Goal: Task Accomplishment & Management: Use online tool/utility

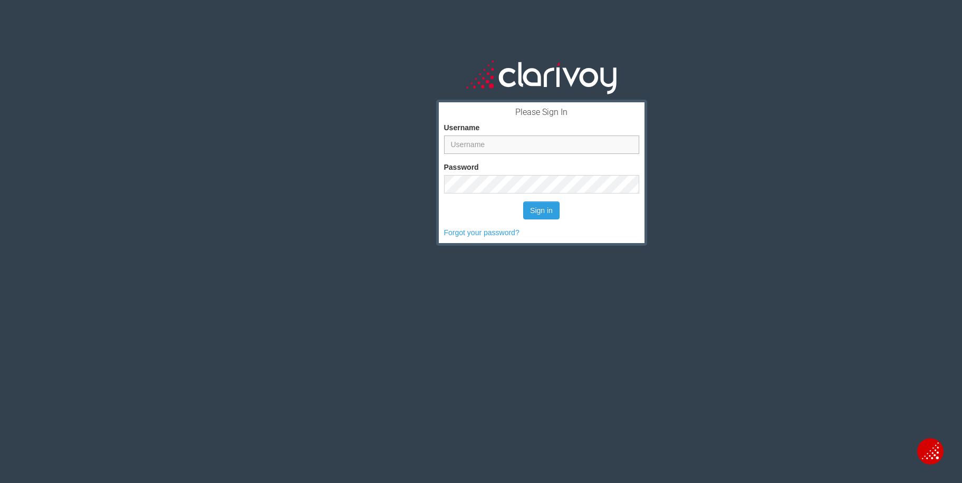
type input "[PERSON_NAME]"
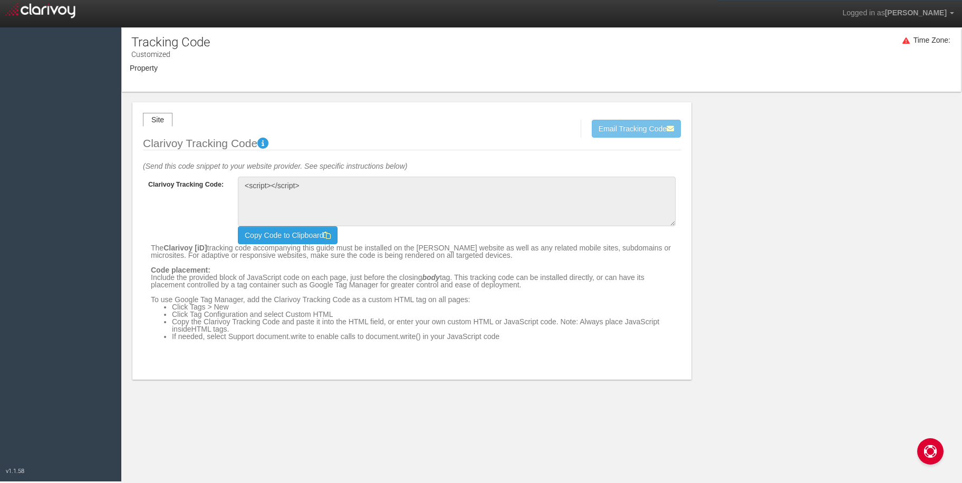
type textarea "<!-- Clarivoy Tracking Code --> <script type="text/javascript" src="//[DOMAIN_N…"
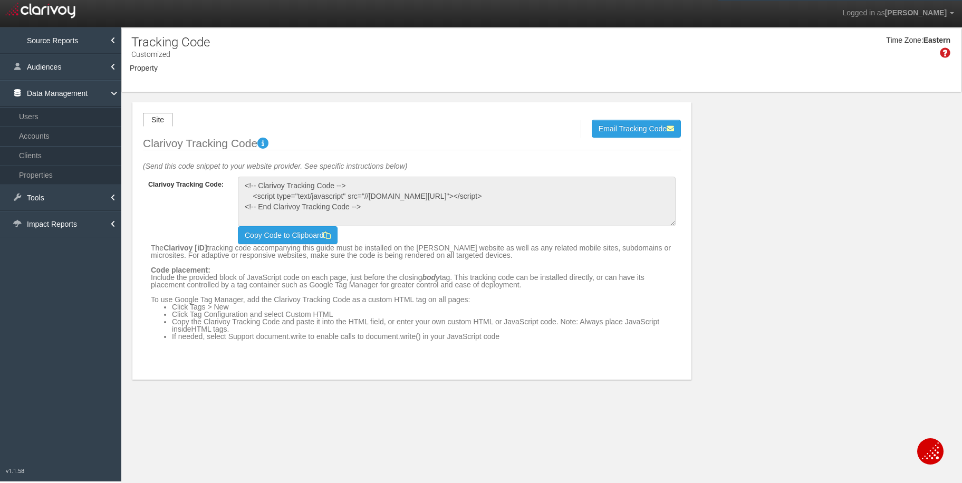
select select "object:1071"
click at [190, 77] on span "[PERSON_NAME] - Parent" at bounding box center [205, 75] width 76 height 7
click at [0, 0] on label "[PERSON_NAME] - Parent" at bounding box center [0, 0] width 0 height 0
click at [0, 0] on input "[PERSON_NAME] - Parent" at bounding box center [0, 0] width 0 height 0
checkbox input "false"
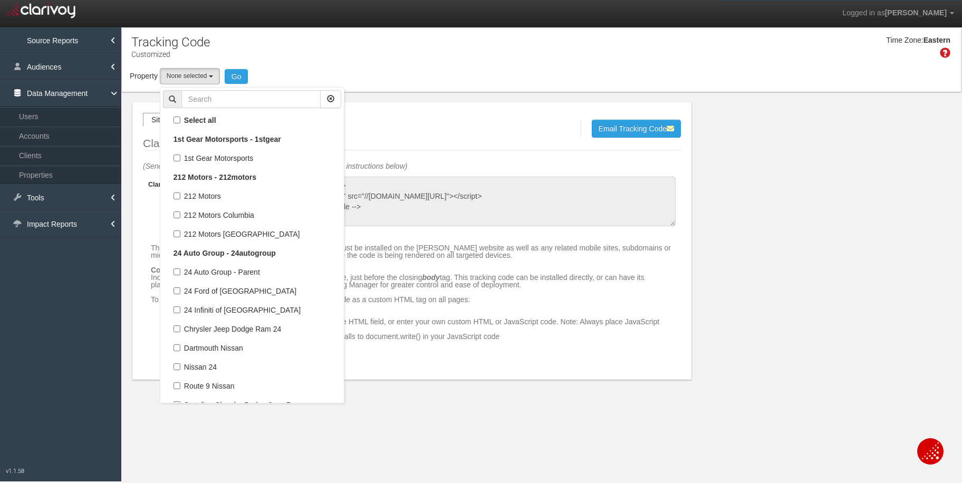
select select
checkbox input "true"
select select "object:1071"
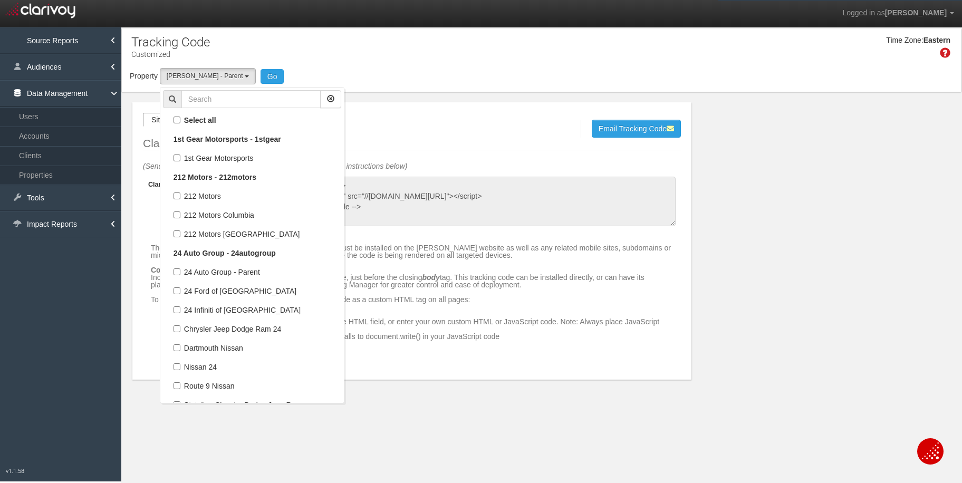
scroll to position [16466, 0]
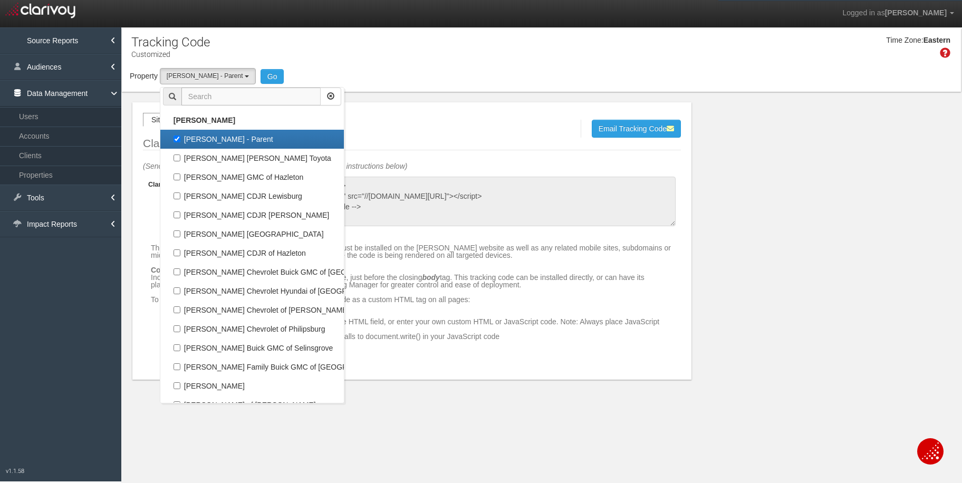
click at [214, 94] on input "text" at bounding box center [250, 97] width 139 height 18
click at [176, 139] on label "[PERSON_NAME] - Parent" at bounding box center [252, 139] width 178 height 14
click at [176, 139] on input "[PERSON_NAME] - Parent" at bounding box center [177, 139] width 7 height 7
checkbox input "false"
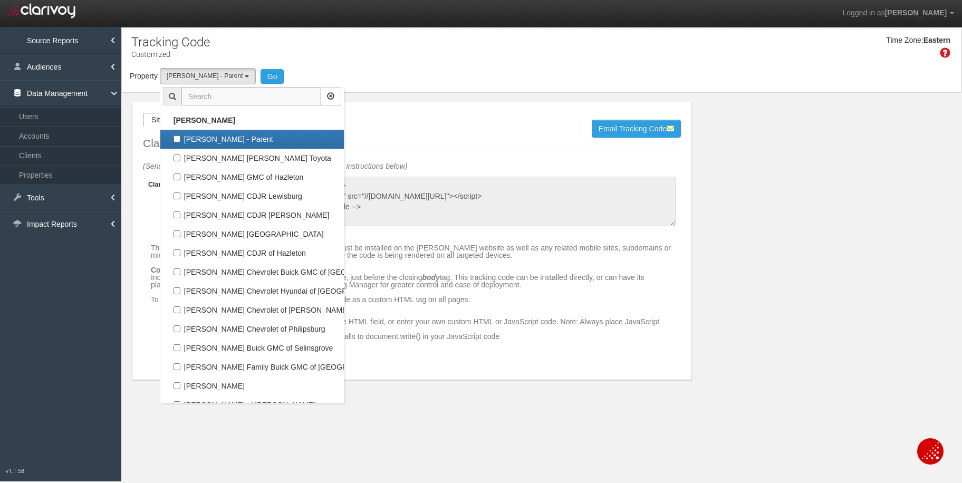
click at [223, 98] on input "text" at bounding box center [250, 97] width 139 height 18
click at [203, 95] on input "text" at bounding box center [250, 97] width 139 height 18
select select
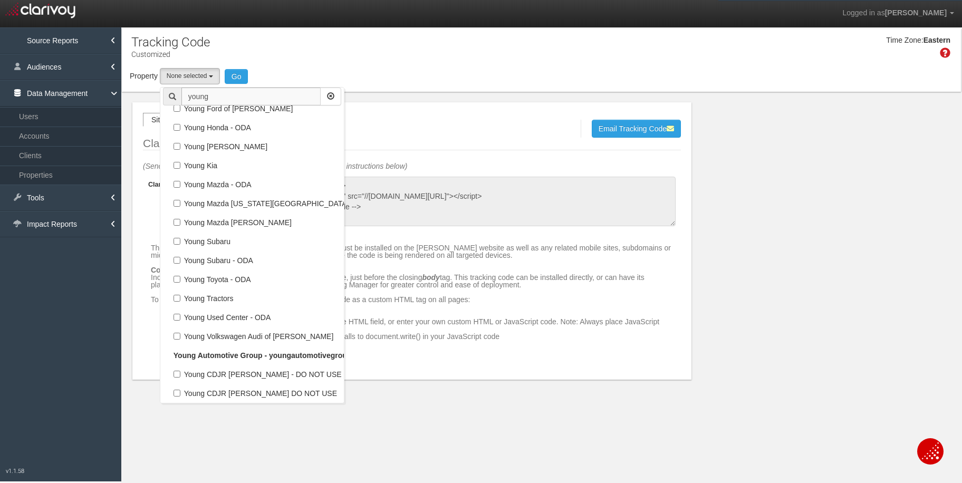
scroll to position [752, 0]
type input "young"
click at [176, 165] on label "Young Kia" at bounding box center [252, 166] width 178 height 14
click at [176, 165] on input "Young Kia" at bounding box center [177, 165] width 7 height 7
checkbox input "true"
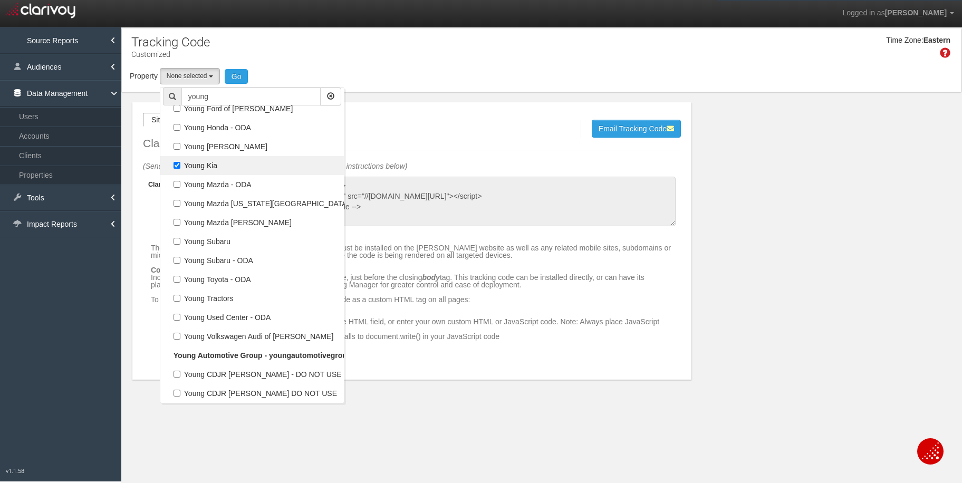
select select "object:7224"
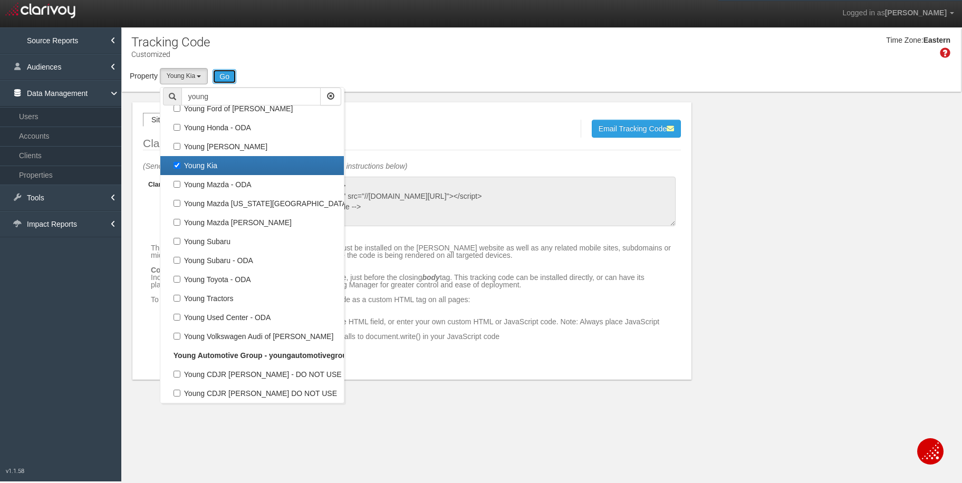
click at [229, 78] on button "Go" at bounding box center [225, 76] width 24 height 15
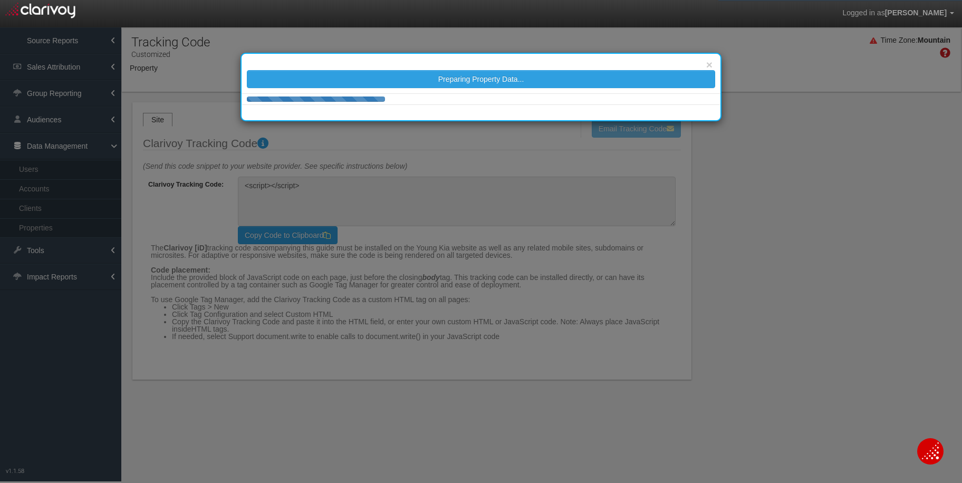
type textarea "<!-- Clarivoy Tracking Code --> <script type="text/javascript" src="//[DOMAIN_N…"
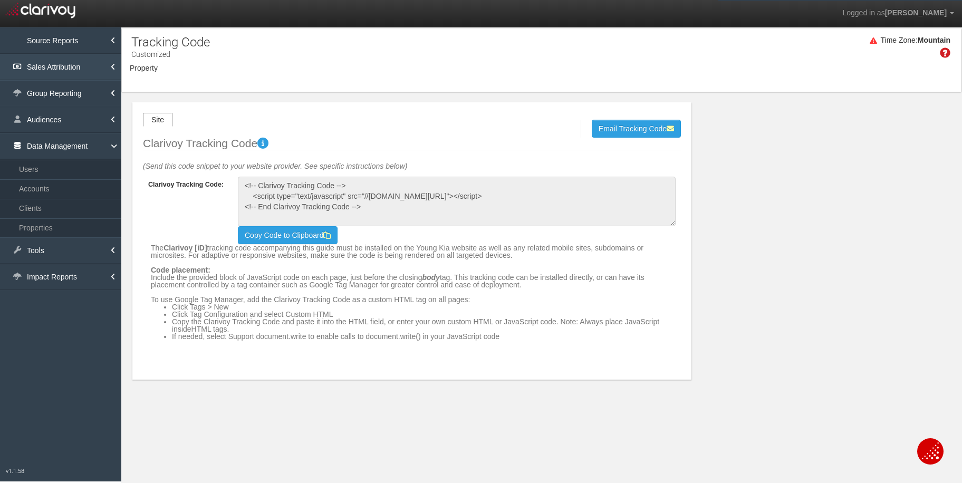
click at [57, 70] on link "Sales Attribution" at bounding box center [60, 67] width 121 height 26
select select "object:14180"
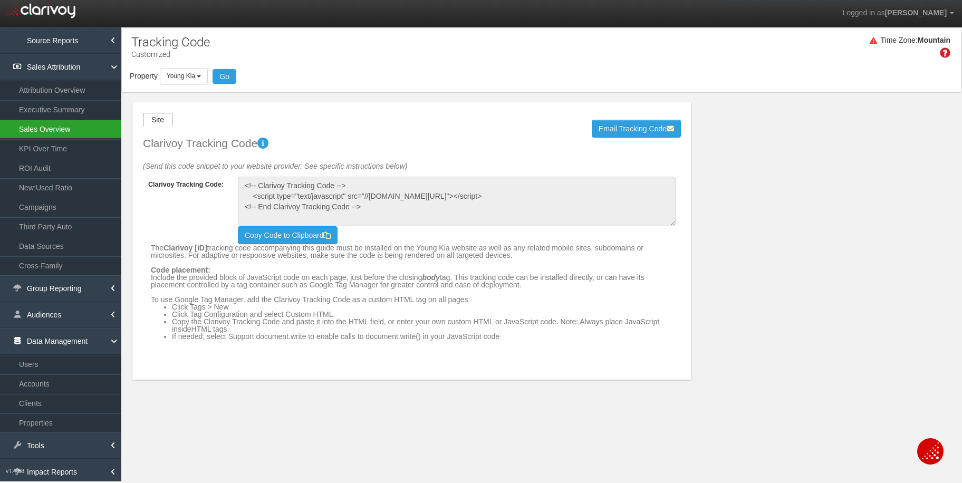
click at [22, 129] on link "Sales Overview" at bounding box center [60, 129] width 121 height 19
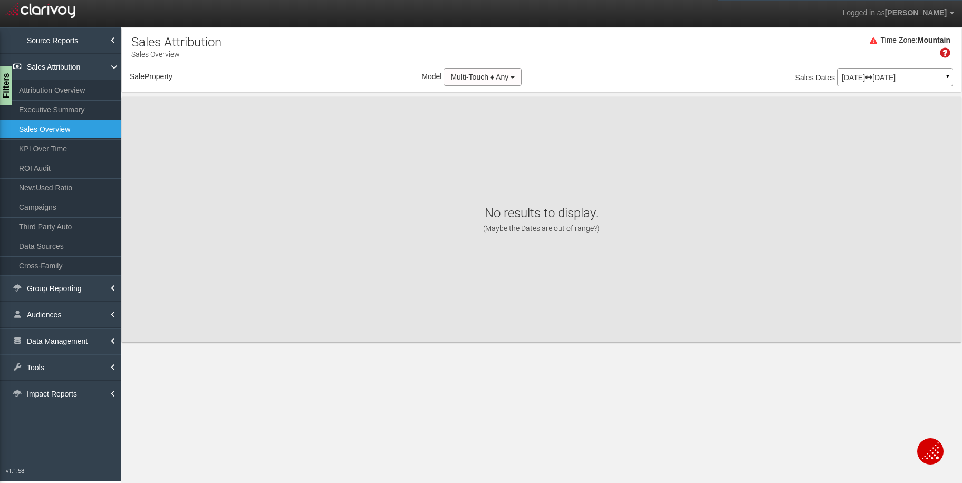
select select "object:16857"
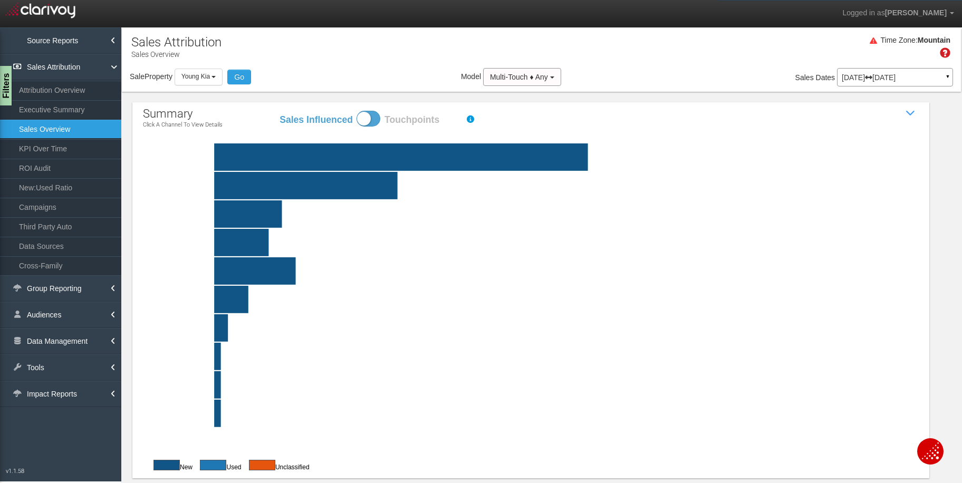
click at [876, 80] on p "[DATE] [DATE]" at bounding box center [895, 77] width 107 height 7
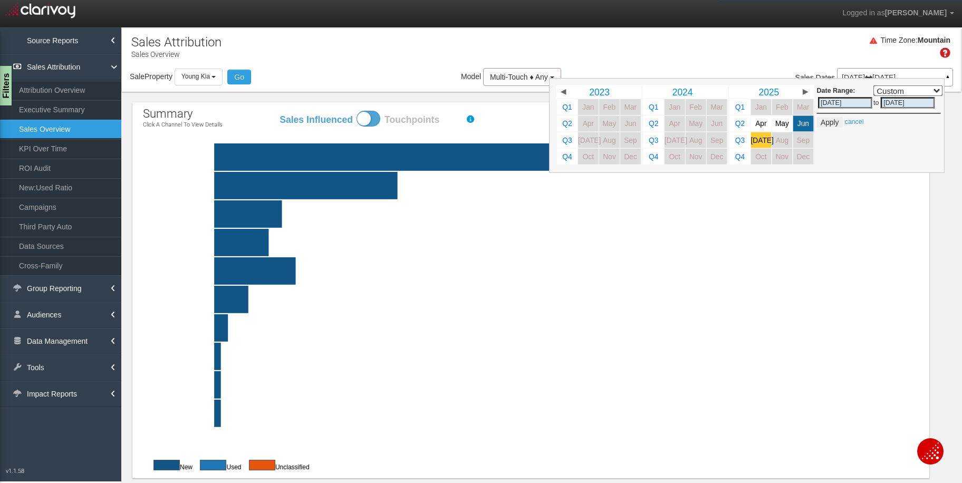
click at [757, 139] on span "[DATE]" at bounding box center [762, 140] width 23 height 8
select select ","
type input "[DATE]"
click at [726, 55] on div "Time Zone: Mountain" at bounding box center [541, 51] width 839 height 34
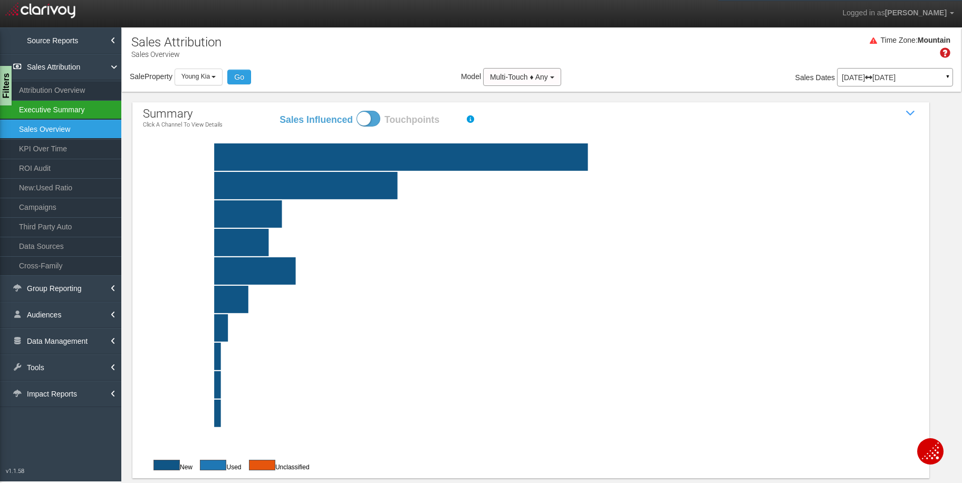
click at [46, 107] on link "Executive Summary" at bounding box center [60, 109] width 121 height 19
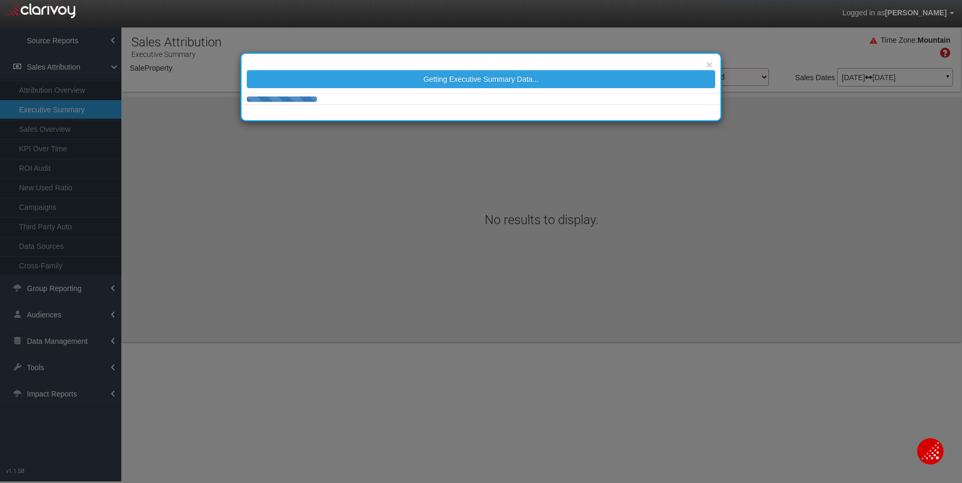
select select "object:19457"
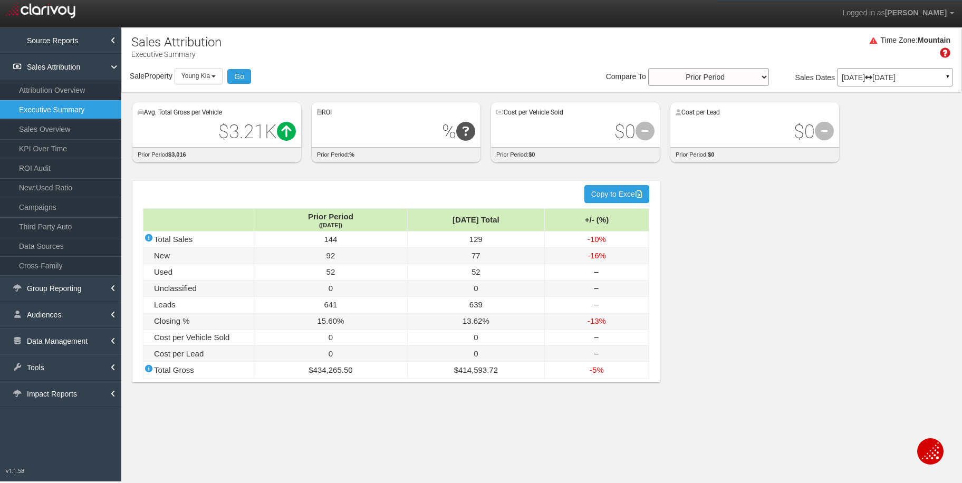
click at [913, 83] on div "[DATE] [DATE] ▼" at bounding box center [895, 77] width 116 height 18
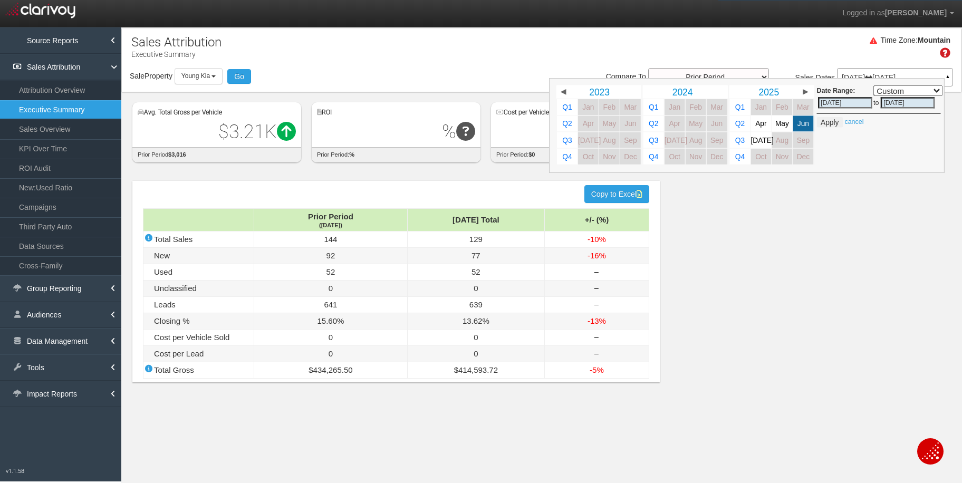
click at [754, 141] on link "[DATE]" at bounding box center [761, 140] width 21 height 16
select select ","
type input "[DATE]"
click at [830, 124] on button "Apply" at bounding box center [830, 122] width 26 height 11
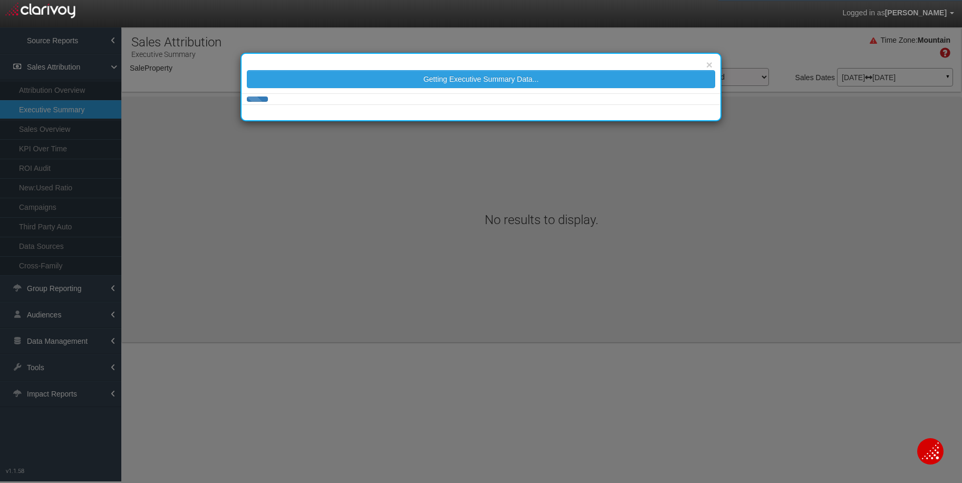
select select "object:22057"
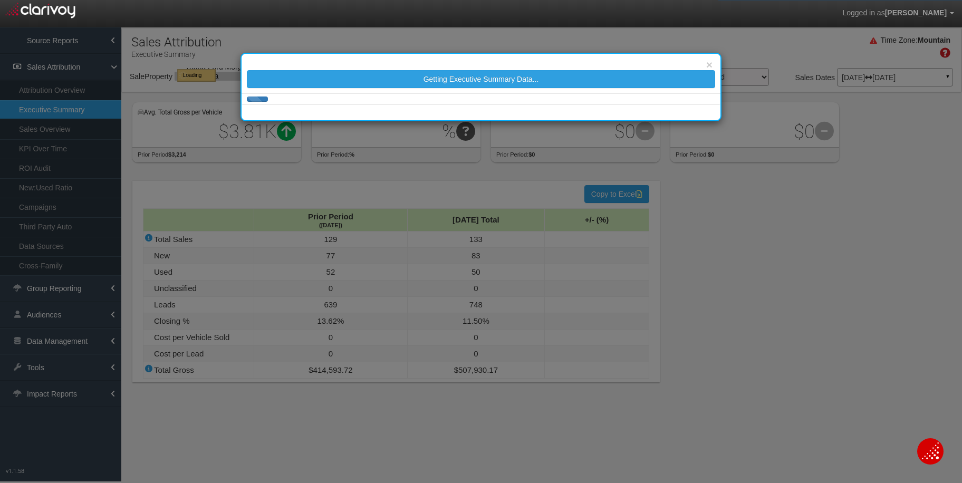
select select "object:22057"
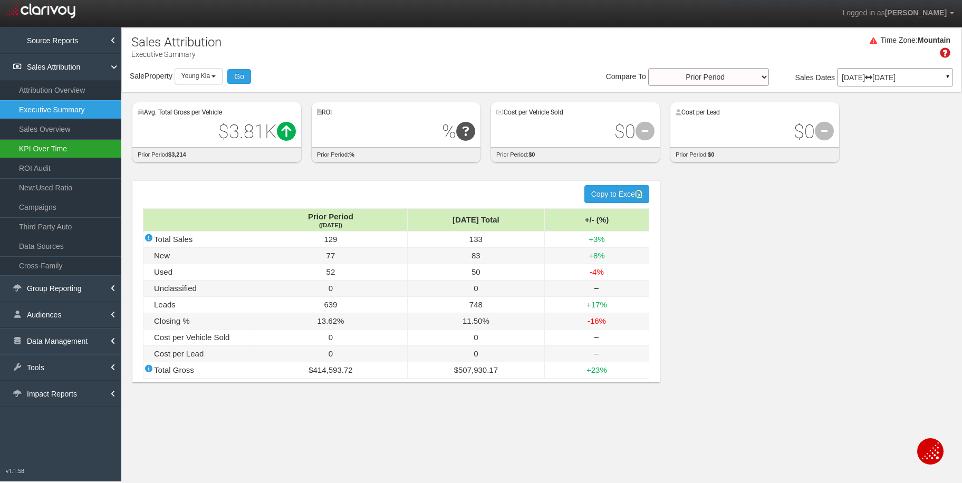
click at [18, 148] on link "KPI Over Time" at bounding box center [60, 148] width 121 height 19
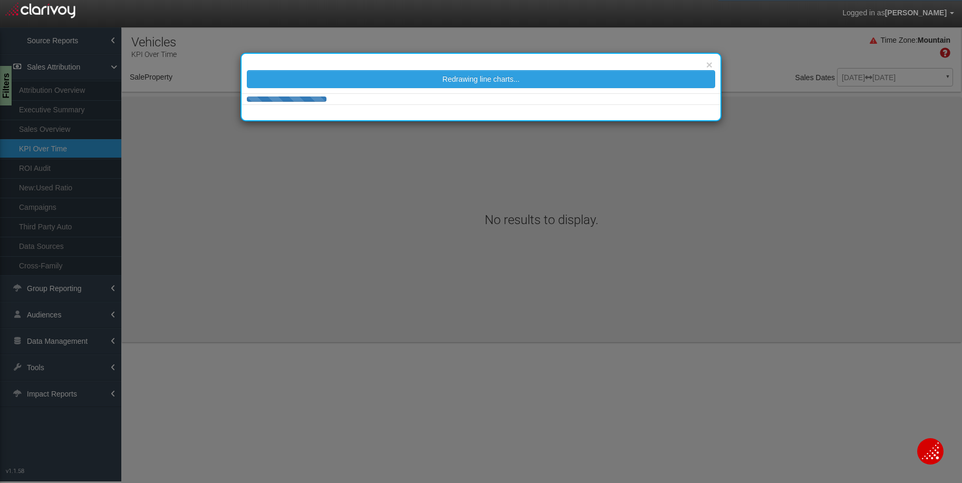
select select "object:24646"
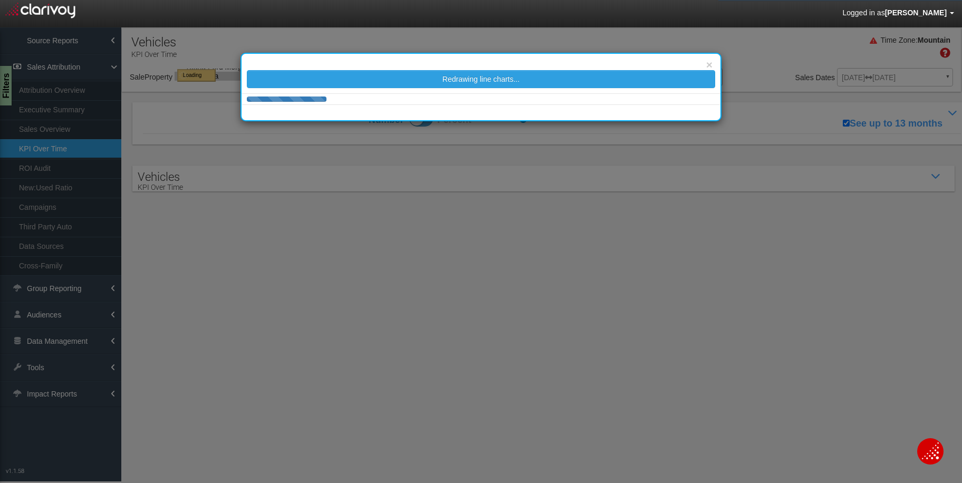
select select "object:24646"
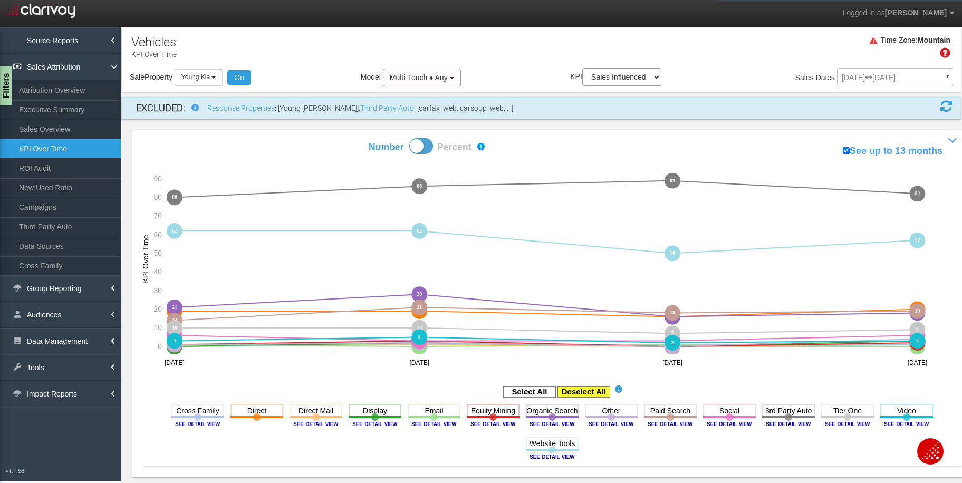
click at [583, 393] on rect at bounding box center [584, 392] width 53 height 11
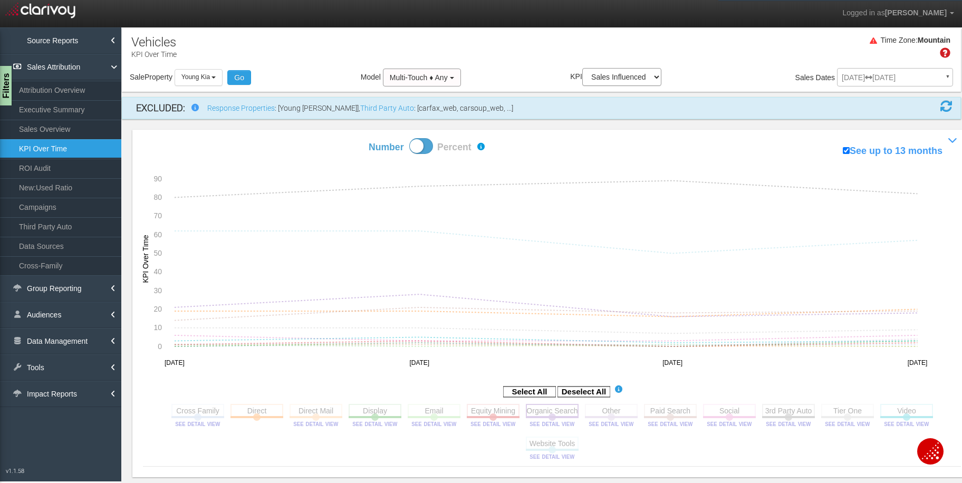
click at [568, 409] on rect at bounding box center [552, 410] width 53 height 13
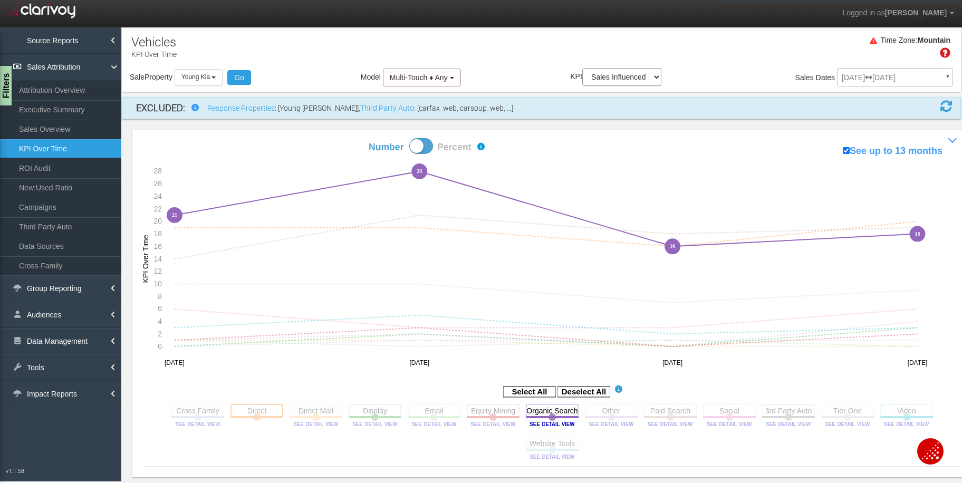
click at [253, 411] on rect at bounding box center [257, 410] width 53 height 13
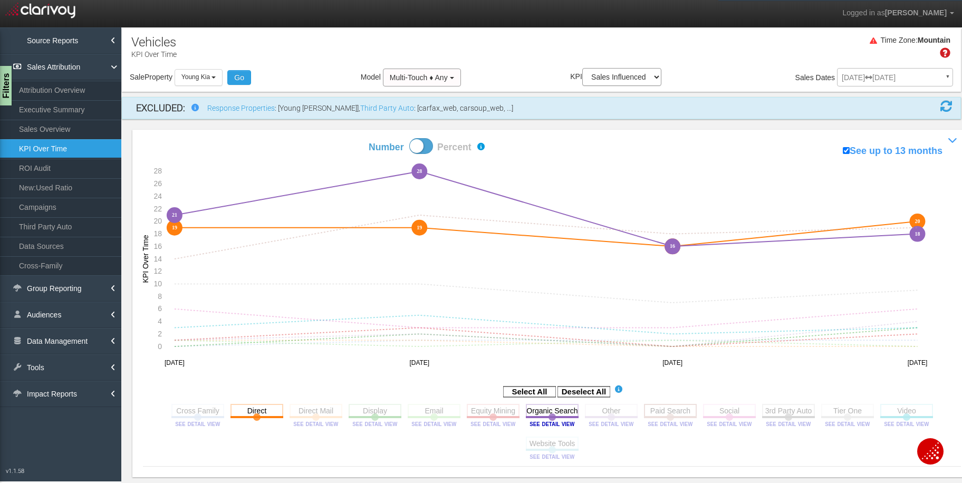
click at [657, 415] on rect at bounding box center [670, 410] width 53 height 13
click at [255, 406] on rect at bounding box center [257, 410] width 53 height 13
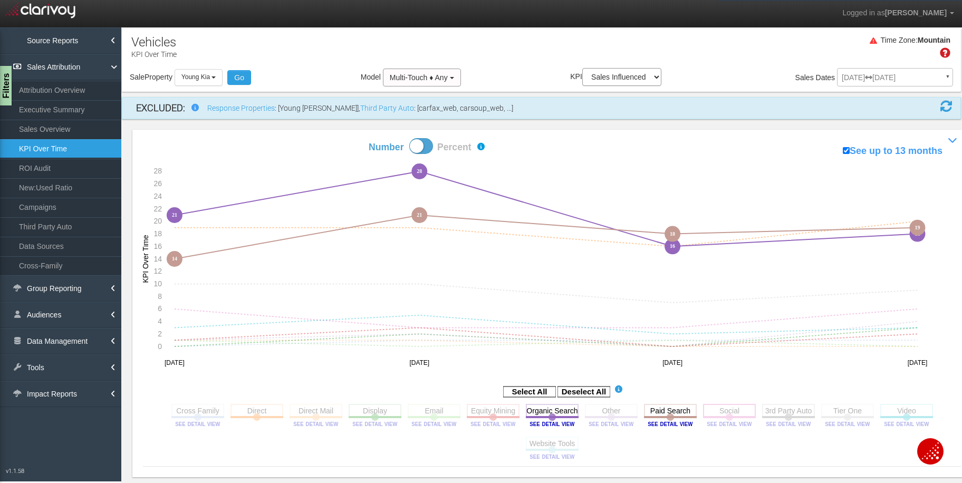
click at [733, 415] on rect at bounding box center [729, 410] width 53 height 13
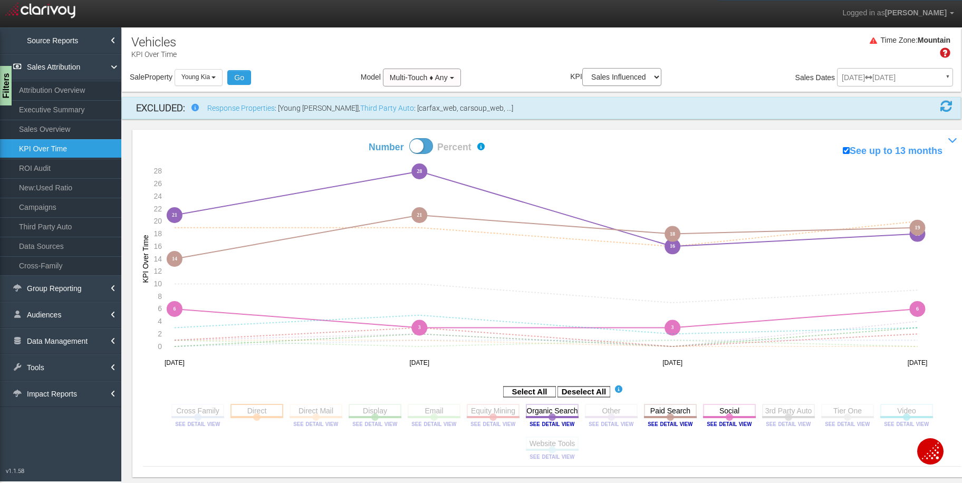
click at [260, 412] on rect at bounding box center [257, 410] width 53 height 13
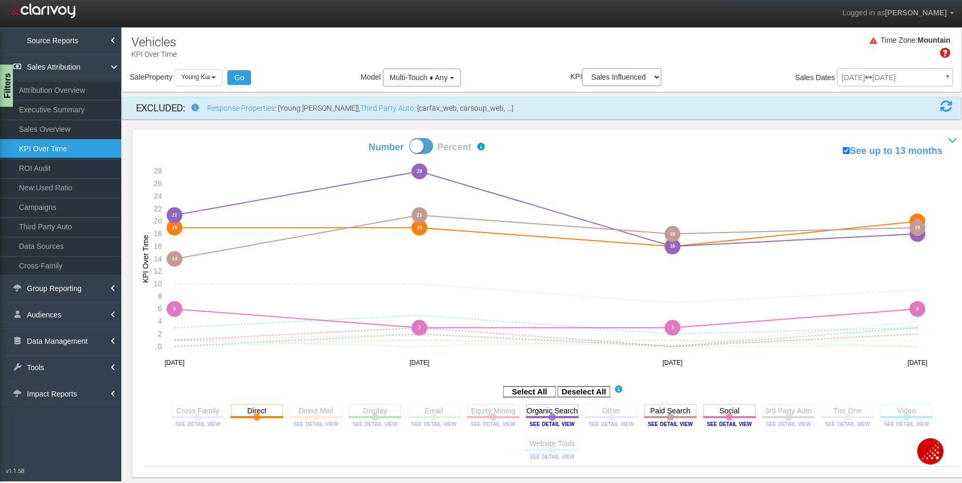
click at [6, 82] on div "Filters" at bounding box center [6, 86] width 13 height 42
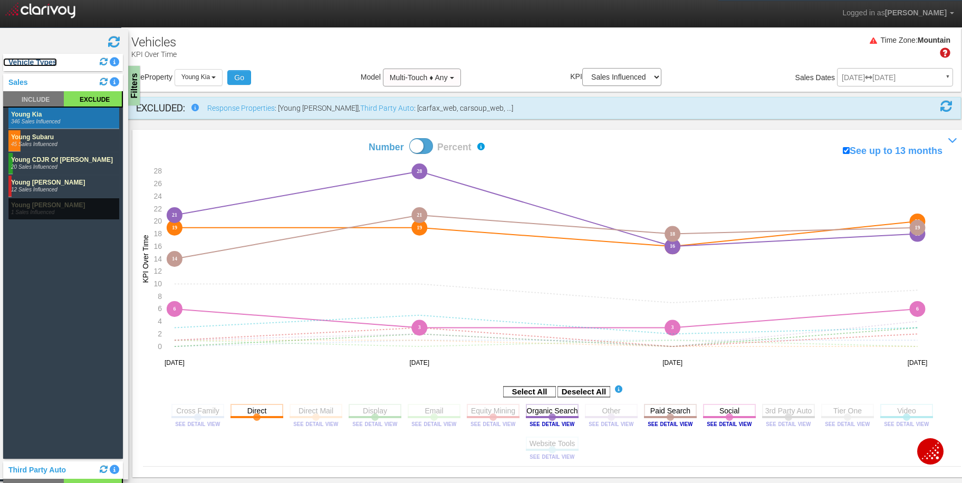
click at [16, 61] on link "Vehicle Types" at bounding box center [30, 62] width 54 height 8
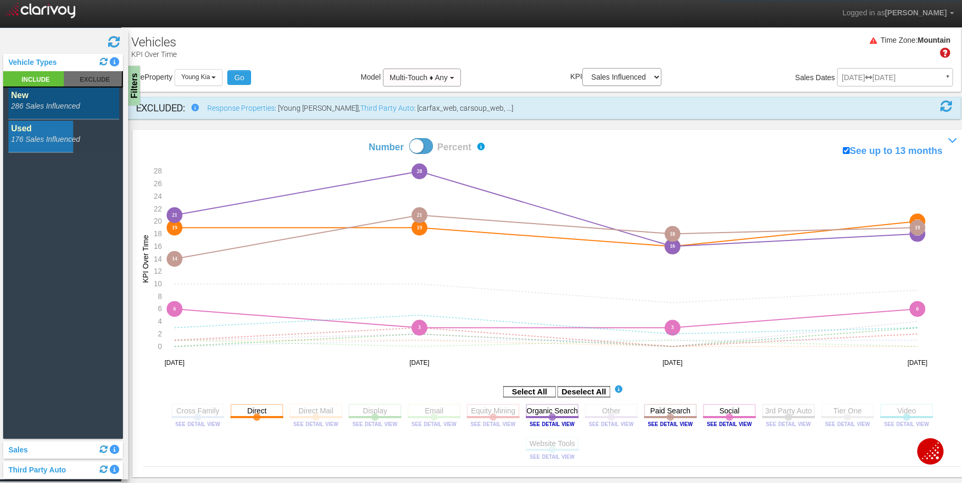
click at [28, 137] on rect at bounding box center [63, 137] width 111 height 32
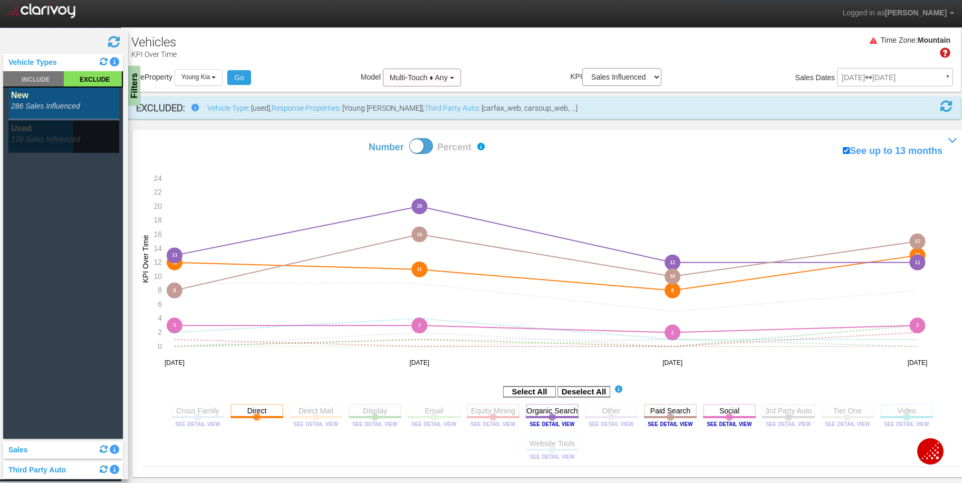
click at [95, 112] on rect at bounding box center [63, 104] width 111 height 32
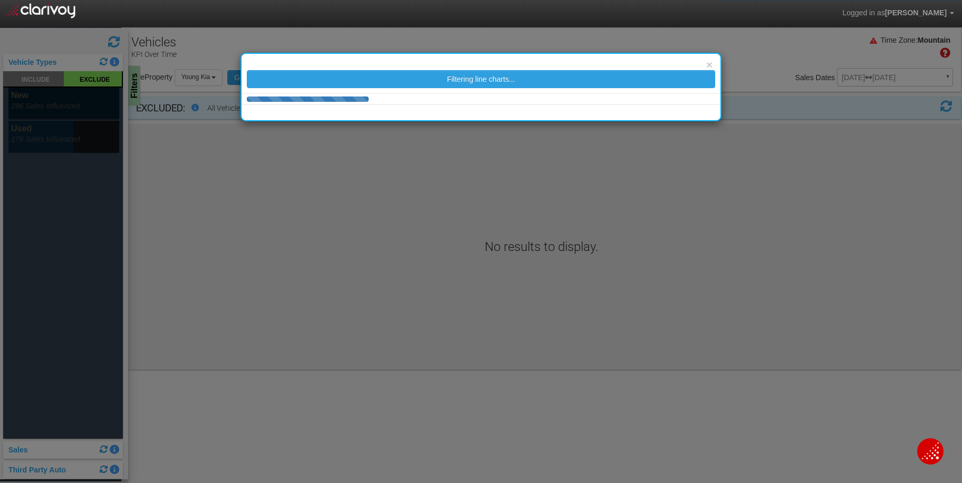
click at [56, 137] on rect at bounding box center [63, 137] width 111 height 32
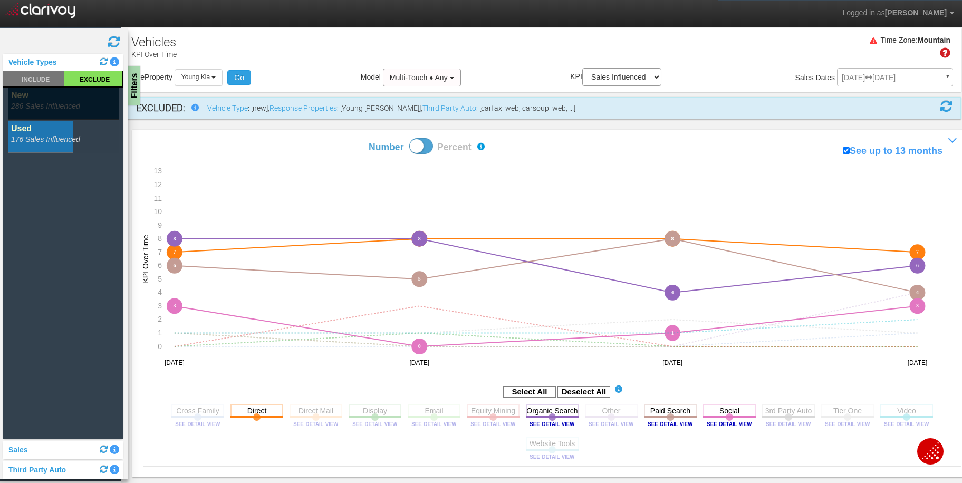
click at [34, 113] on rect at bounding box center [63, 104] width 111 height 32
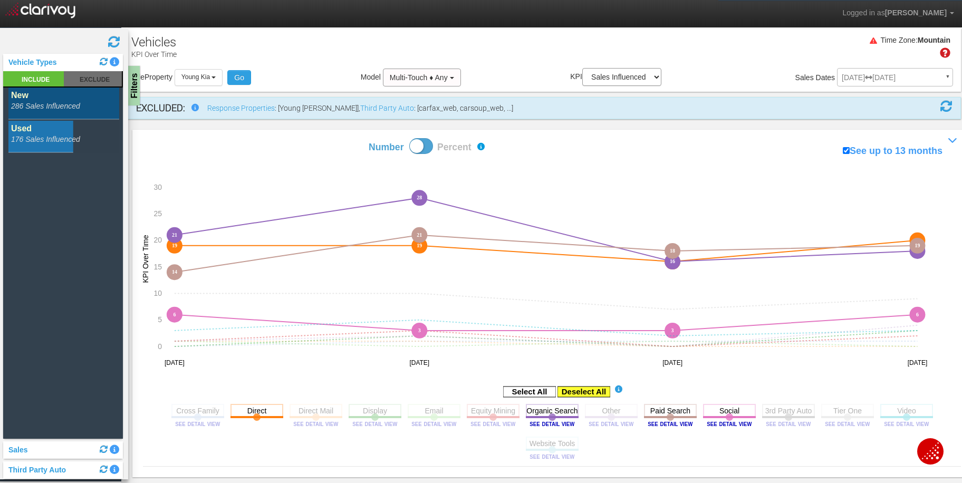
drag, startPoint x: 579, startPoint y: 393, endPoint x: 548, endPoint y: 401, distance: 32.1
click at [579, 393] on rect at bounding box center [584, 392] width 53 height 11
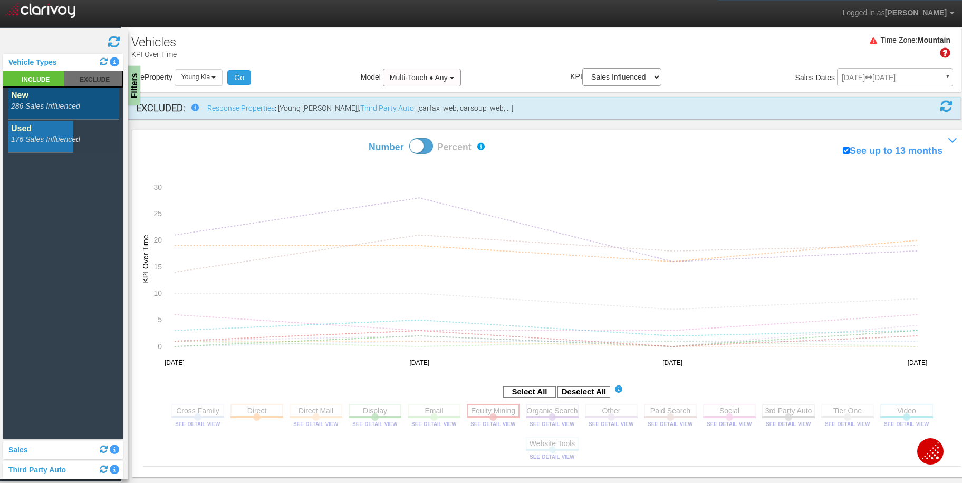
click at [473, 415] on rect at bounding box center [493, 410] width 53 height 13
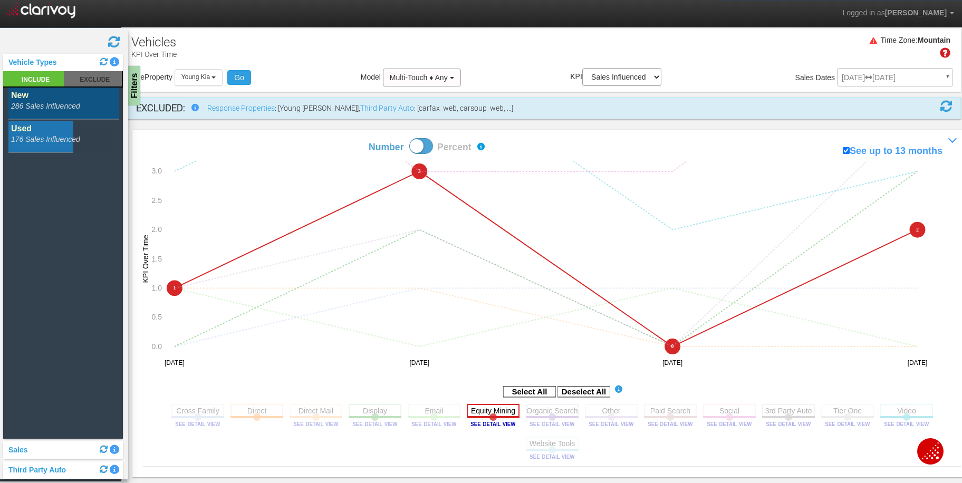
click at [490, 414] on rect at bounding box center [493, 410] width 53 height 13
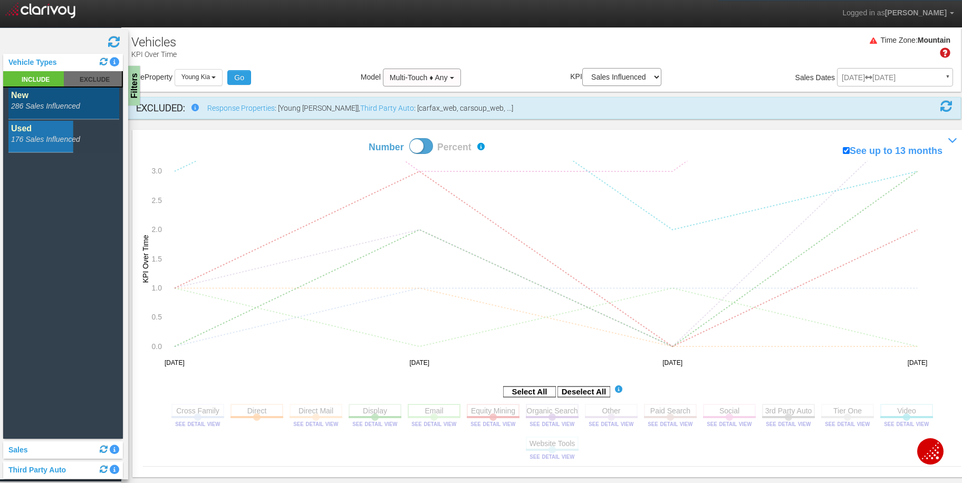
click at [430, 411] on rect at bounding box center [434, 410] width 53 height 13
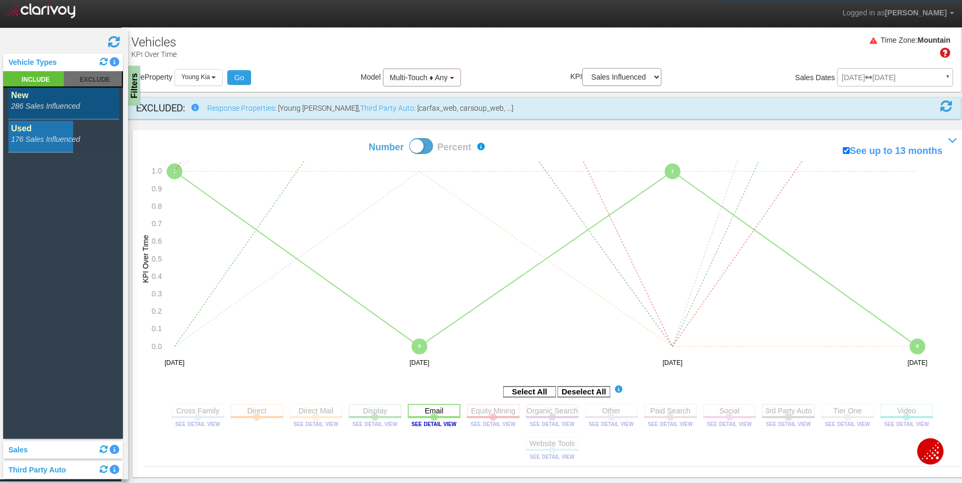
click at [428, 409] on rect at bounding box center [434, 410] width 53 height 13
click at [367, 413] on rect at bounding box center [375, 410] width 53 height 13
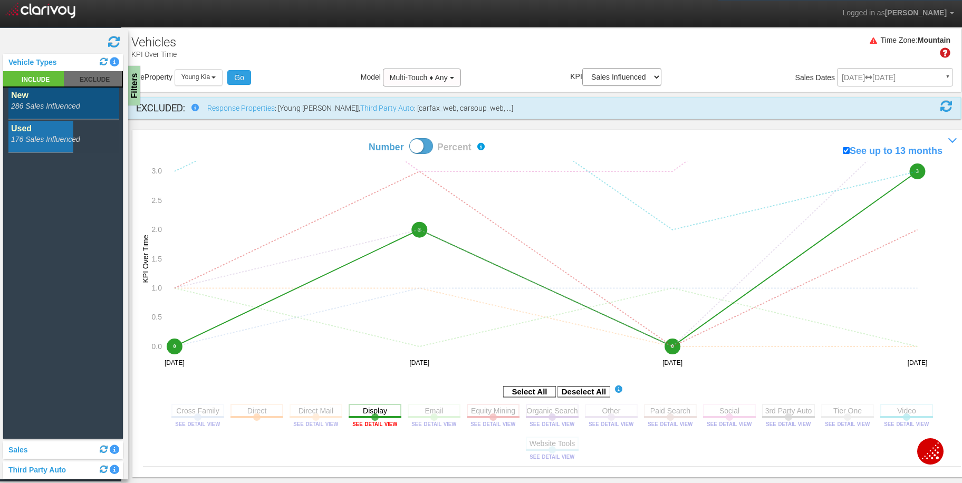
click at [369, 426] on image at bounding box center [374, 424] width 47 height 6
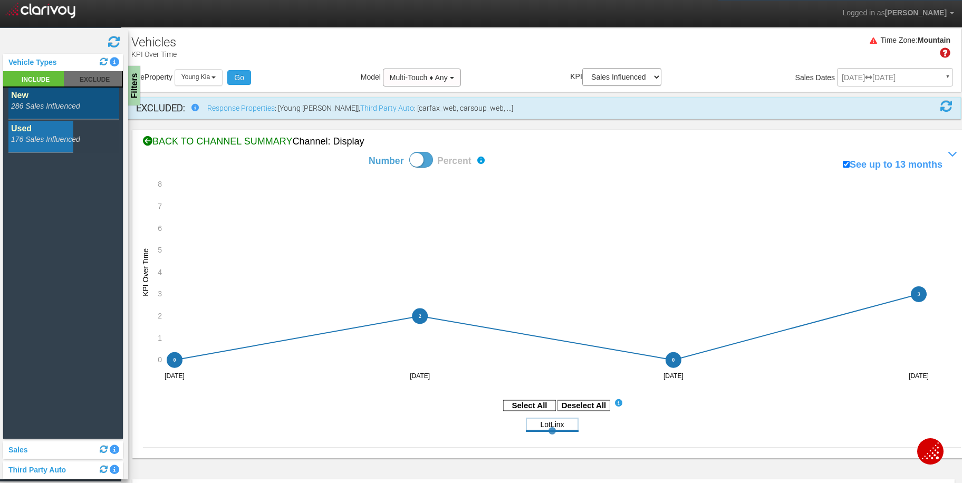
click at [227, 142] on div "BACK TO CHANNEL SUMMARY Channel: display" at bounding box center [552, 142] width 818 height 14
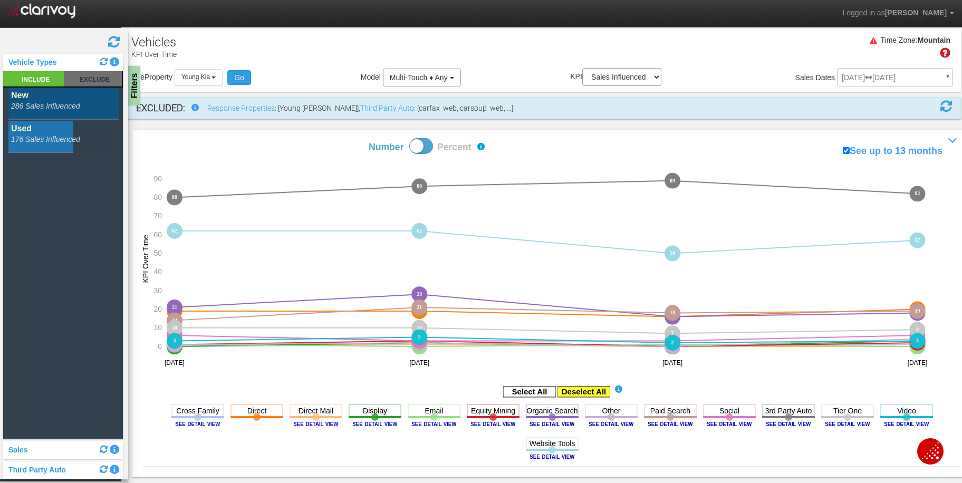
click at [574, 393] on rect at bounding box center [584, 392] width 53 height 11
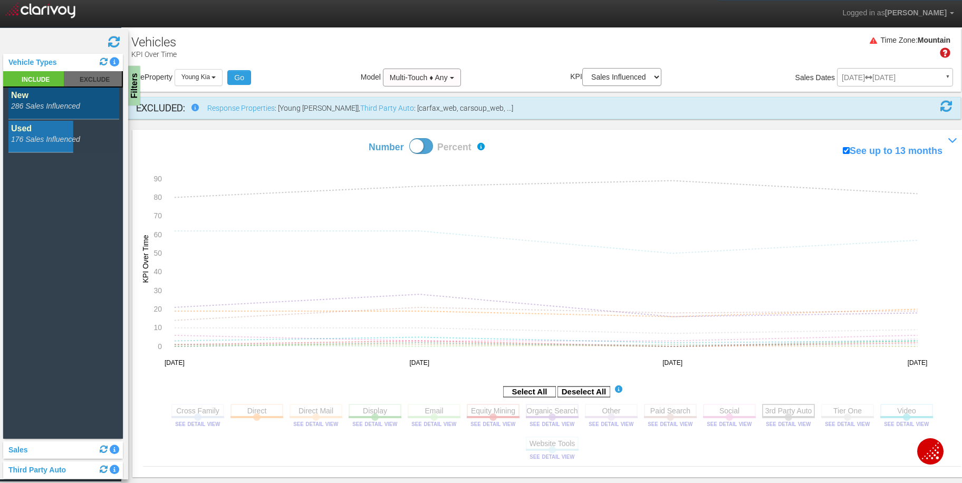
click at [780, 413] on rect at bounding box center [788, 410] width 53 height 13
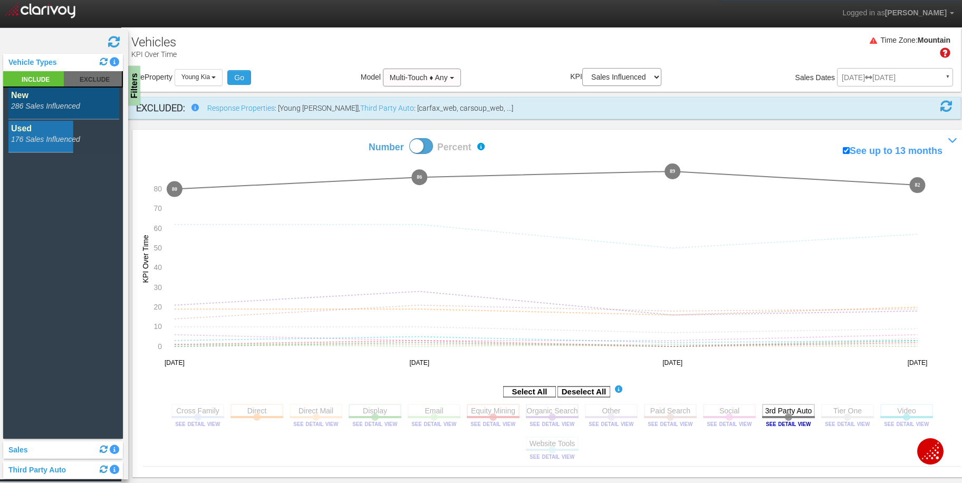
click at [31, 142] on rect at bounding box center [63, 137] width 111 height 32
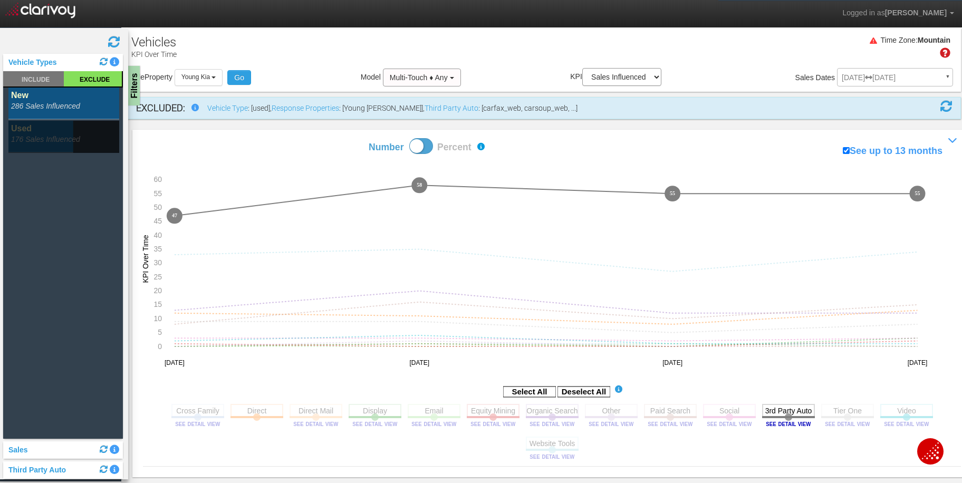
click at [63, 133] on rect at bounding box center [63, 137] width 111 height 32
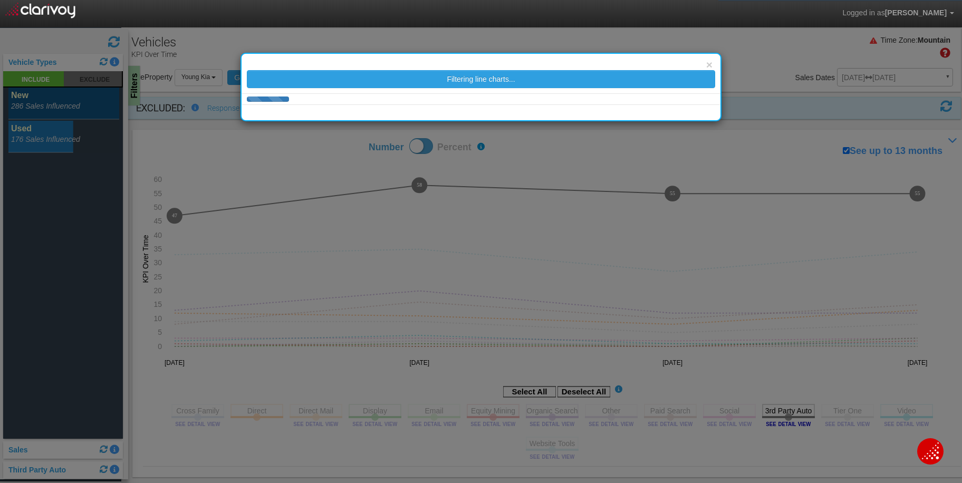
click at [60, 101] on div "× Filtering line charts..." at bounding box center [481, 241] width 962 height 483
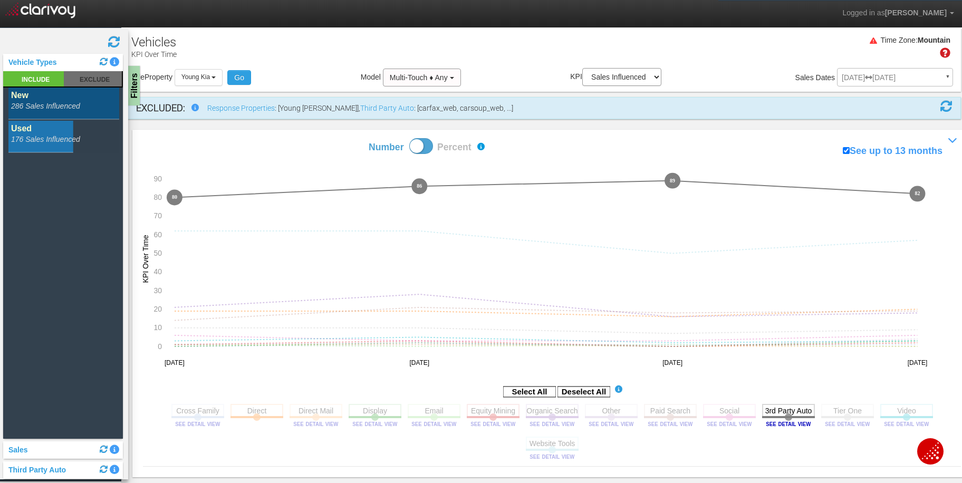
click at [60, 101] on rect at bounding box center [63, 104] width 111 height 32
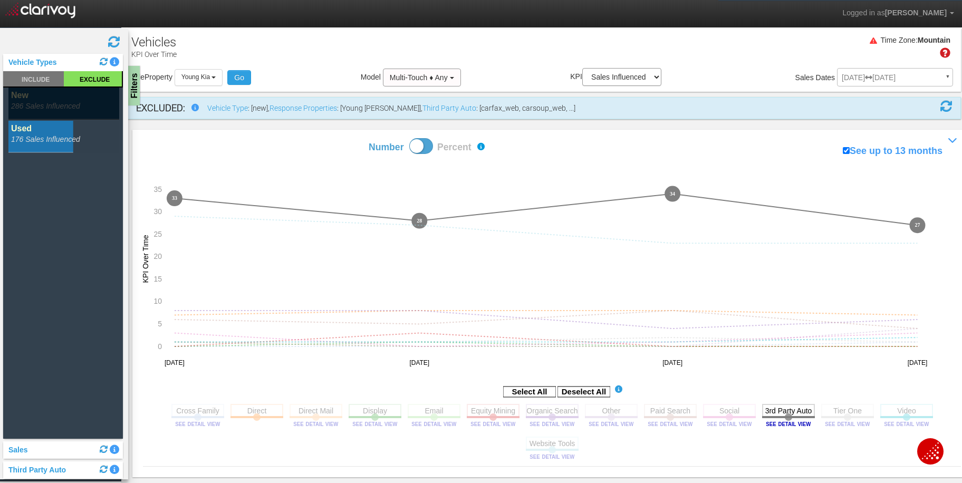
drag, startPoint x: 36, startPoint y: 106, endPoint x: 41, endPoint y: 117, distance: 12.1
click at [36, 106] on rect at bounding box center [63, 104] width 111 height 32
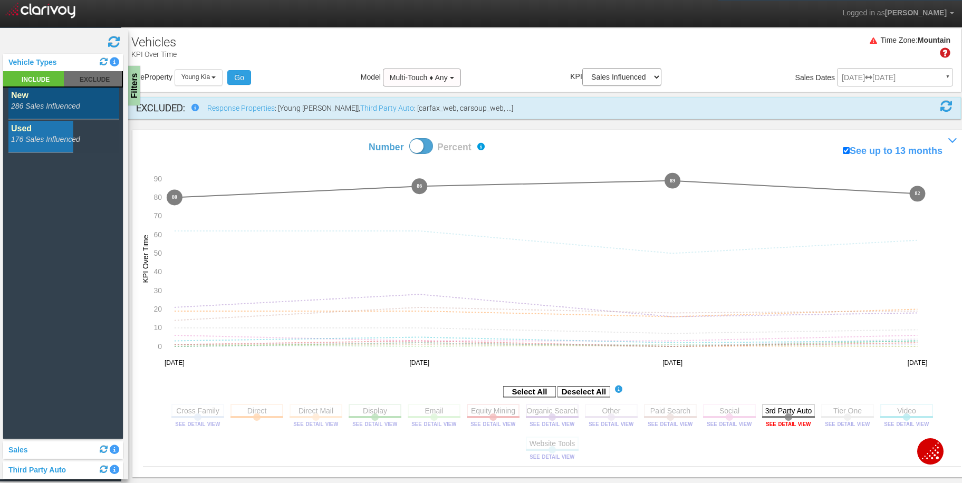
click at [783, 424] on image at bounding box center [788, 424] width 47 height 6
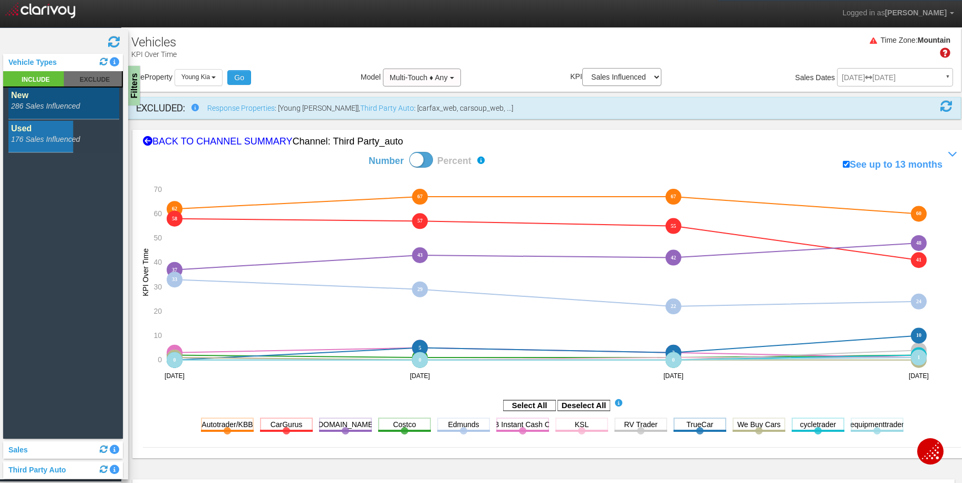
click at [32, 140] on rect at bounding box center [63, 137] width 111 height 32
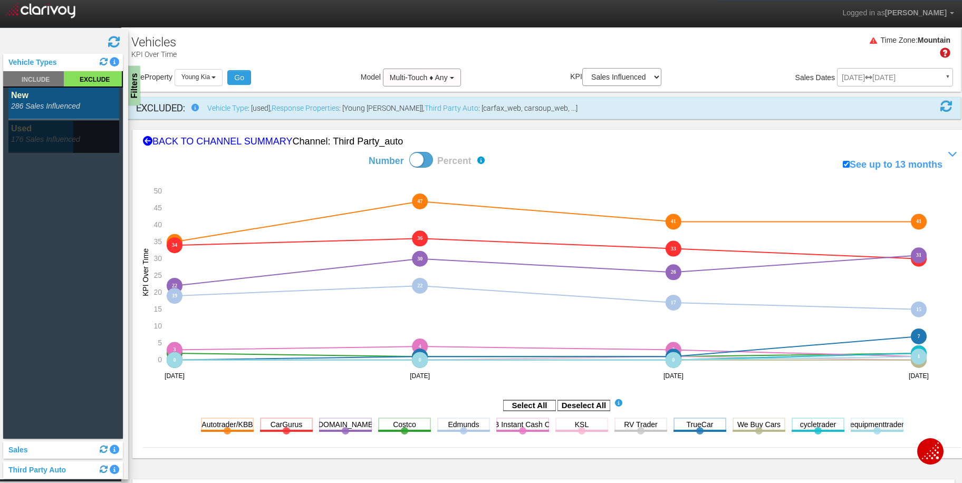
click at [41, 104] on rect at bounding box center [63, 104] width 111 height 32
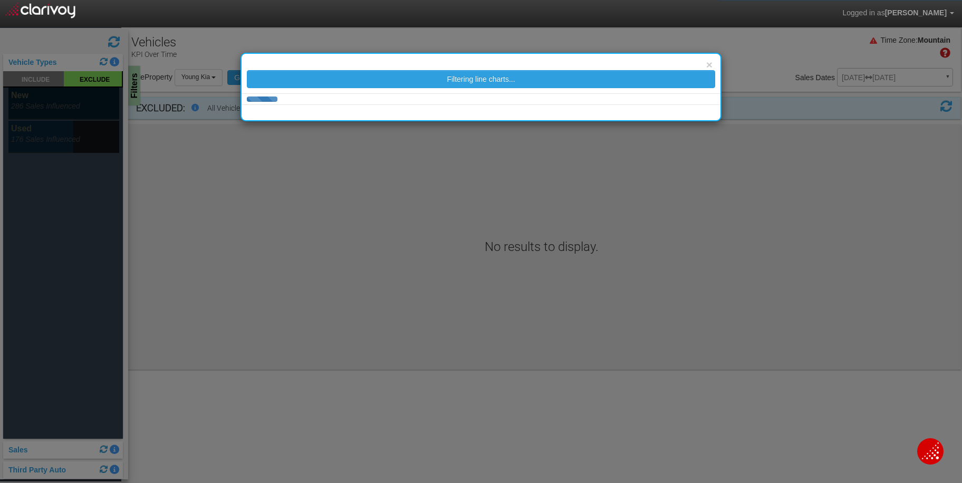
click at [42, 133] on body "Logged in as [PERSON_NAME] Edit Profile Change Password Signout KPI Over Time S…" at bounding box center [481, 255] width 962 height 511
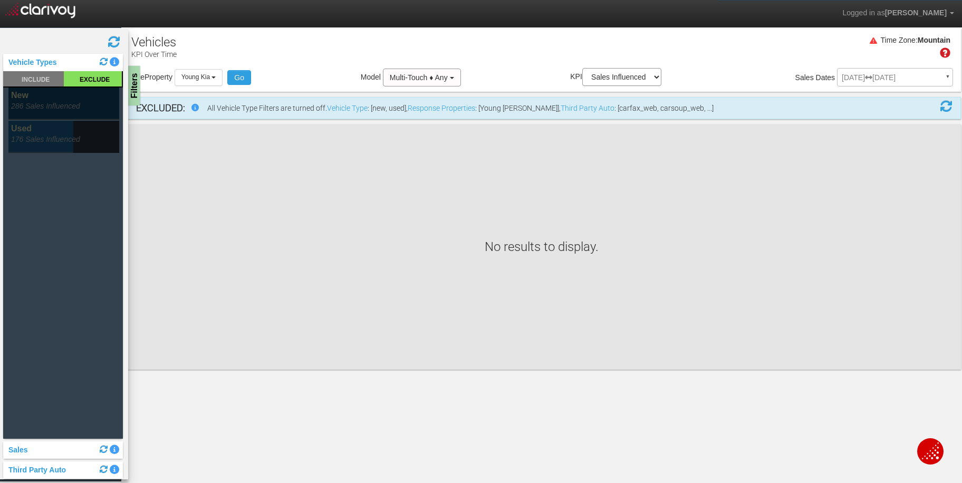
click at [41, 134] on rect at bounding box center [63, 137] width 111 height 32
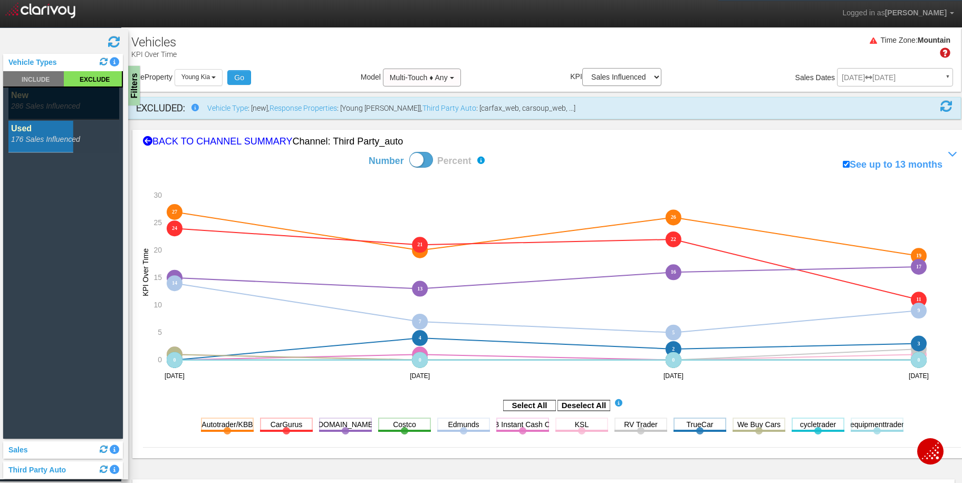
click at [18, 104] on rect at bounding box center [63, 104] width 111 height 32
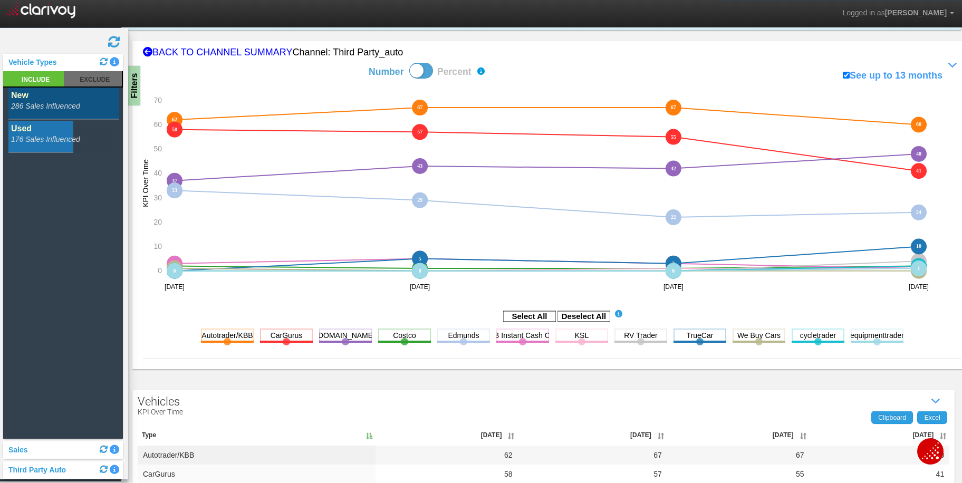
scroll to position [307, 0]
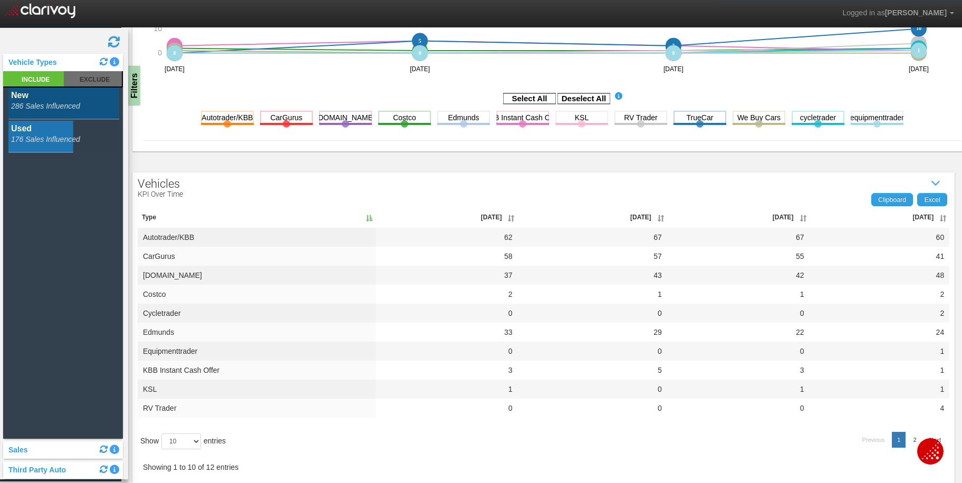
click at [912, 219] on th "[DATE]" at bounding box center [880, 217] width 140 height 21
click at [912, 219] on th "[DATE]" at bounding box center [878, 217] width 143 height 21
click at [136, 98] on div "Filters" at bounding box center [134, 86] width 13 height 42
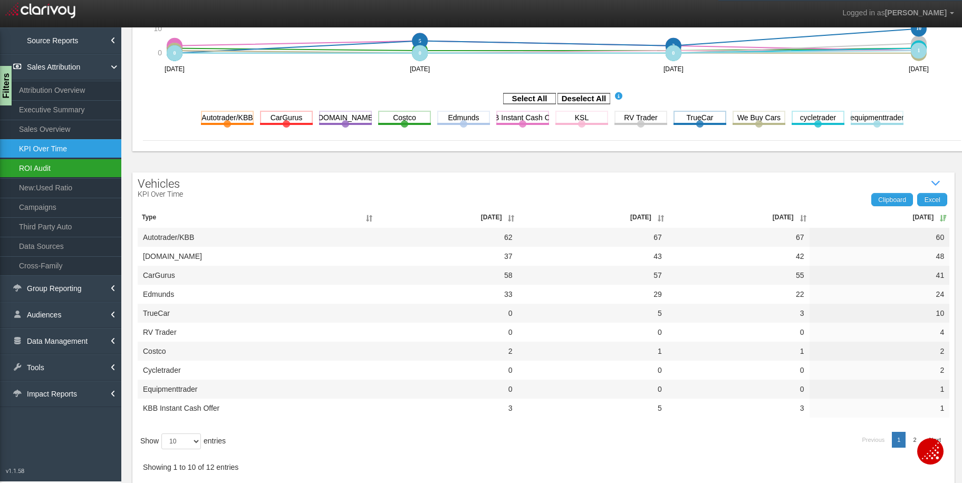
click at [43, 169] on link "ROI Audit" at bounding box center [60, 168] width 121 height 19
click at [34, 169] on link "ROI Audit" at bounding box center [60, 168] width 121 height 19
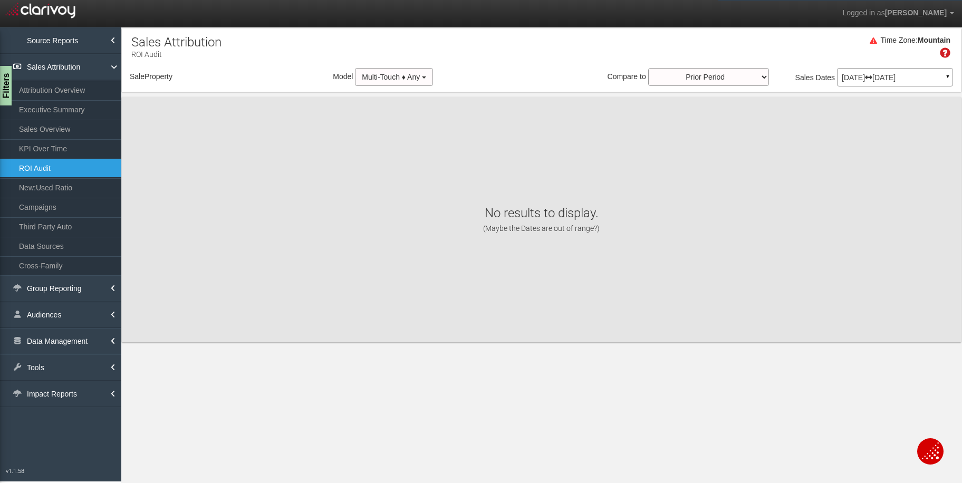
select select "object:27936"
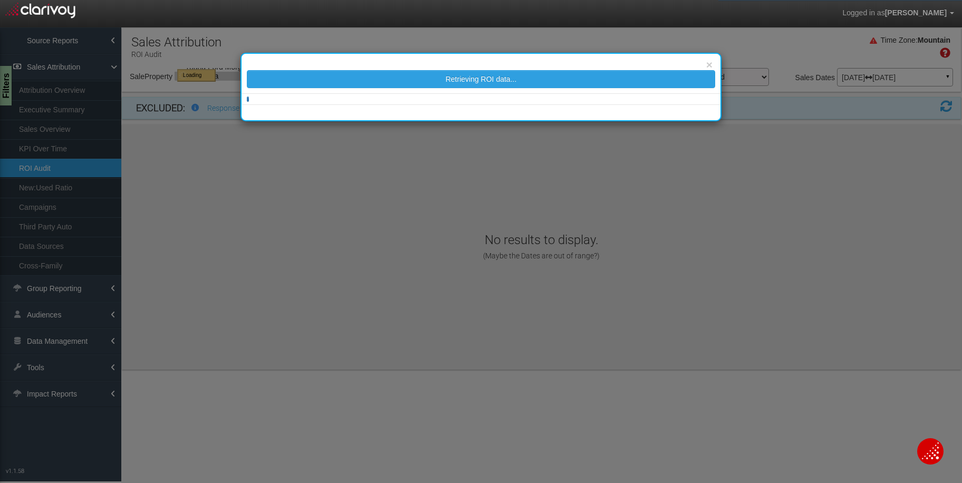
select select "object:27936"
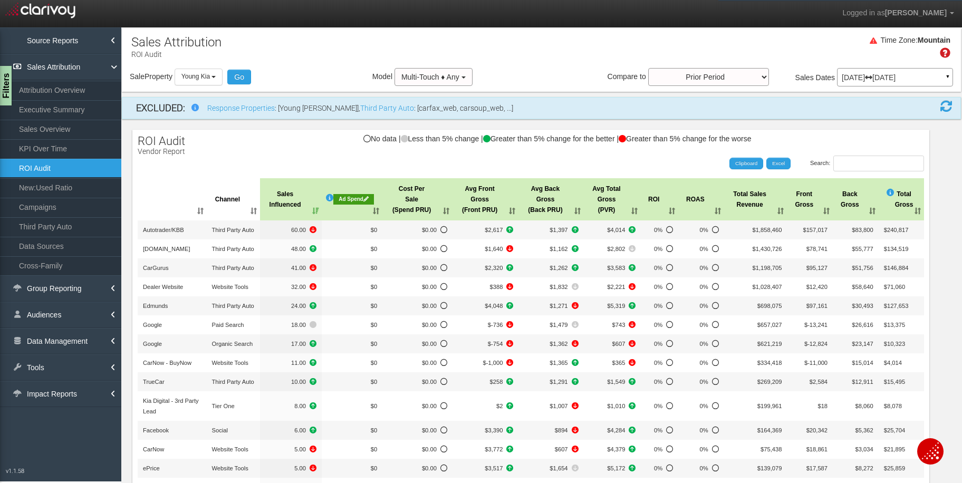
click at [350, 198] on div "Ad Spend" at bounding box center [353, 199] width 41 height 11
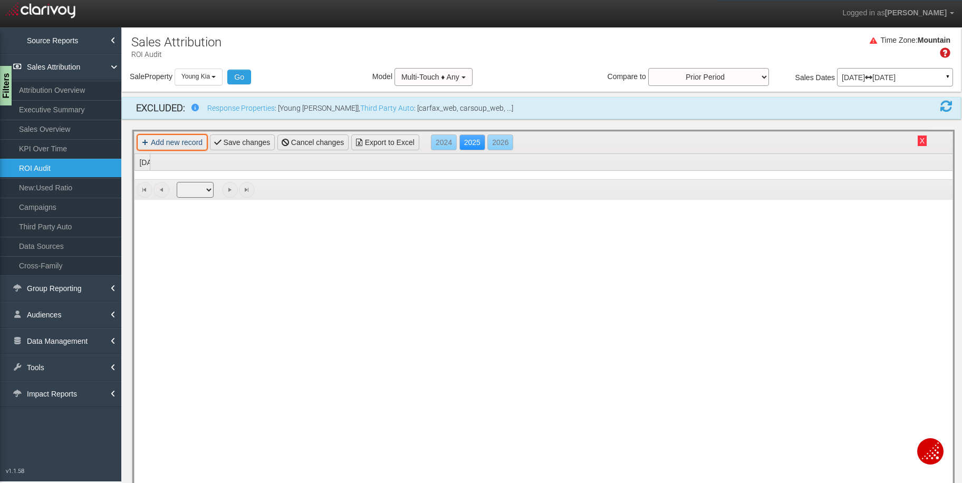
click at [179, 143] on link "Add new record" at bounding box center [172, 143] width 70 height 16
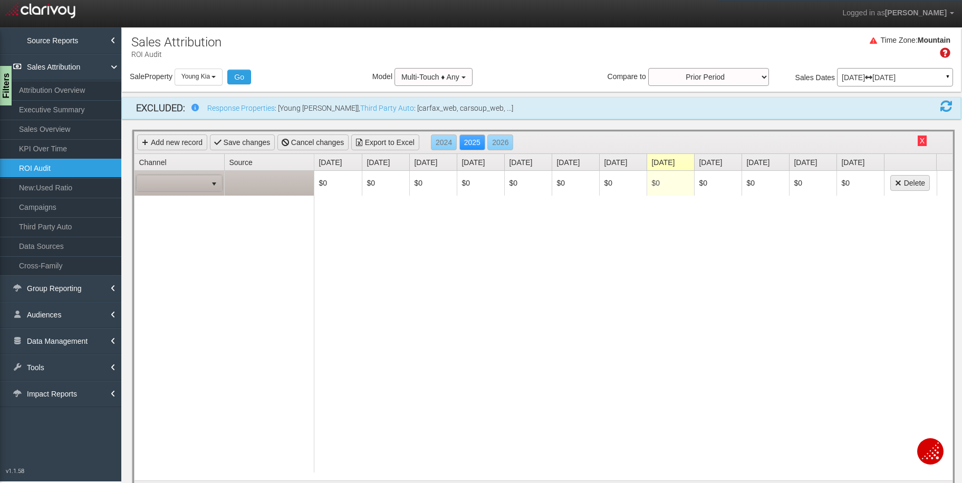
click at [194, 182] on span at bounding box center [172, 183] width 70 height 15
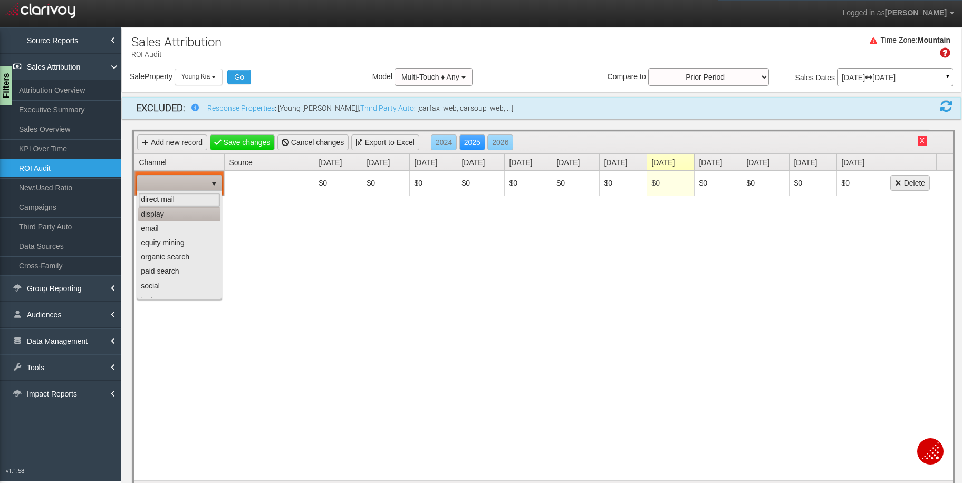
click at [182, 216] on li "display" at bounding box center [179, 214] width 82 height 14
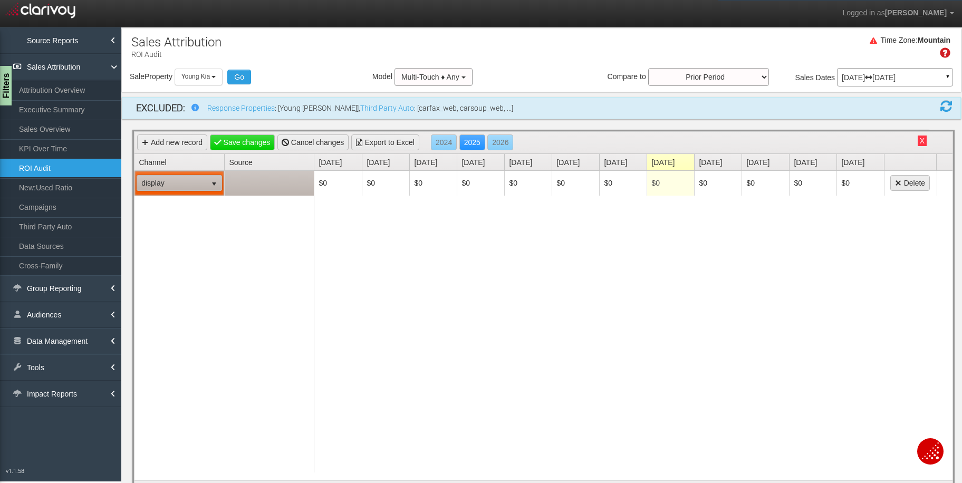
click at [274, 189] on td at bounding box center [269, 183] width 90 height 25
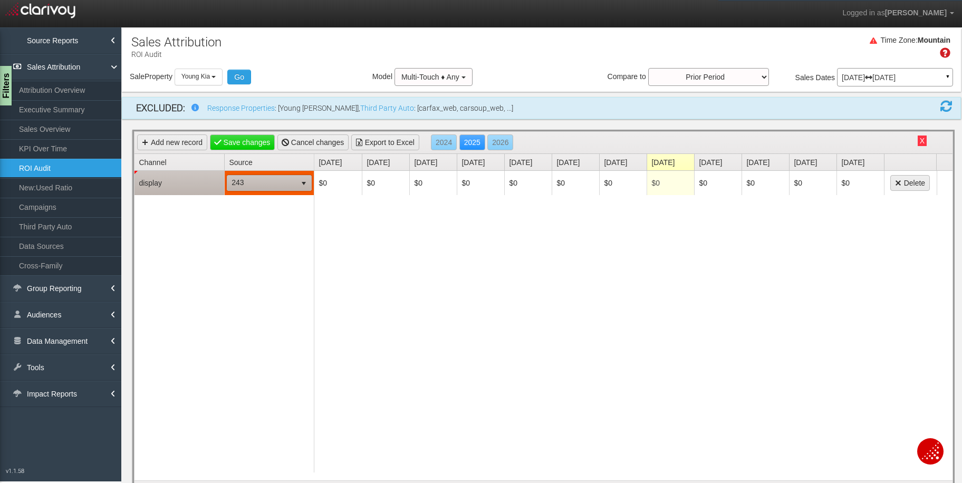
click at [278, 185] on span "243" at bounding box center [261, 183] width 69 height 15
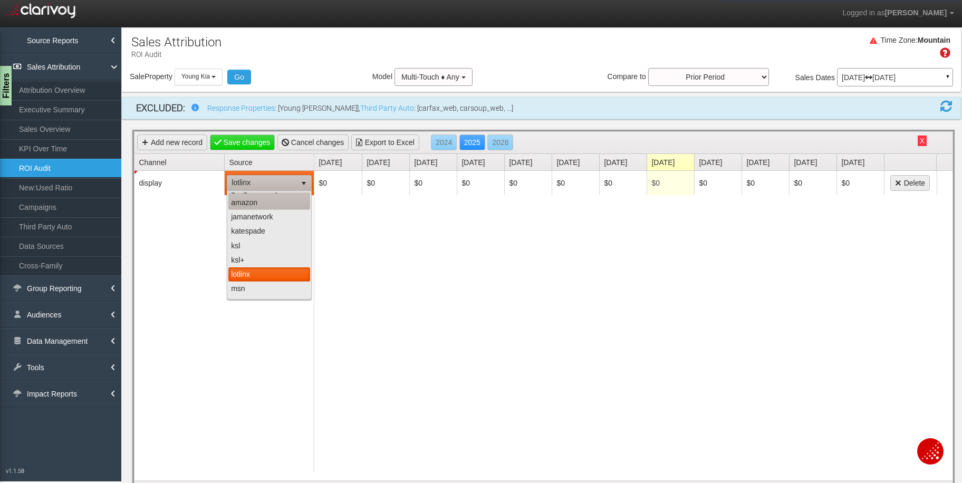
scroll to position [216, 0]
click at [260, 271] on li "lotlinx" at bounding box center [269, 270] width 82 height 14
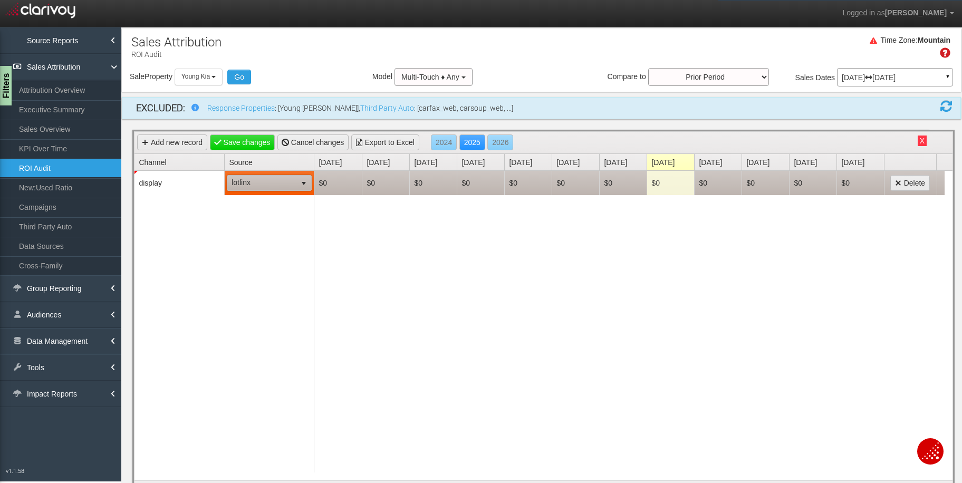
click at [475, 191] on td "$0" at bounding box center [480, 183] width 47 height 24
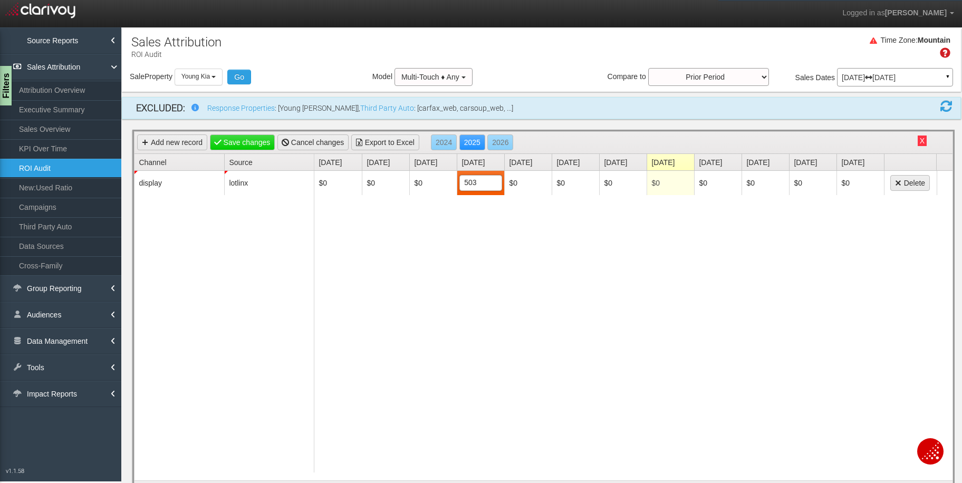
type input "5034"
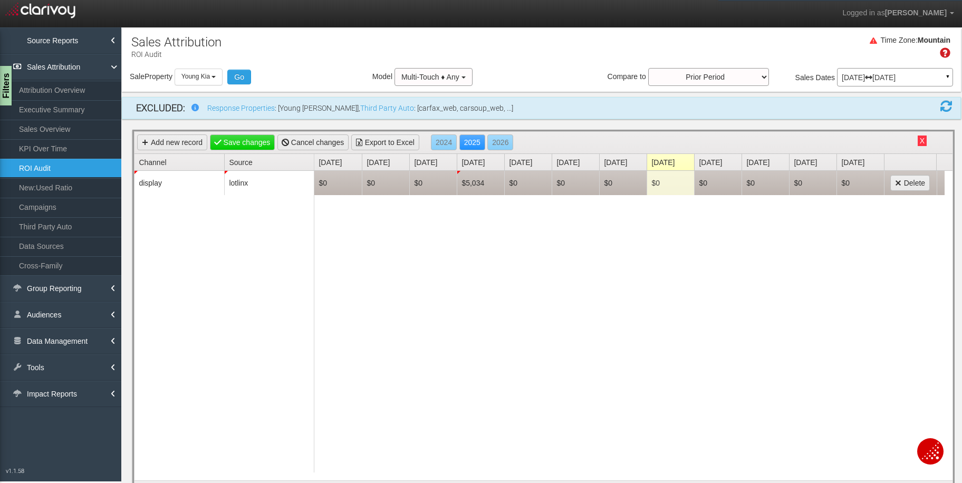
click at [529, 191] on td "$0" at bounding box center [527, 183] width 47 height 24
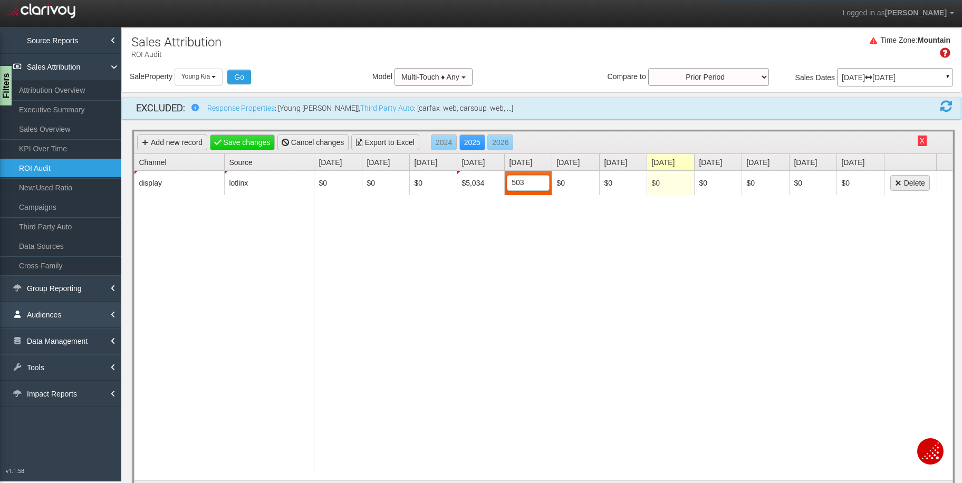
type input "5034"
type input "2034"
type input "5034"
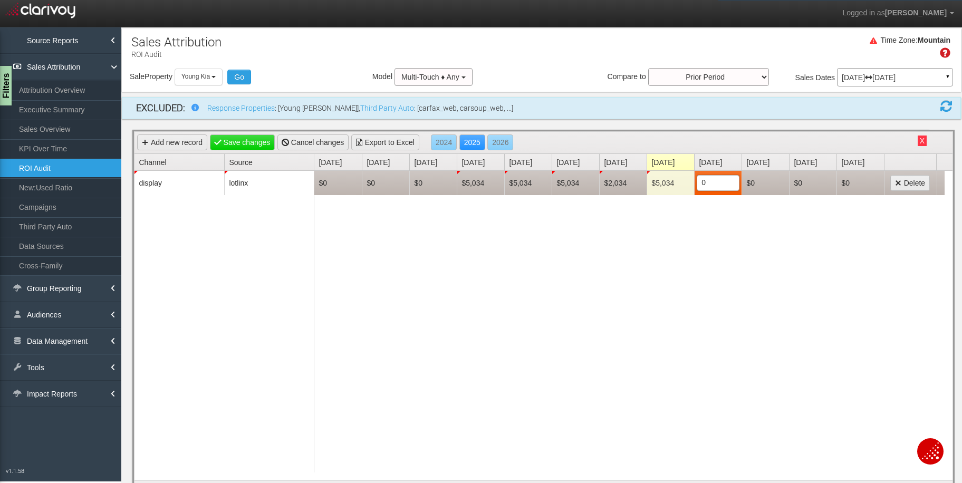
click at [614, 185] on td "$2,034" at bounding box center [622, 183] width 47 height 24
type input "5034"
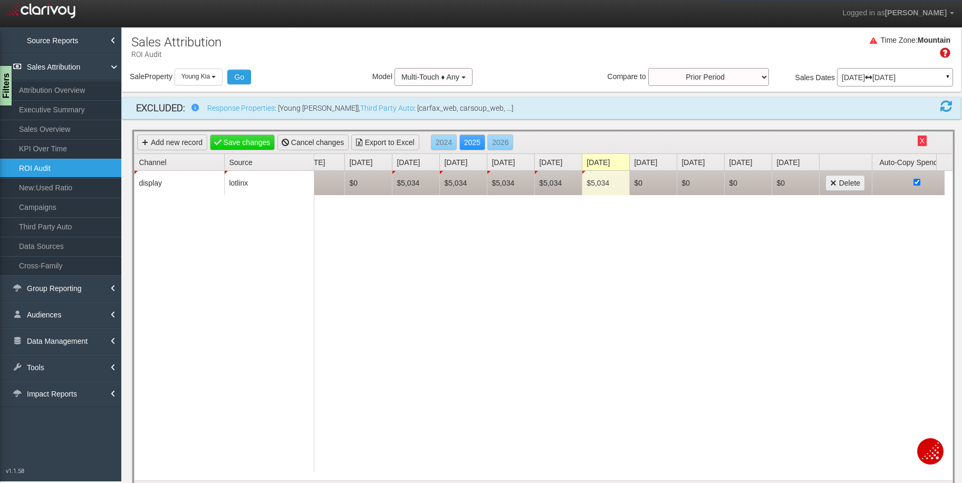
scroll to position [0, 90]
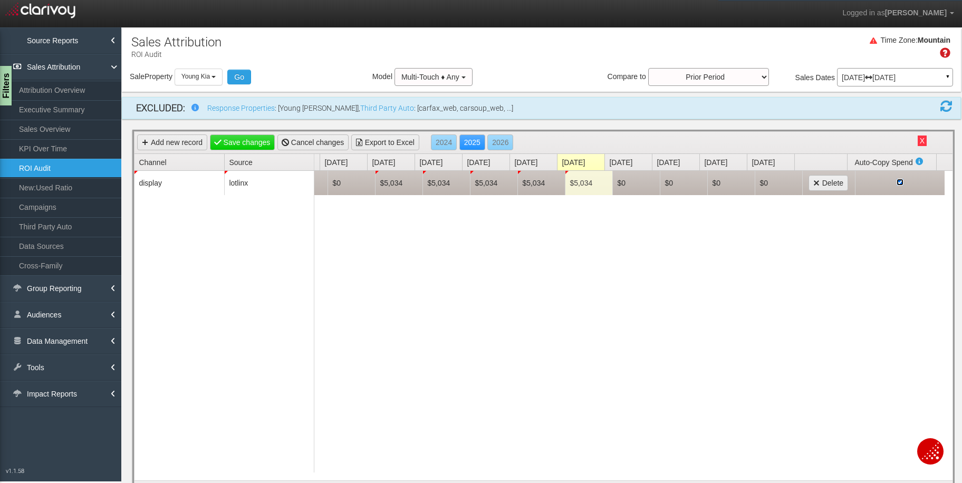
click at [897, 182] on input "checkbox" at bounding box center [900, 182] width 7 height 7
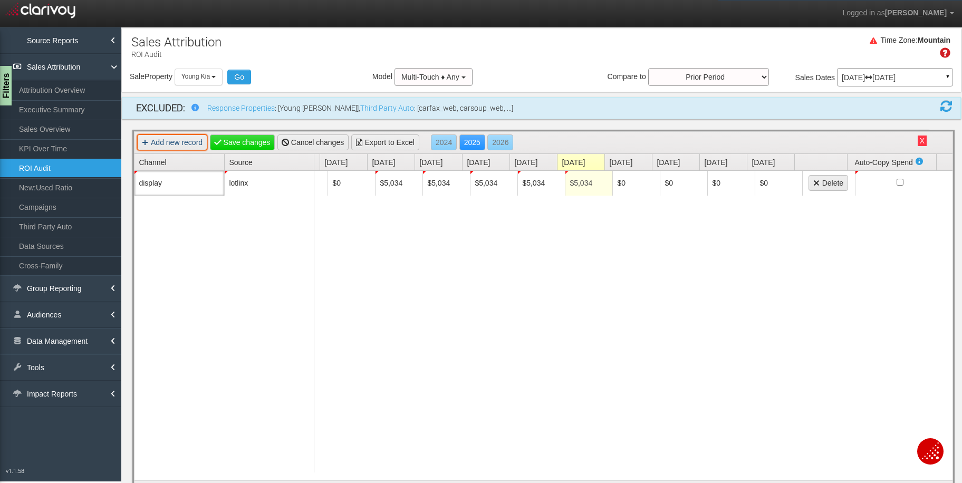
click at [176, 139] on link "Add new record" at bounding box center [172, 143] width 70 height 16
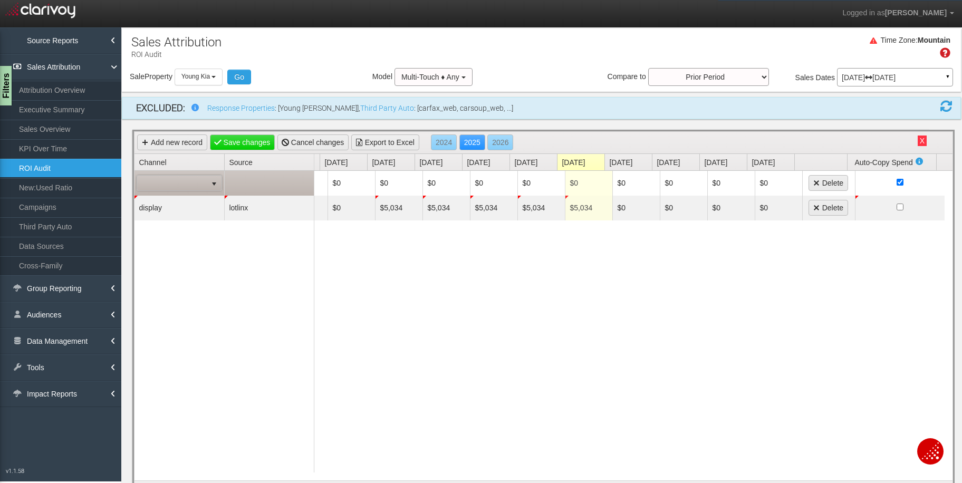
click at [210, 186] on span "select" at bounding box center [214, 184] width 8 height 8
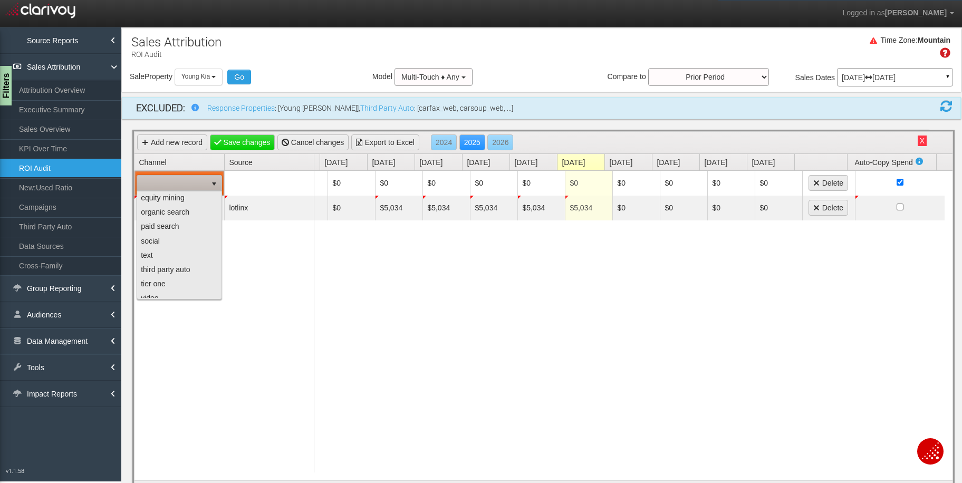
scroll to position [47, 0]
drag, startPoint x: 174, startPoint y: 269, endPoint x: 184, endPoint y: 260, distance: 13.1
click at [174, 269] on li "third party auto" at bounding box center [179, 268] width 82 height 14
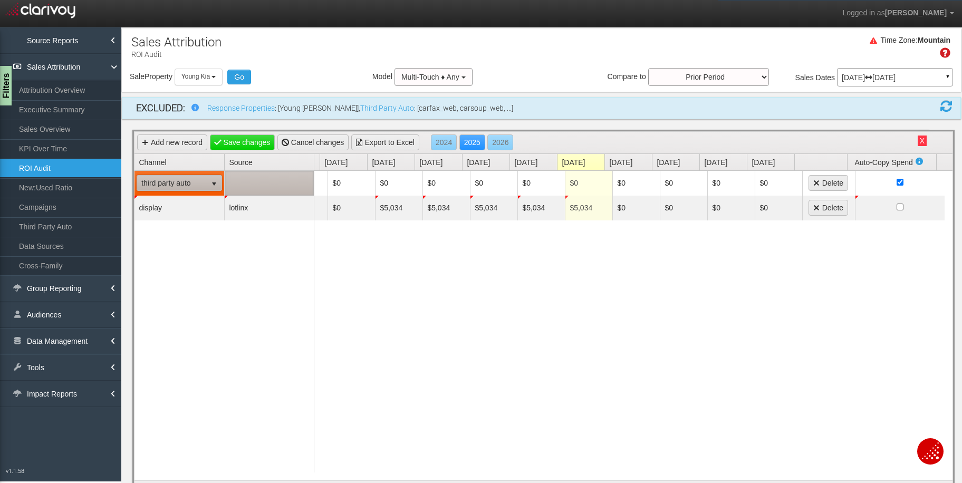
click at [291, 184] on td at bounding box center [269, 183] width 90 height 25
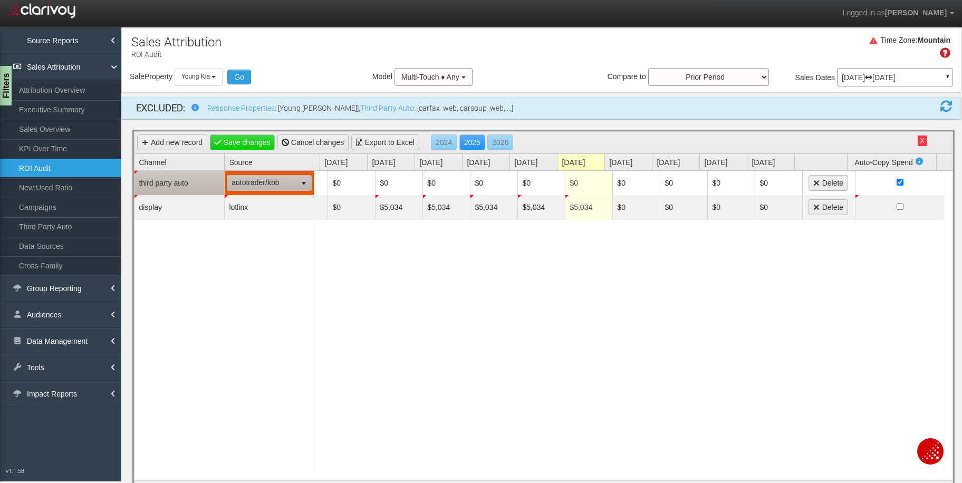
click at [290, 184] on span "autotrader/kbb" at bounding box center [261, 183] width 69 height 15
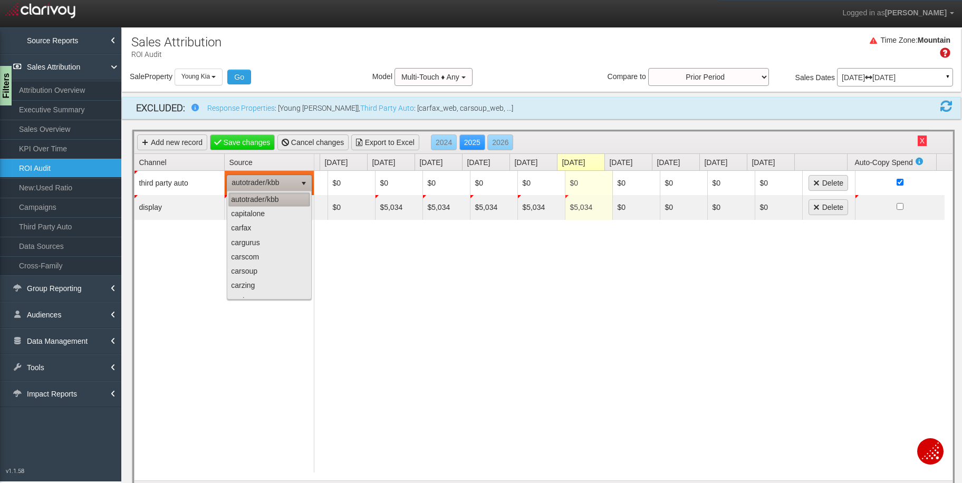
click at [274, 199] on li "autotrader/kbb" at bounding box center [269, 200] width 82 height 14
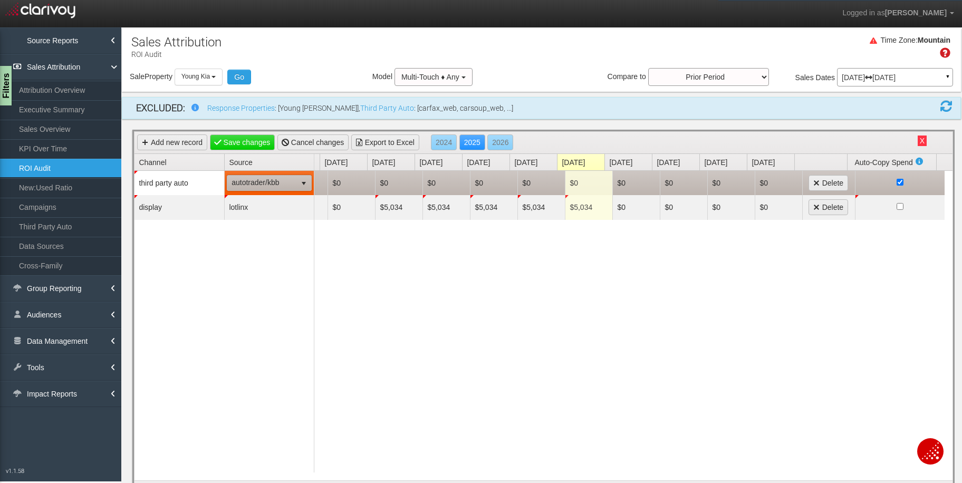
click at [391, 185] on td "$0" at bounding box center [398, 183] width 47 height 24
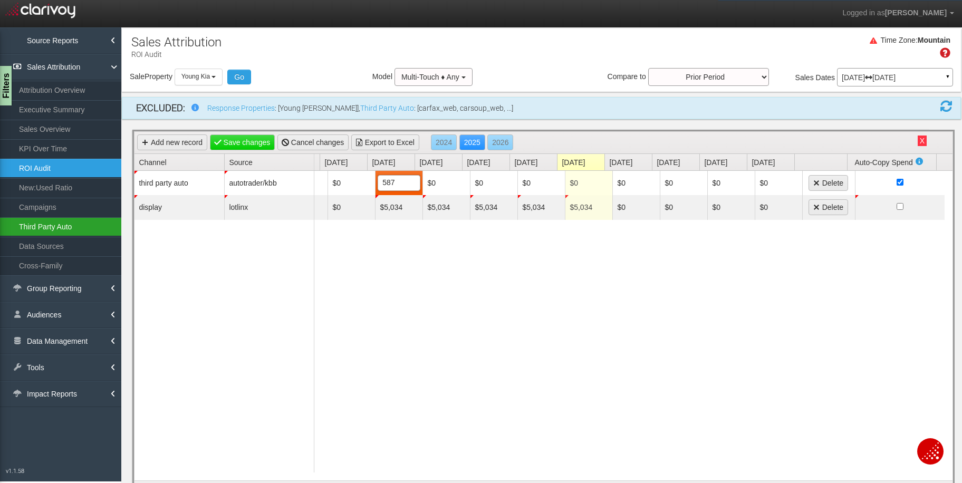
type input "5870"
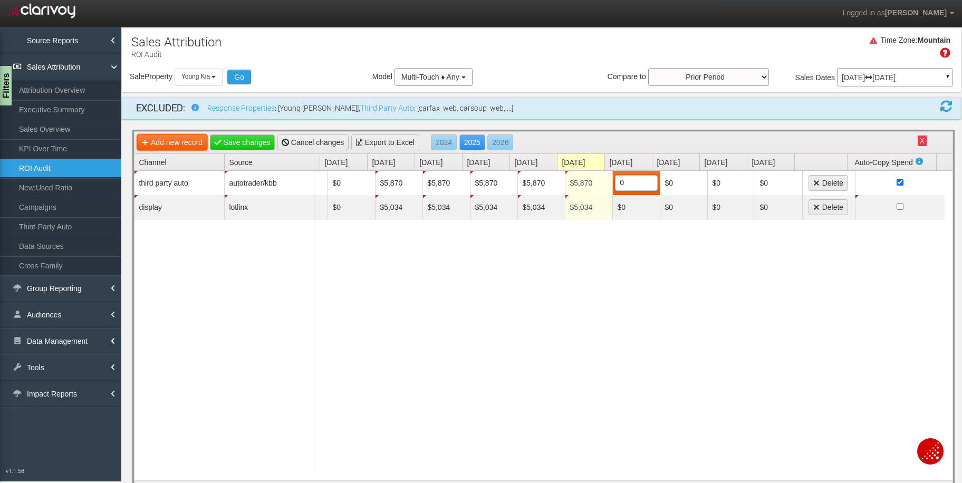
click at [183, 138] on link "Add new record" at bounding box center [172, 143] width 70 height 16
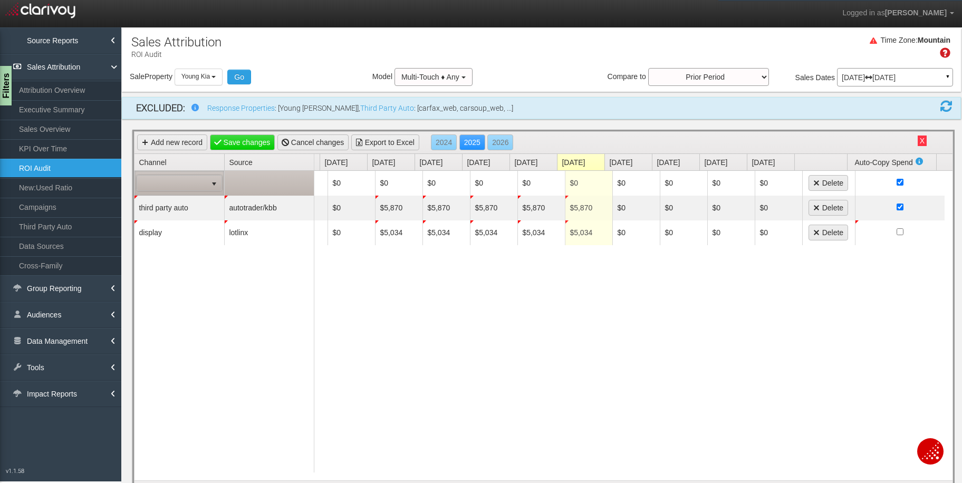
click at [206, 180] on span at bounding box center [172, 183] width 70 height 15
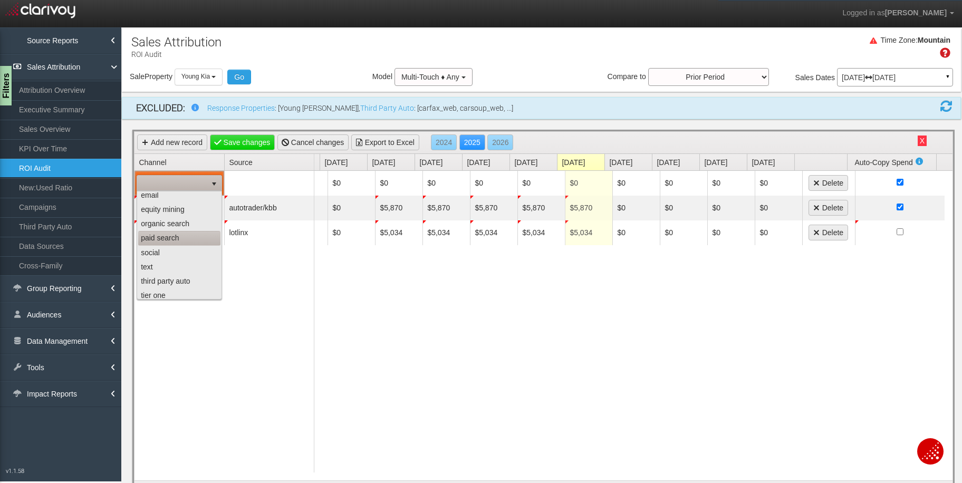
scroll to position [39, 0]
click at [177, 272] on li "third party auto" at bounding box center [179, 276] width 82 height 14
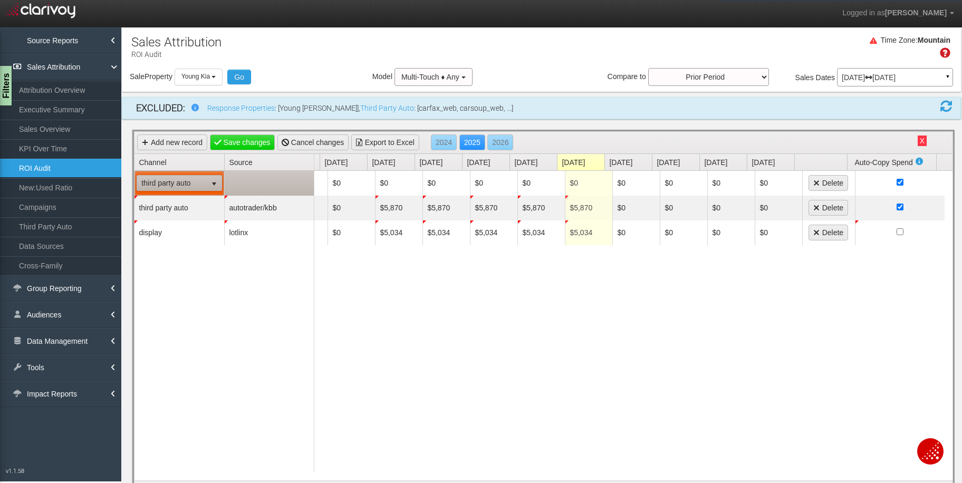
click at [286, 184] on td at bounding box center [269, 183] width 90 height 25
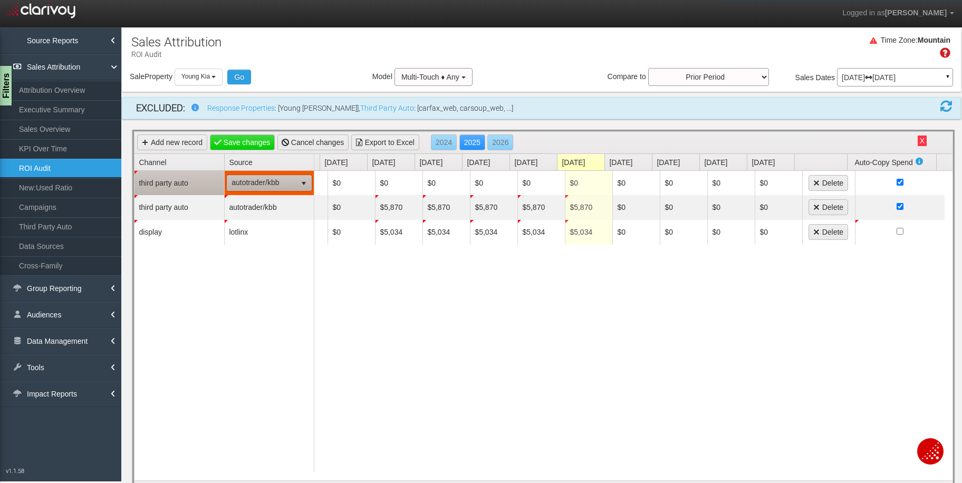
click at [286, 183] on span "autotrader/kbb" at bounding box center [261, 183] width 69 height 15
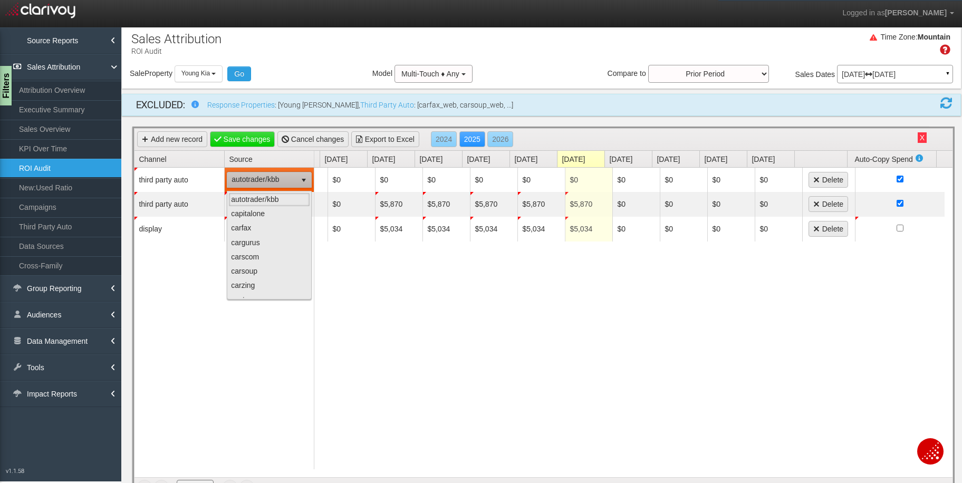
scroll to position [4, 0]
click at [267, 240] on li "cargurus" at bounding box center [269, 243] width 82 height 14
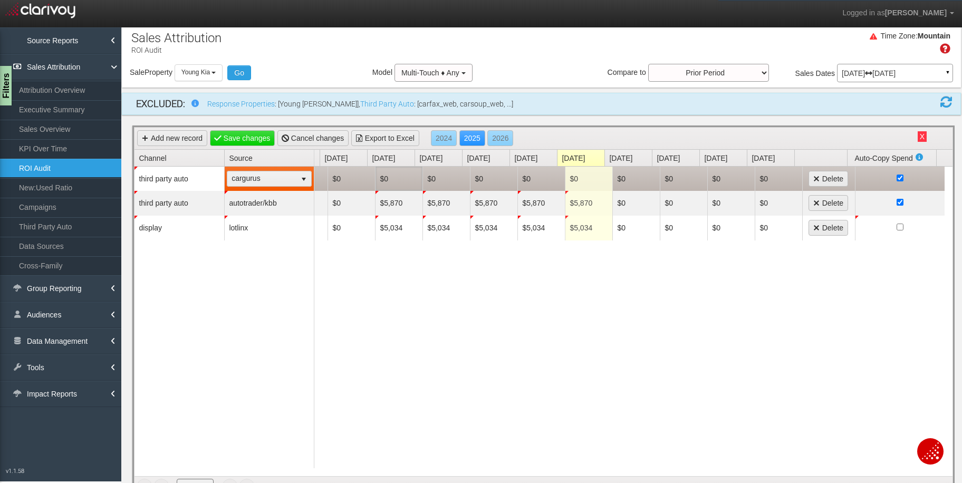
click at [392, 177] on td "$0" at bounding box center [398, 179] width 47 height 24
type input "3200"
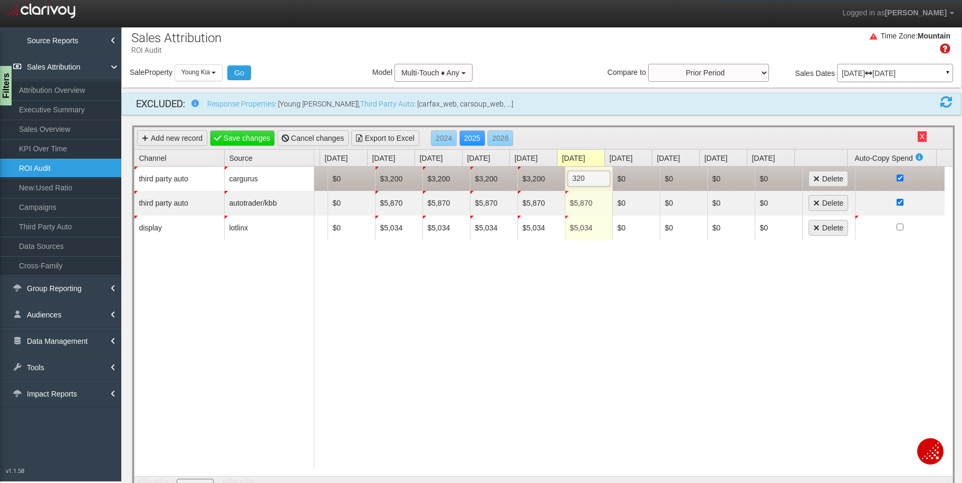
type input "3200"
click at [186, 139] on link "Add new record" at bounding box center [172, 138] width 70 height 16
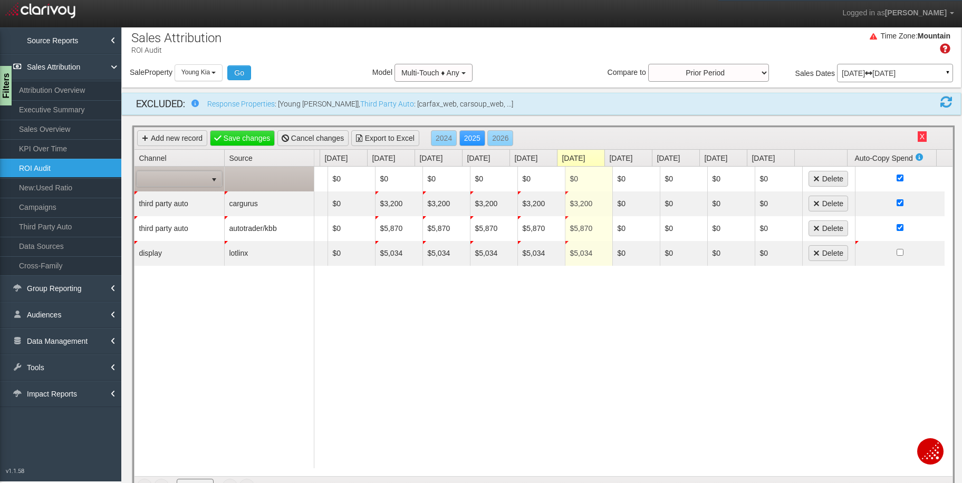
click at [209, 180] on span "select" at bounding box center [214, 178] width 15 height 15
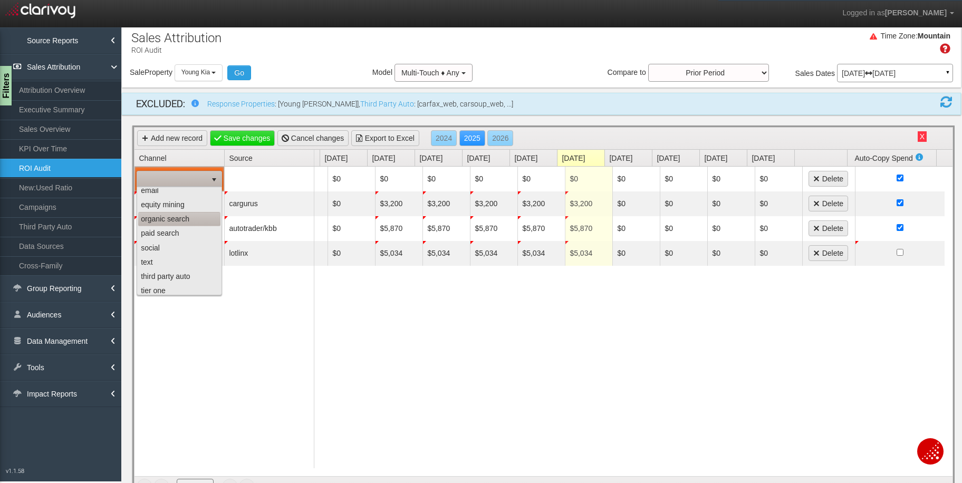
scroll to position [45, 0]
drag, startPoint x: 184, startPoint y: 261, endPoint x: 187, endPoint y: 256, distance: 5.7
click at [184, 261] on li "third party auto" at bounding box center [179, 265] width 82 height 14
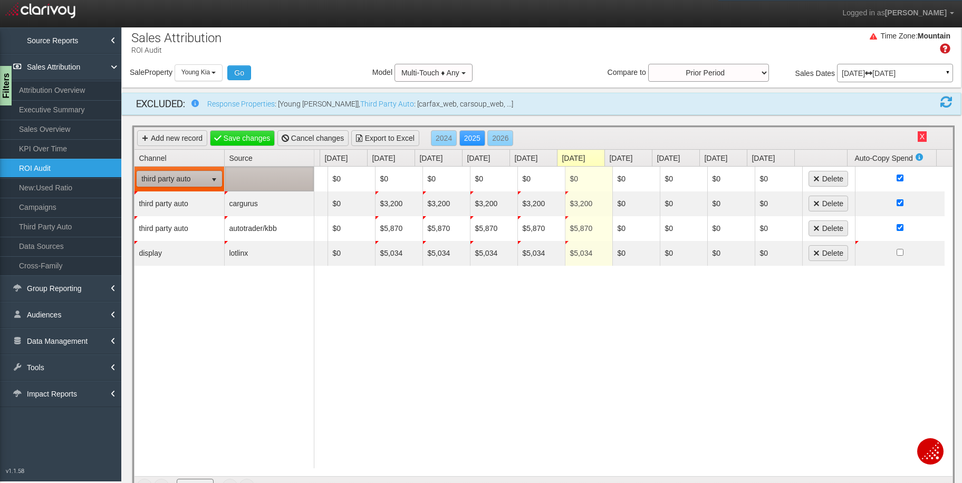
click at [281, 183] on td at bounding box center [269, 179] width 90 height 25
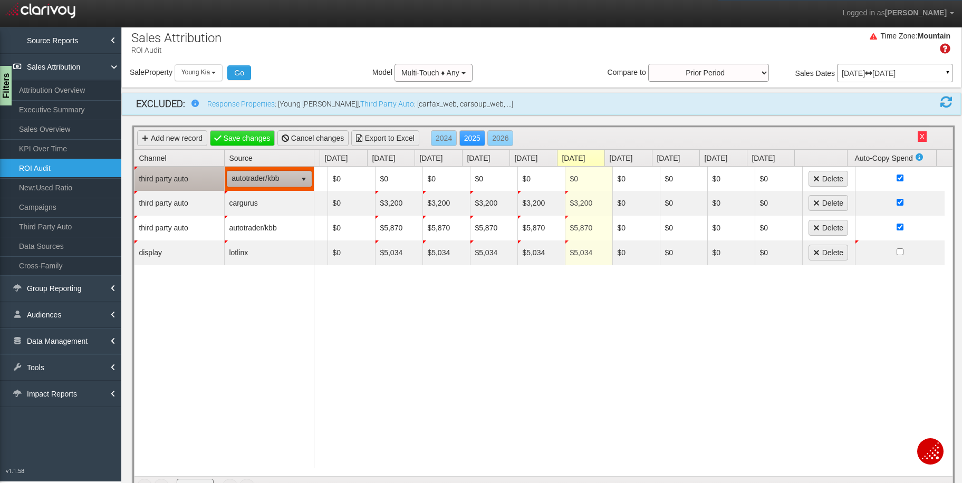
click at [283, 179] on span "autotrader/kbb" at bounding box center [261, 178] width 69 height 15
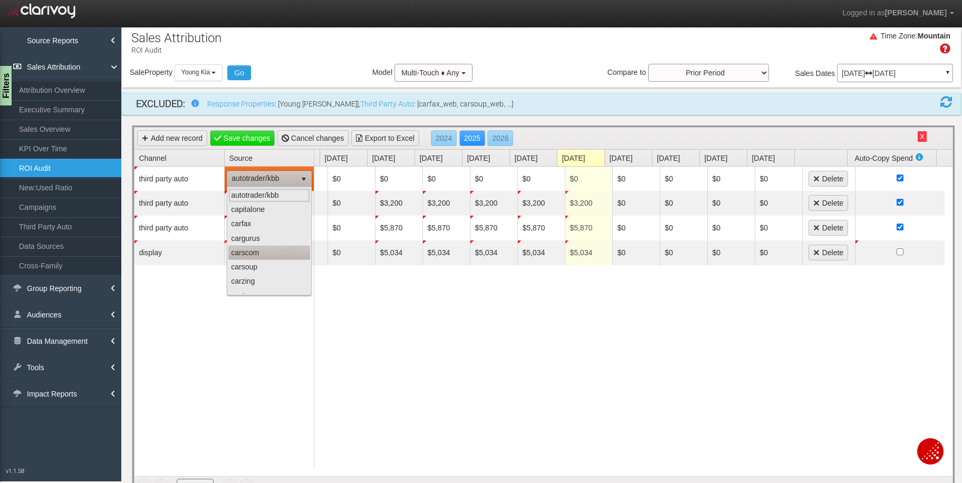
click at [267, 254] on li "carscom" at bounding box center [269, 253] width 82 height 14
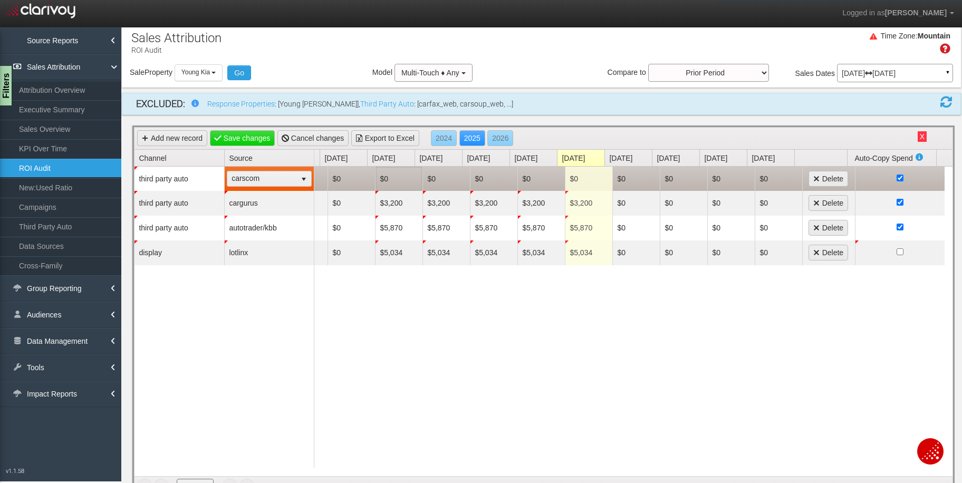
click at [387, 179] on td "$0" at bounding box center [398, 179] width 47 height 24
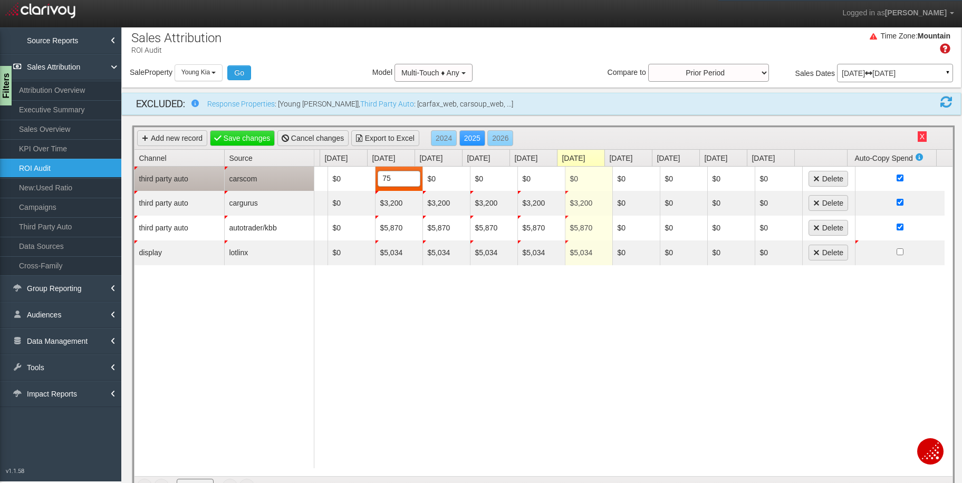
type input "750"
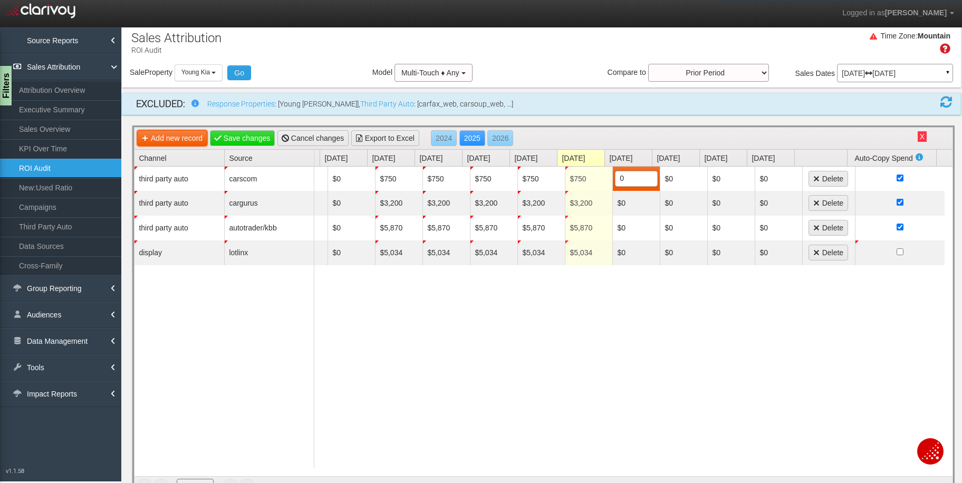
click at [186, 133] on link "Add new record" at bounding box center [172, 138] width 70 height 16
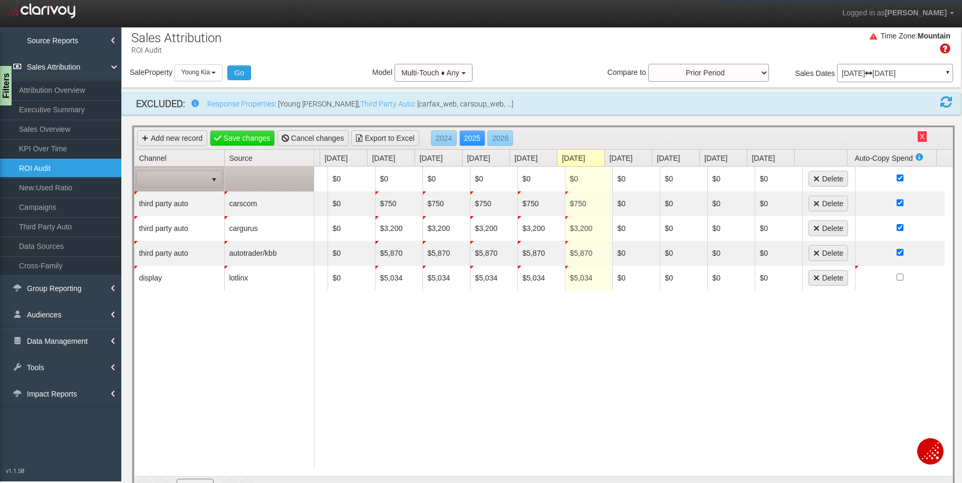
click at [210, 181] on span "select" at bounding box center [214, 180] width 8 height 8
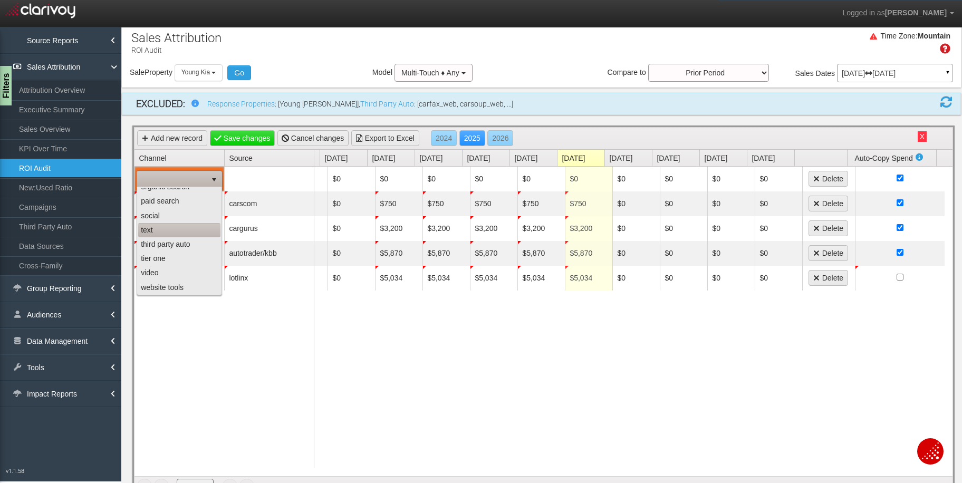
scroll to position [66, 0]
drag, startPoint x: 179, startPoint y: 241, endPoint x: 219, endPoint y: 207, distance: 51.7
click at [180, 241] on li "third party auto" at bounding box center [179, 244] width 82 height 14
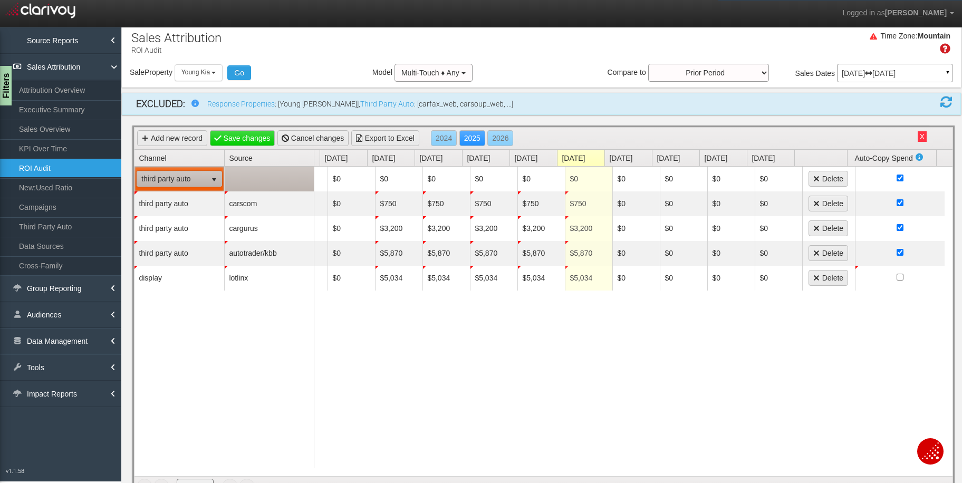
click at [291, 175] on td at bounding box center [269, 179] width 90 height 25
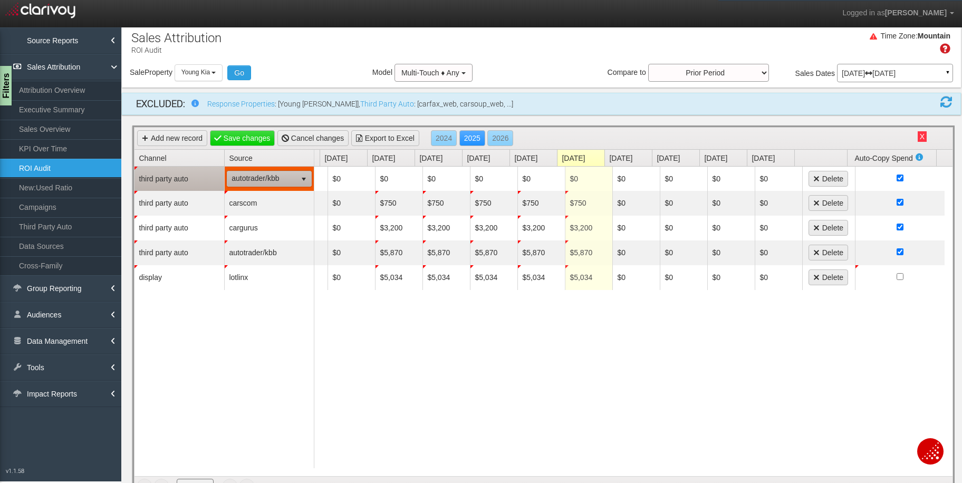
click at [291, 175] on span "autotrader/kbb" at bounding box center [261, 178] width 69 height 15
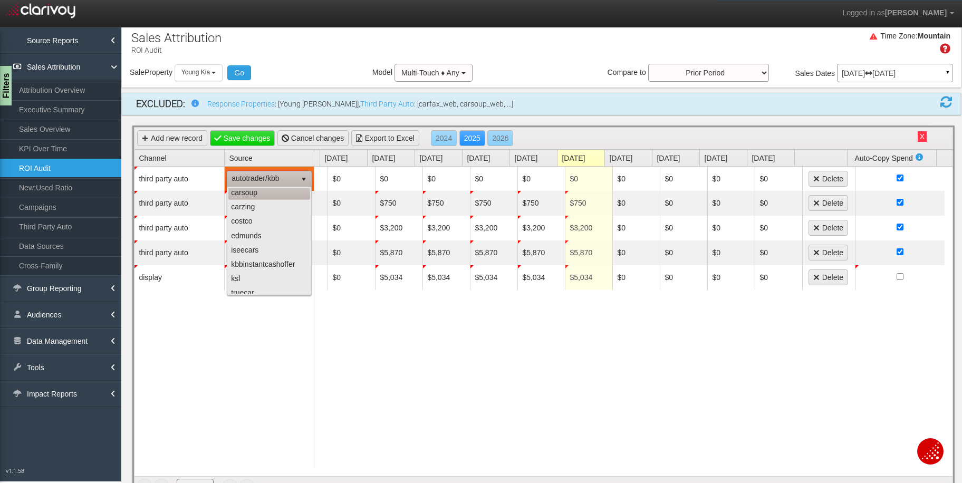
scroll to position [75, 0]
click at [280, 232] on li "edmunds" at bounding box center [269, 235] width 82 height 14
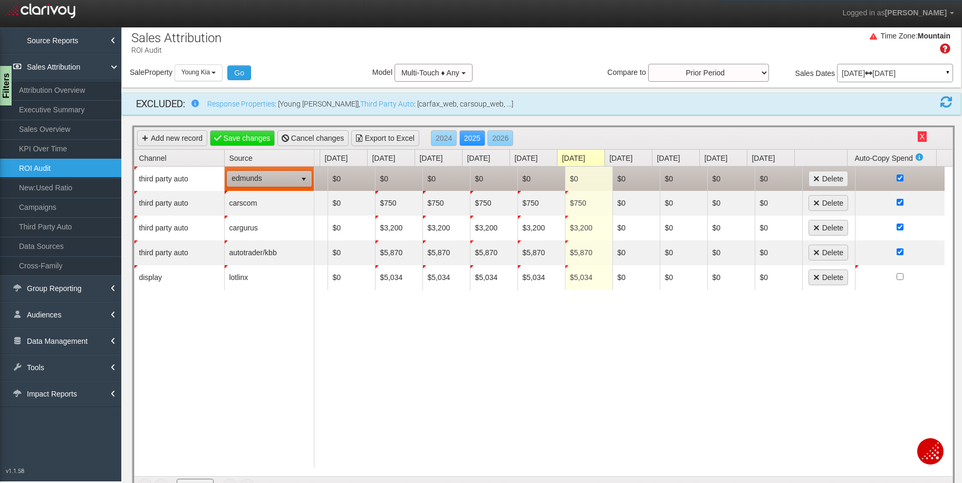
click at [387, 172] on td "$0" at bounding box center [398, 179] width 47 height 24
type input "5000"
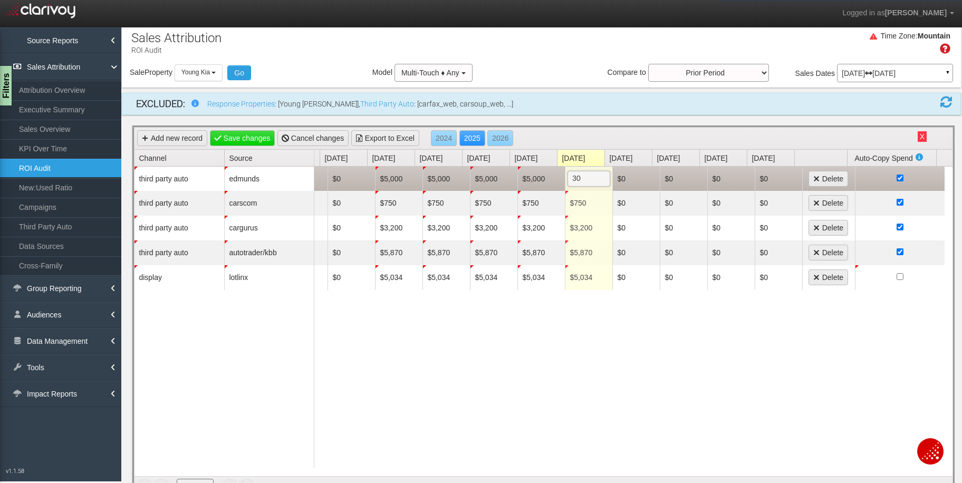
type input "3"
type input "5000"
type input "3000"
click at [165, 137] on link "Add new record" at bounding box center [172, 138] width 70 height 16
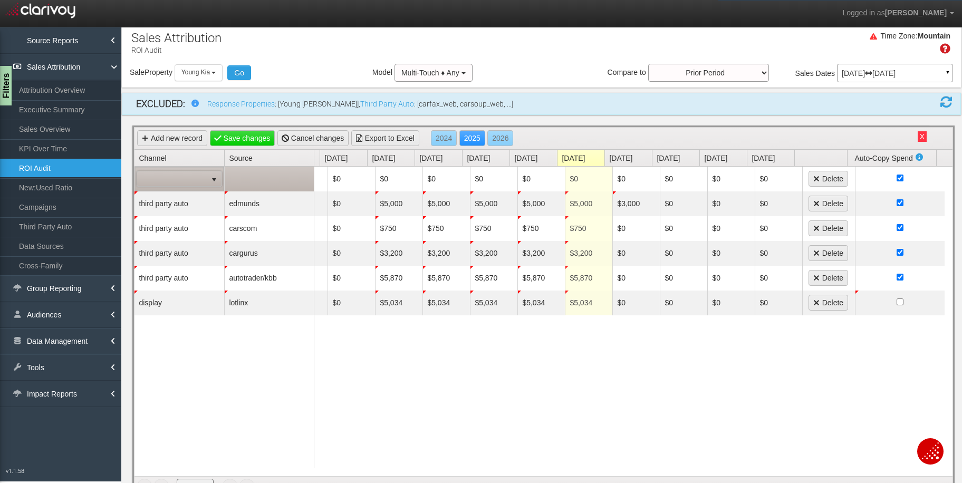
click at [185, 178] on span at bounding box center [172, 178] width 70 height 15
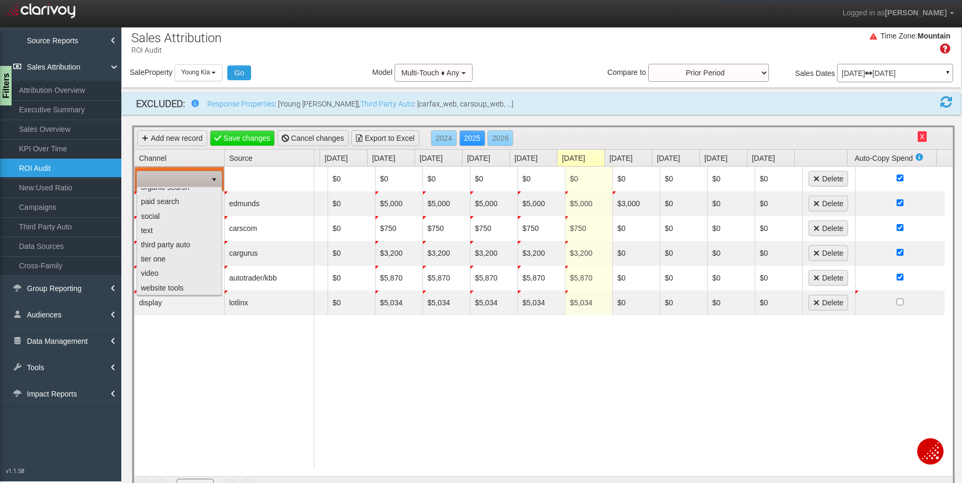
scroll to position [66, 0]
click at [197, 241] on li "third party auto" at bounding box center [179, 244] width 82 height 14
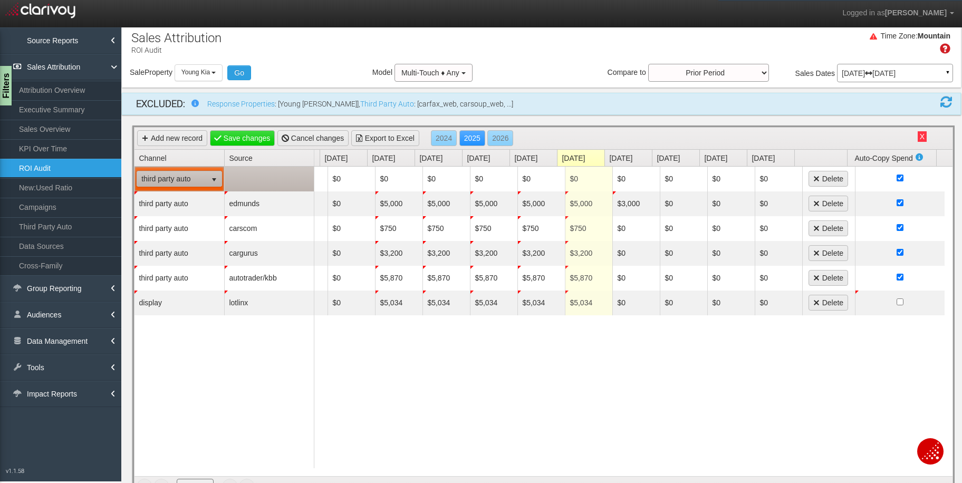
click at [294, 174] on td at bounding box center [269, 179] width 90 height 25
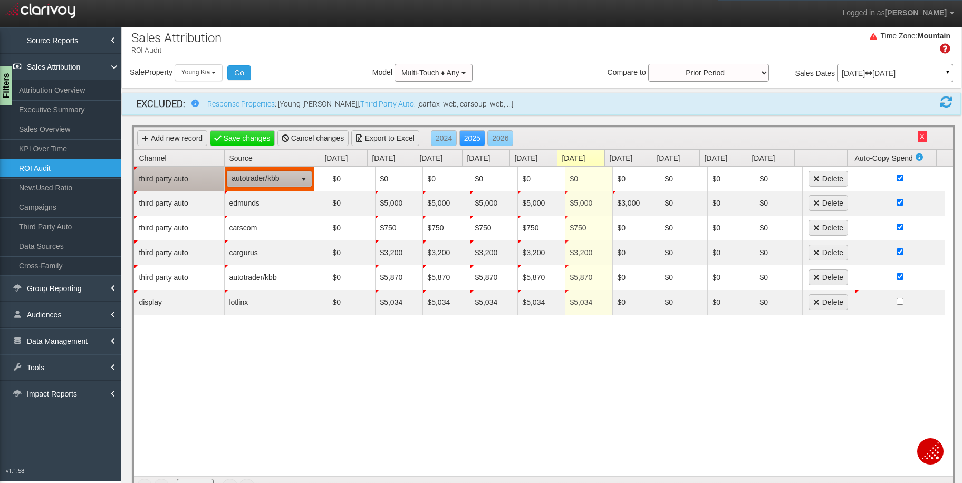
click at [293, 175] on span "autotrader/kbb" at bounding box center [261, 178] width 69 height 15
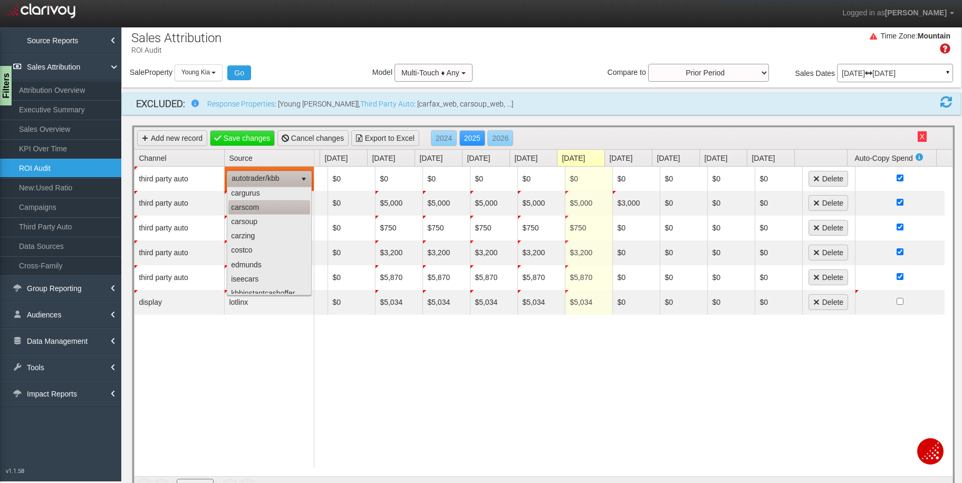
scroll to position [61, 0]
click at [263, 236] on li "costco" at bounding box center [269, 234] width 82 height 14
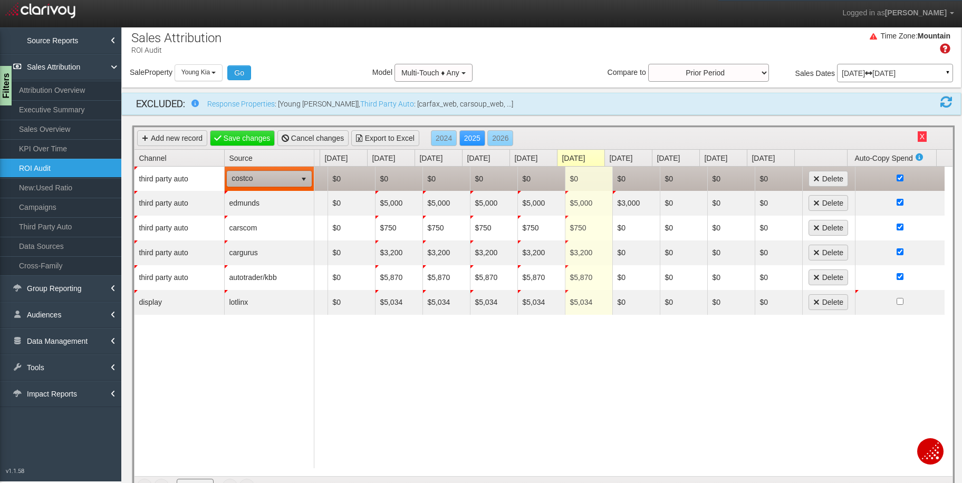
click at [390, 171] on td "$0" at bounding box center [398, 179] width 47 height 24
type input "500"
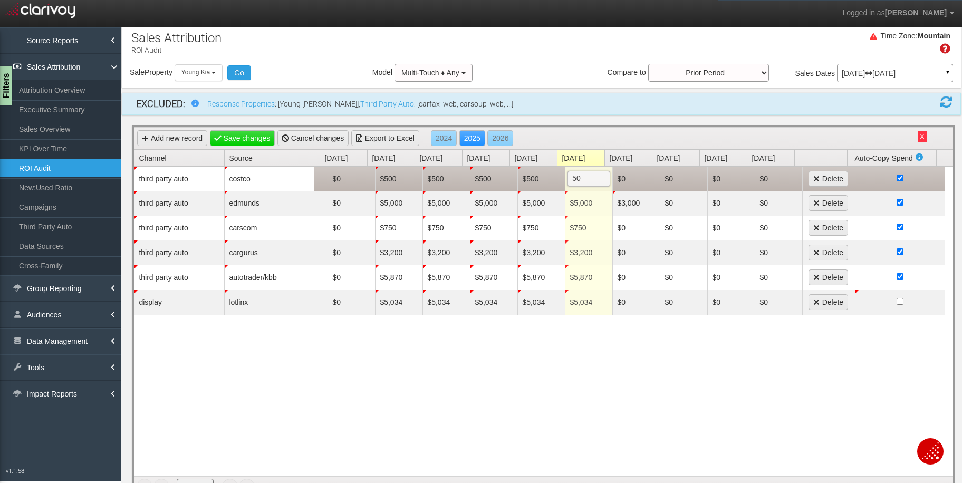
type input "500"
click at [164, 138] on link "Add new record" at bounding box center [172, 138] width 70 height 16
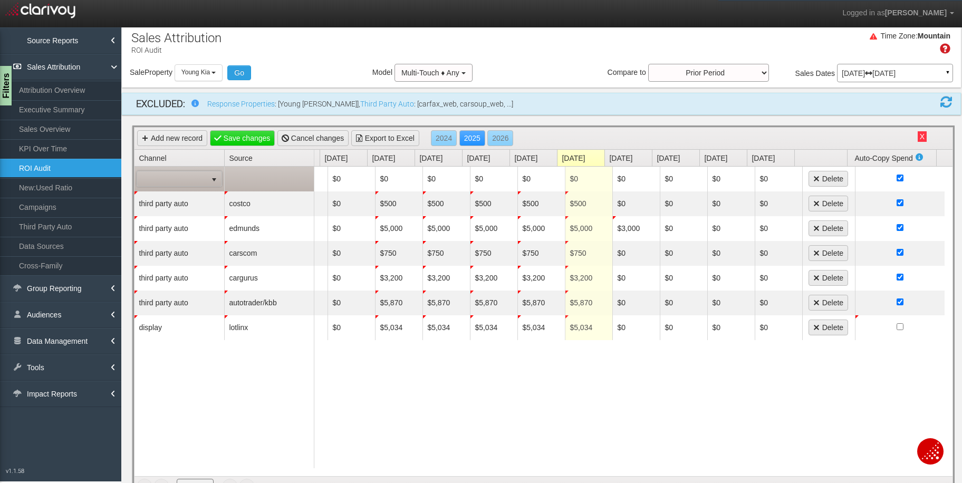
click at [208, 174] on span "select" at bounding box center [214, 178] width 15 height 15
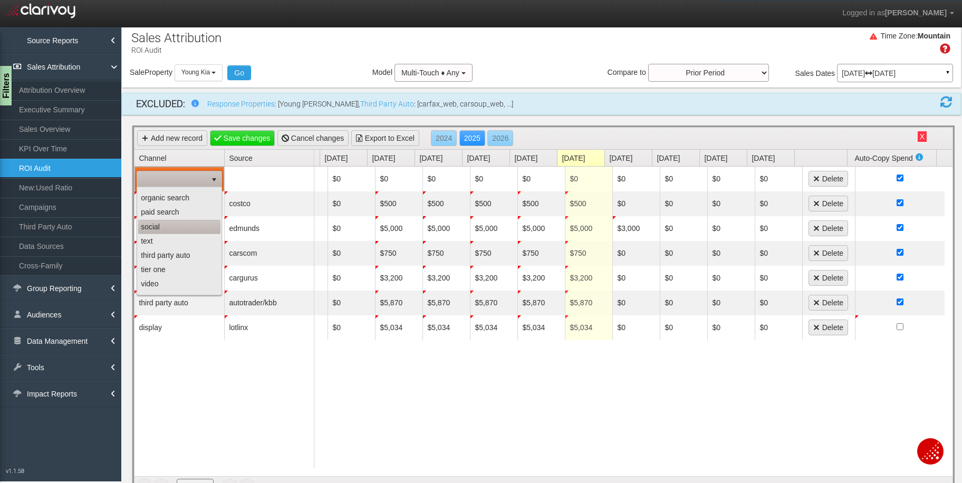
scroll to position [57, 0]
drag, startPoint x: 177, startPoint y: 252, endPoint x: 199, endPoint y: 244, distance: 24.0
click at [177, 252] on li "third party auto" at bounding box center [179, 253] width 82 height 14
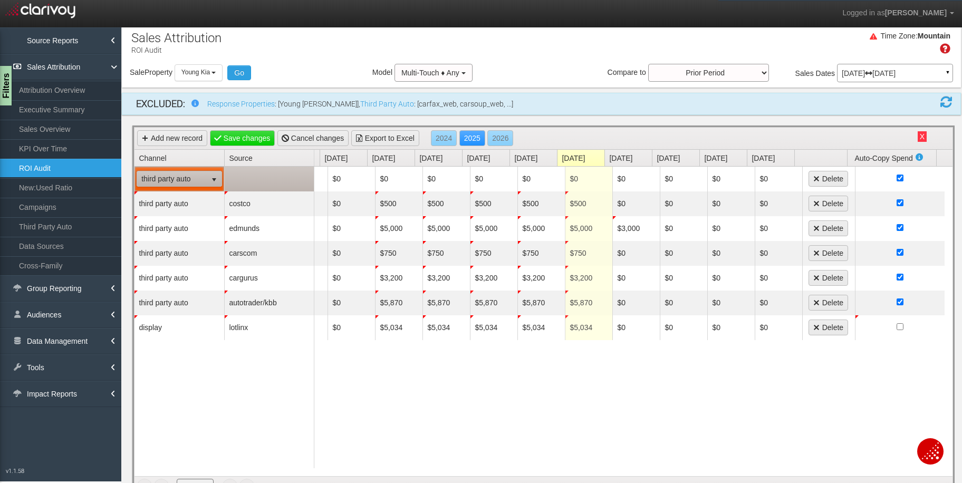
click at [293, 176] on td at bounding box center [269, 179] width 90 height 25
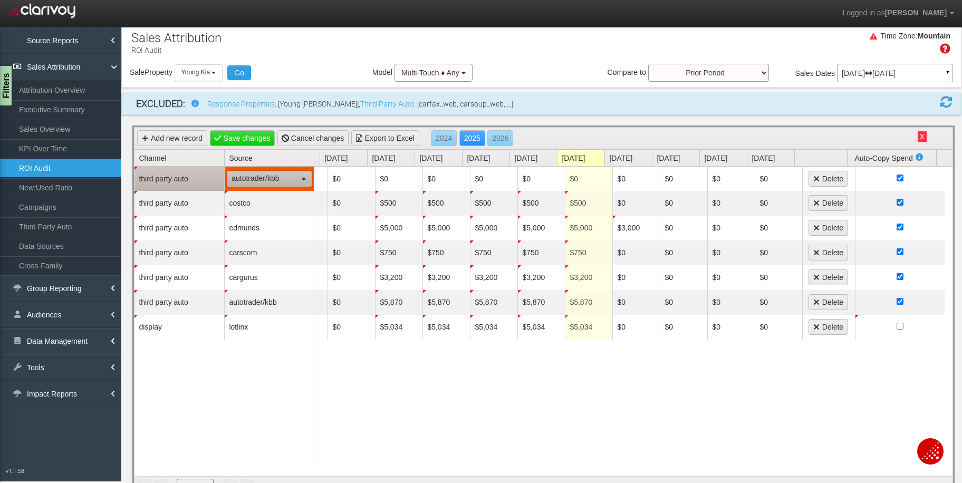
click at [296, 177] on span "select" at bounding box center [303, 178] width 15 height 15
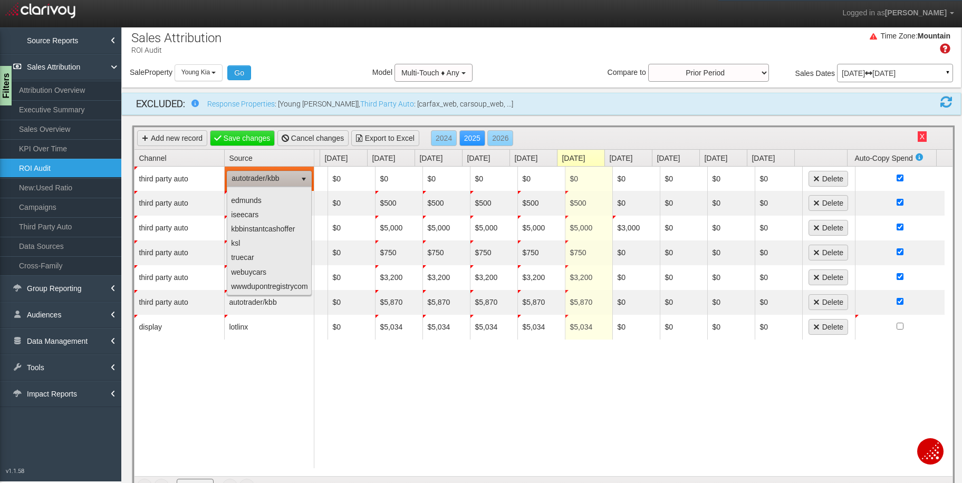
scroll to position [118, 0]
click at [254, 236] on li "ksl" at bounding box center [269, 243] width 82 height 14
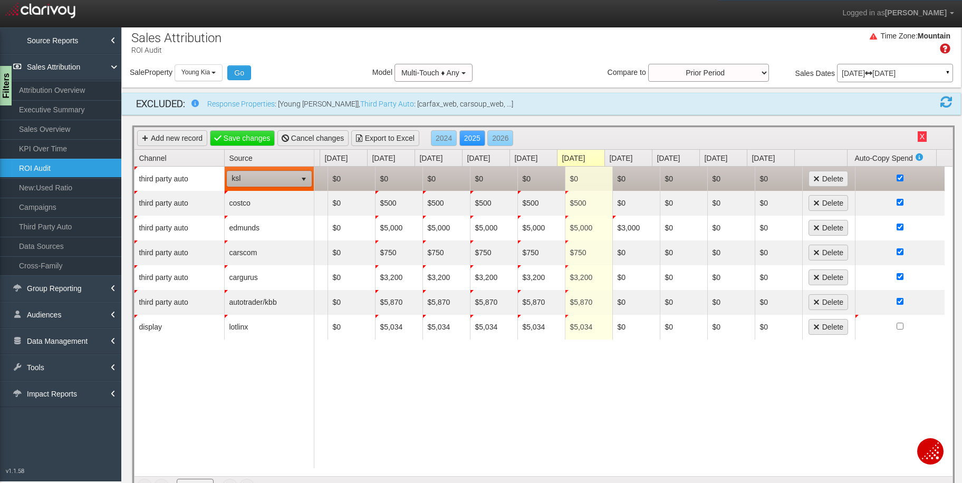
click at [387, 177] on td "$0" at bounding box center [398, 179] width 47 height 24
type input "5841"
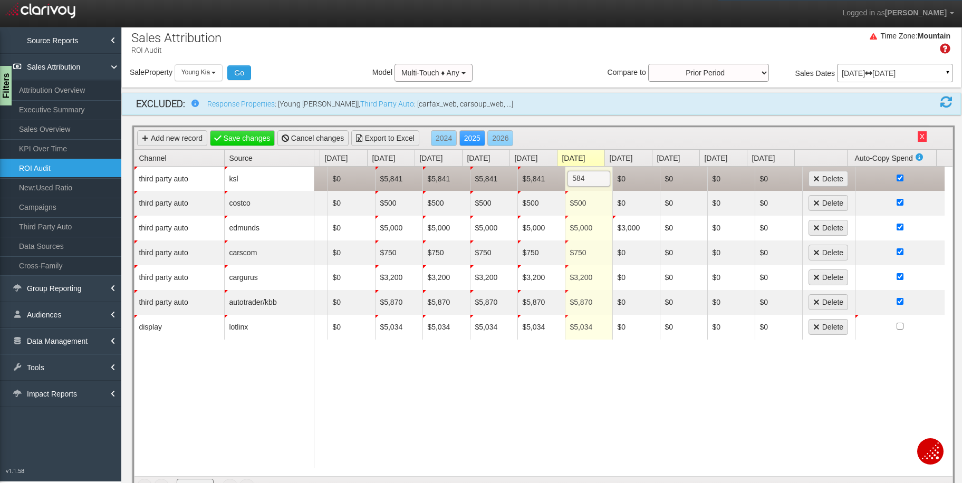
type input "5841"
click at [183, 136] on link "Add new record" at bounding box center [172, 138] width 70 height 16
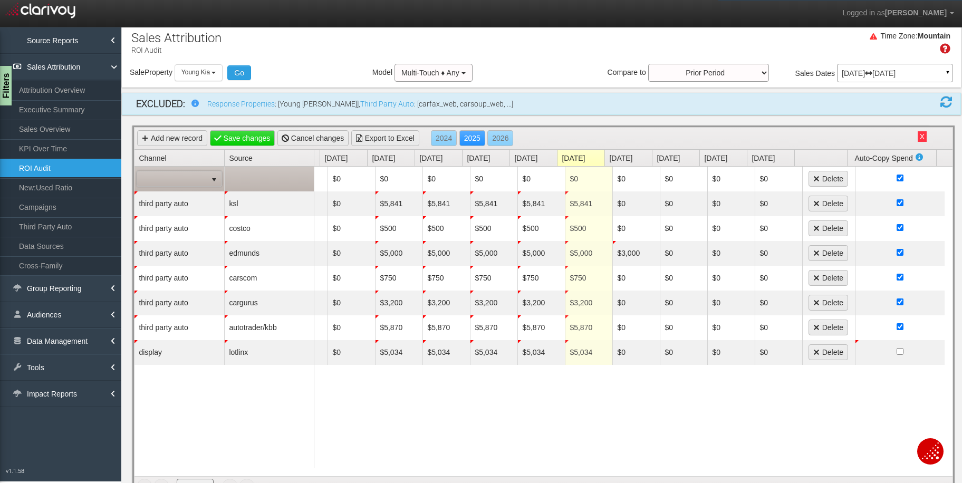
click at [200, 180] on span at bounding box center [172, 178] width 70 height 15
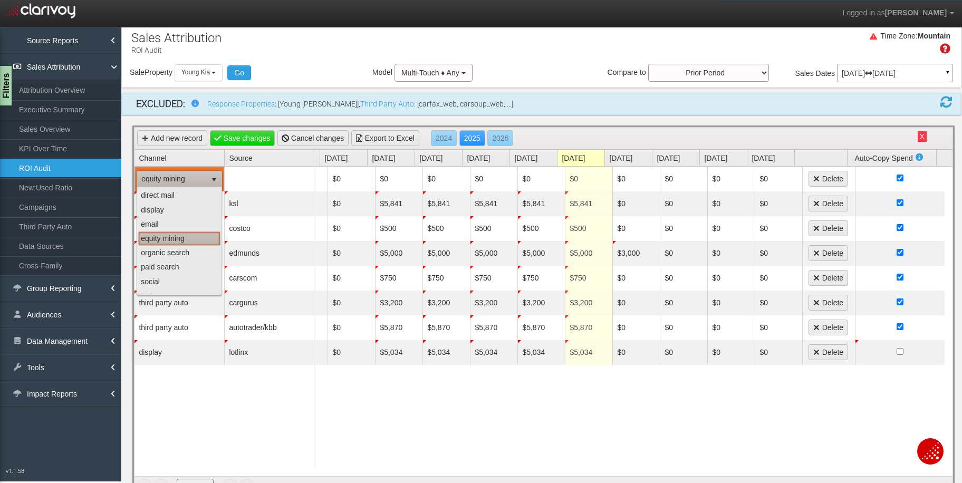
click at [187, 237] on li "equity mining" at bounding box center [179, 239] width 82 height 14
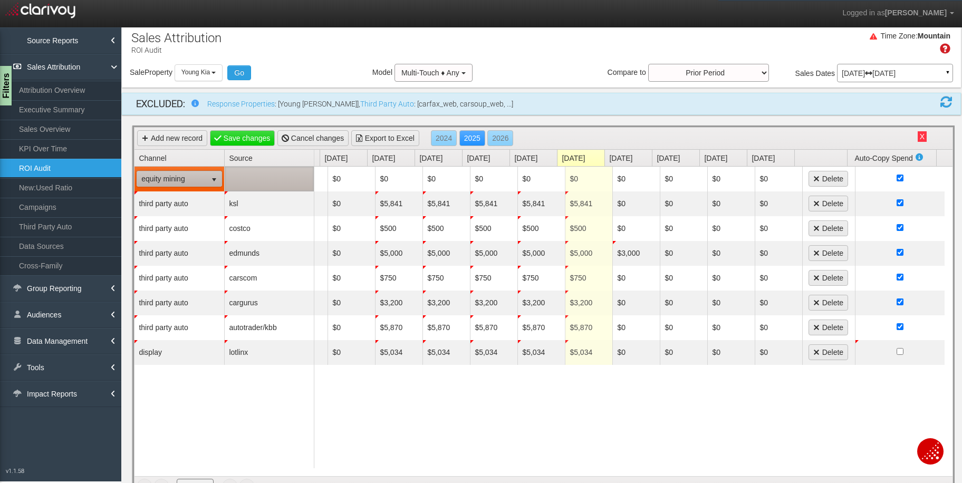
click at [295, 177] on td at bounding box center [269, 179] width 90 height 25
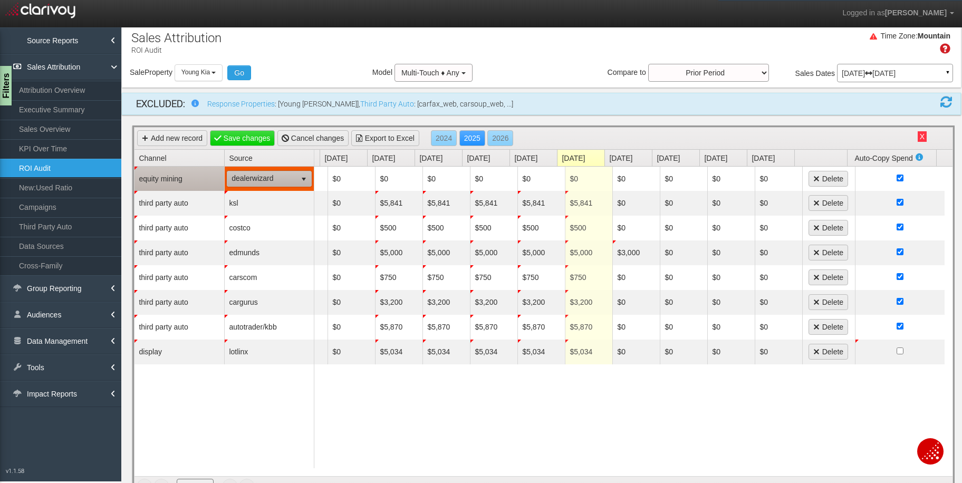
click at [295, 177] on span "dealerwizard" at bounding box center [261, 178] width 69 height 15
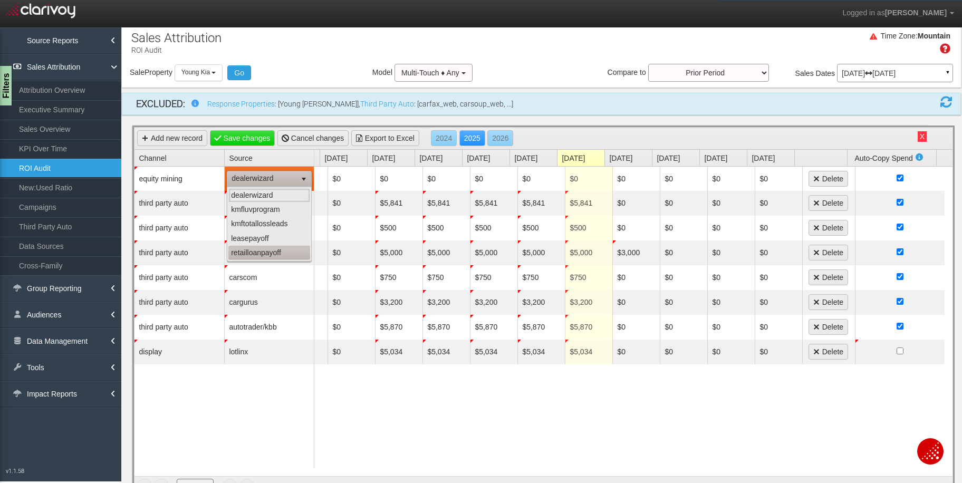
click at [289, 252] on li "retailloanpayoff" at bounding box center [269, 253] width 82 height 14
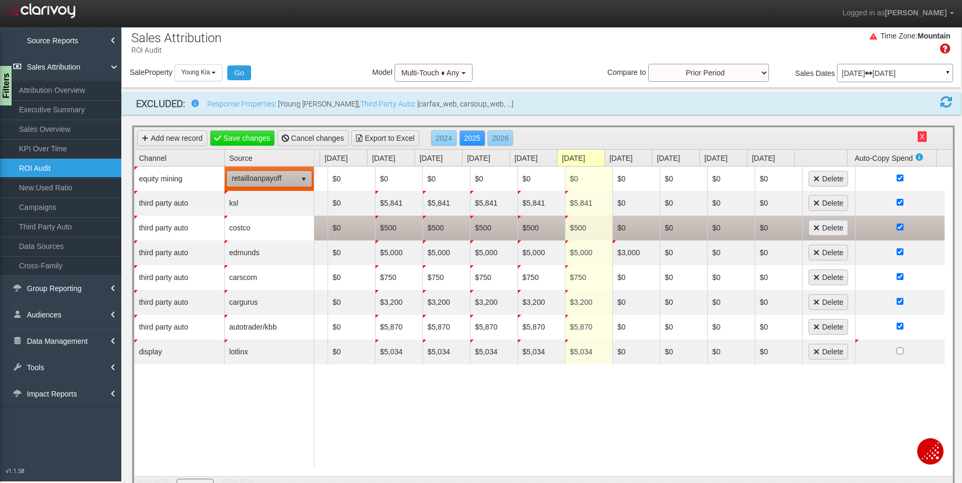
click at [377, 178] on td "$0" at bounding box center [398, 179] width 47 height 24
type input "2700"
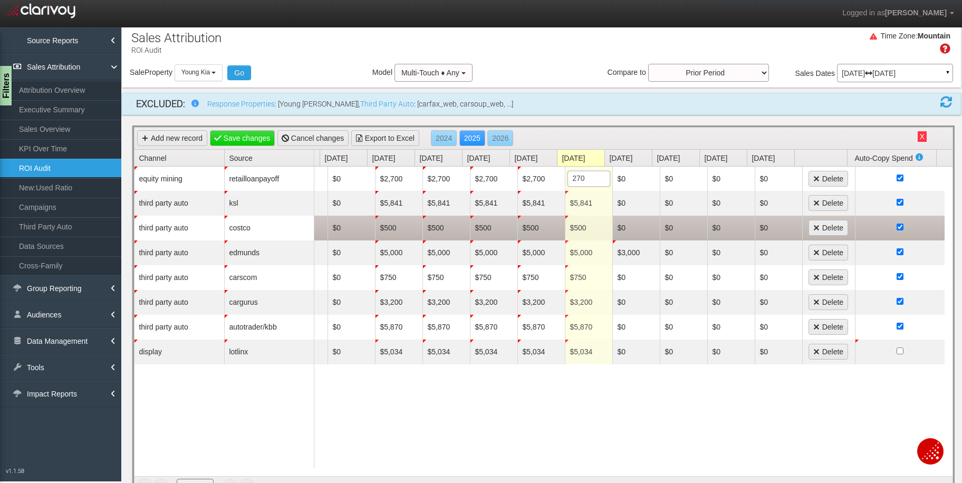
type input "2700"
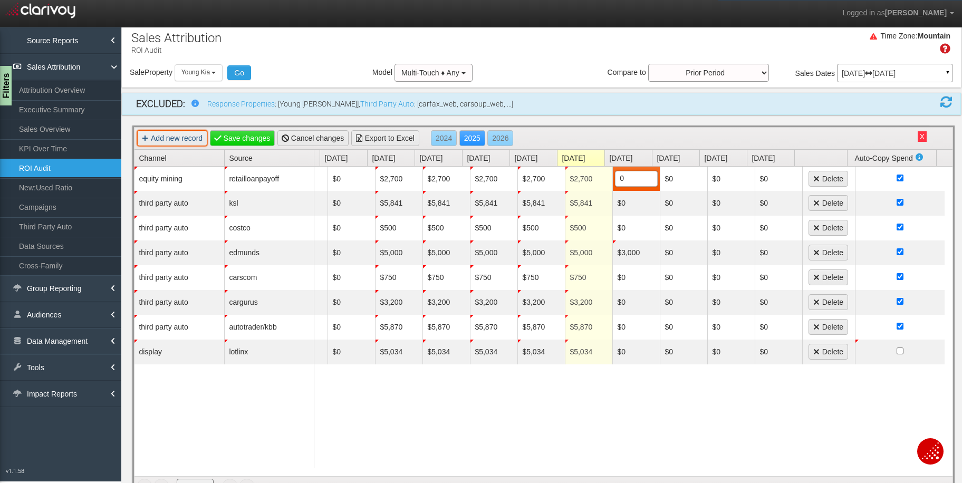
click at [173, 133] on link "Add new record" at bounding box center [172, 138] width 70 height 16
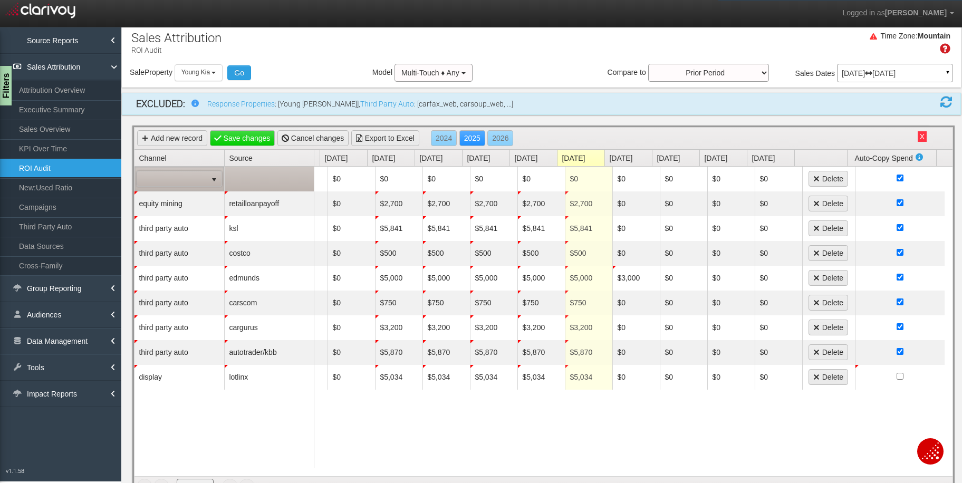
click at [190, 180] on span at bounding box center [172, 178] width 70 height 15
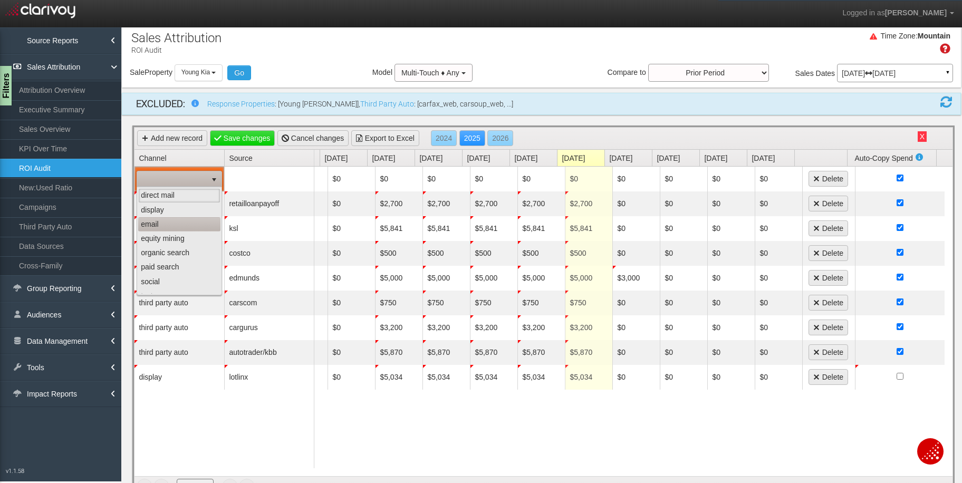
scroll to position [2, 0]
click at [155, 279] on li "social" at bounding box center [179, 280] width 82 height 14
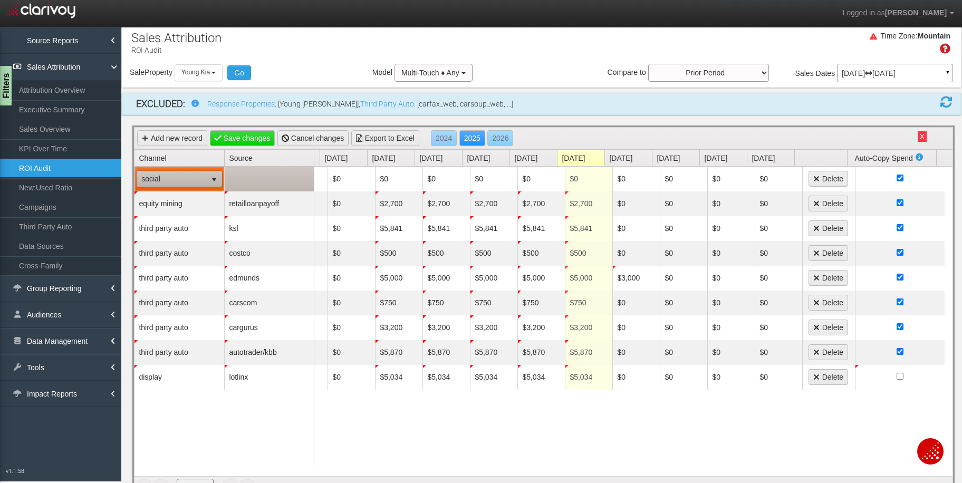
click at [275, 183] on td at bounding box center [269, 179] width 90 height 25
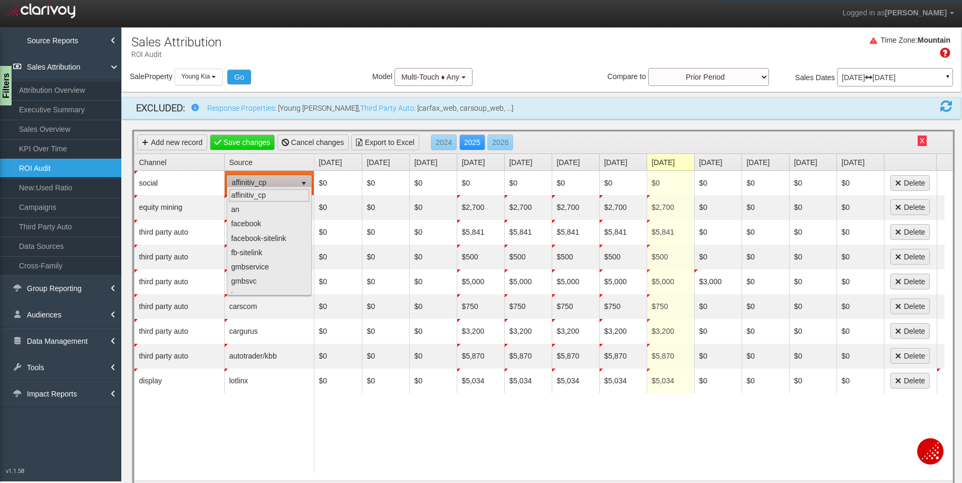
select select "object:27936"
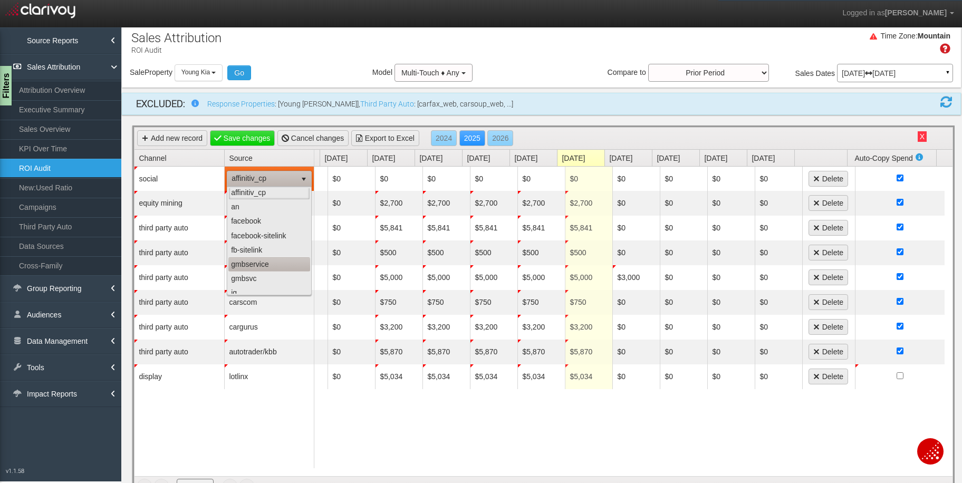
scroll to position [1, 0]
click at [241, 222] on li "facebook" at bounding box center [269, 223] width 82 height 14
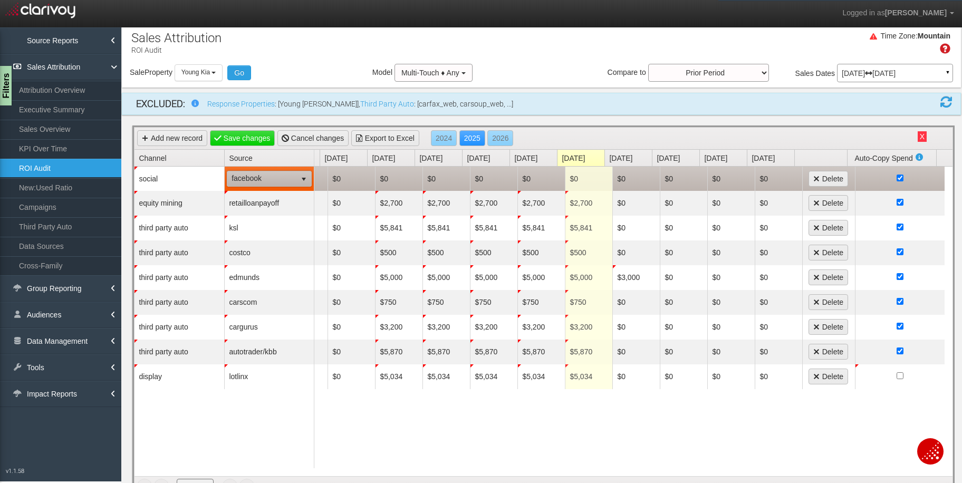
click at [390, 179] on td "$0" at bounding box center [398, 179] width 47 height 24
type input "2000"
type input "0"
type input "2000"
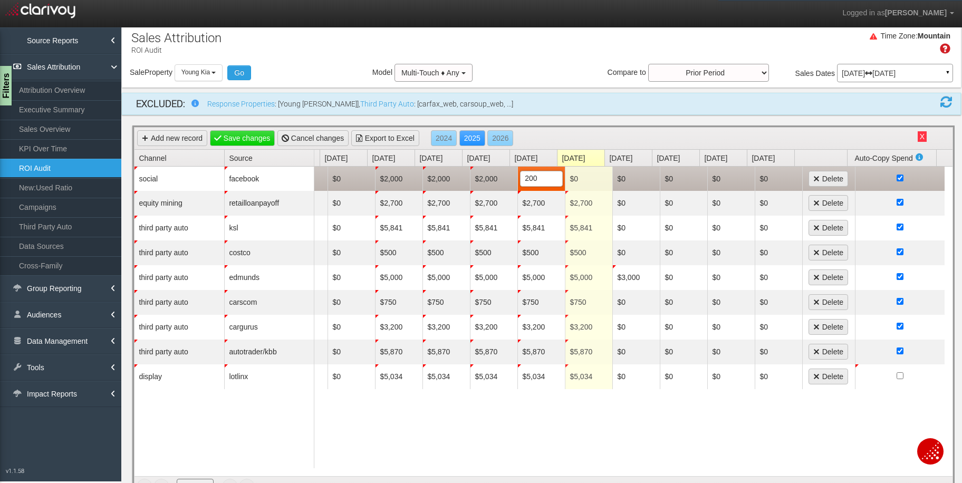
type input "2000"
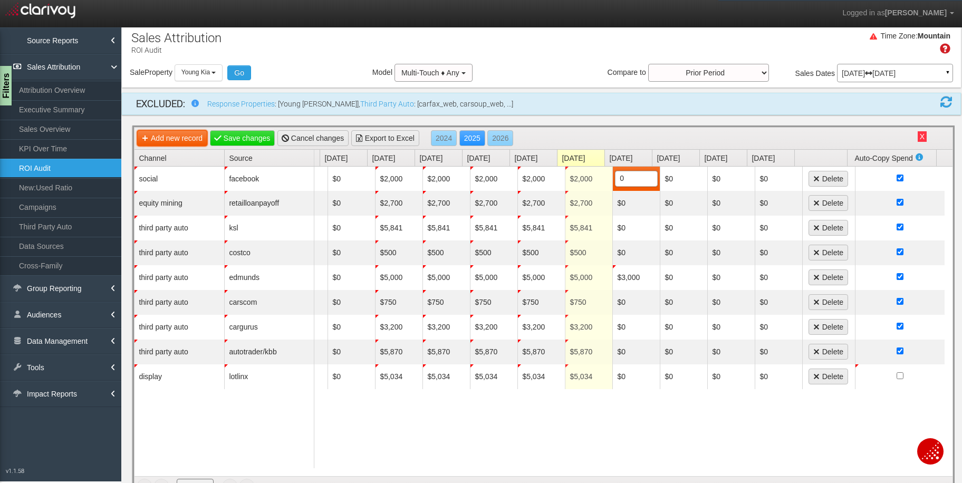
click at [175, 138] on link "Add new record" at bounding box center [172, 138] width 70 height 16
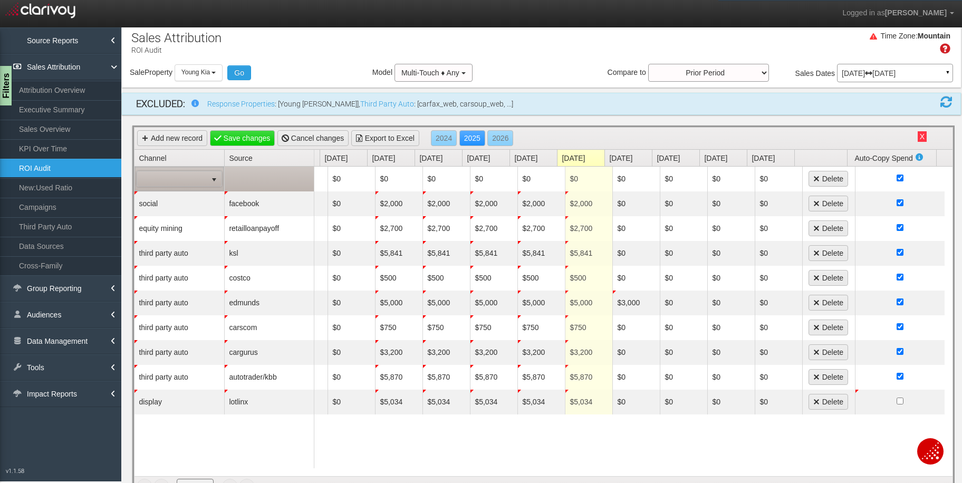
click at [207, 180] on span "select" at bounding box center [214, 178] width 15 height 15
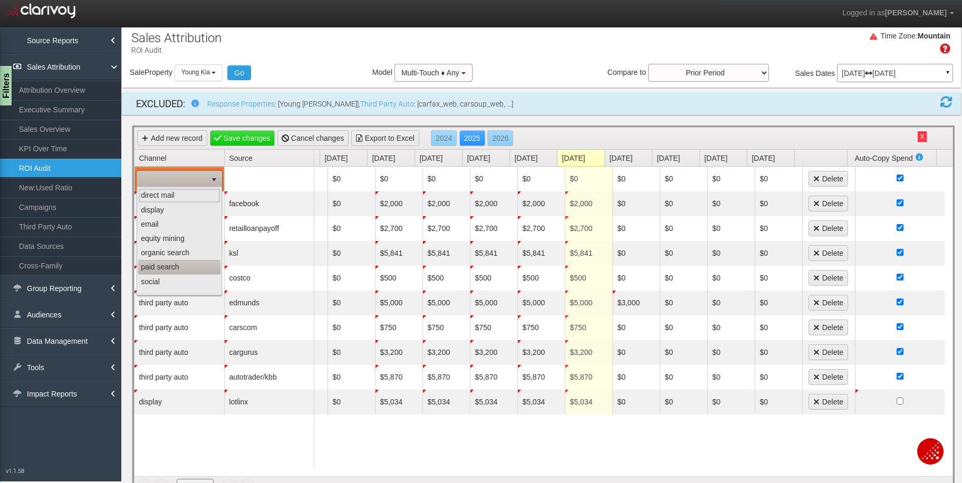
click at [161, 266] on li "paid search" at bounding box center [179, 267] width 82 height 14
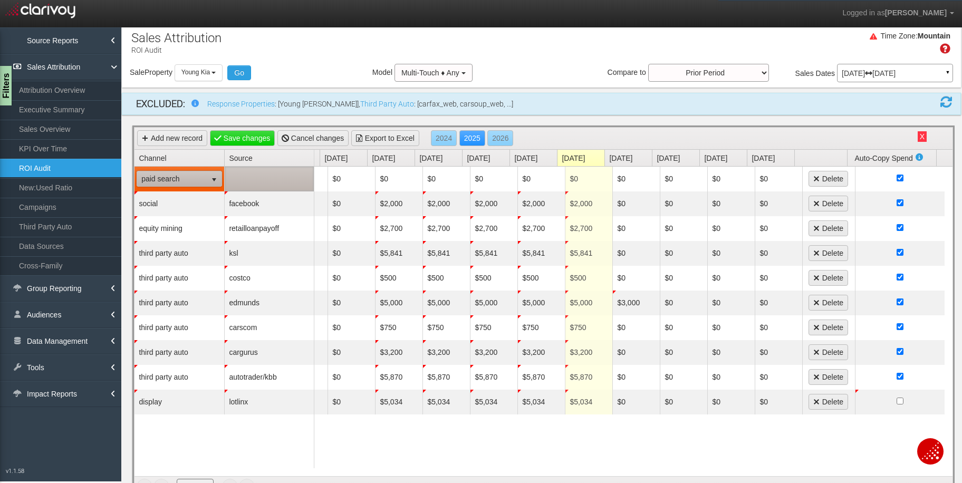
click at [274, 171] on td at bounding box center [269, 179] width 90 height 25
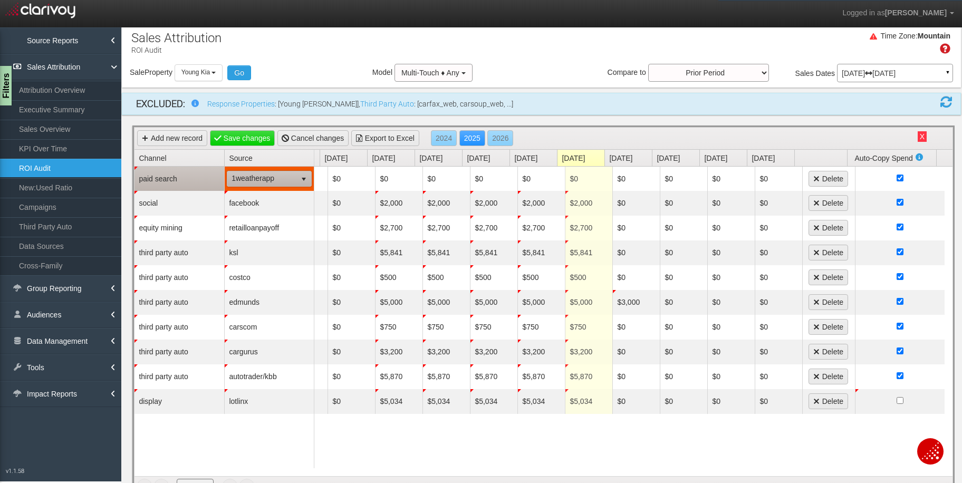
click at [276, 173] on span "1weatherapp" at bounding box center [261, 178] width 69 height 15
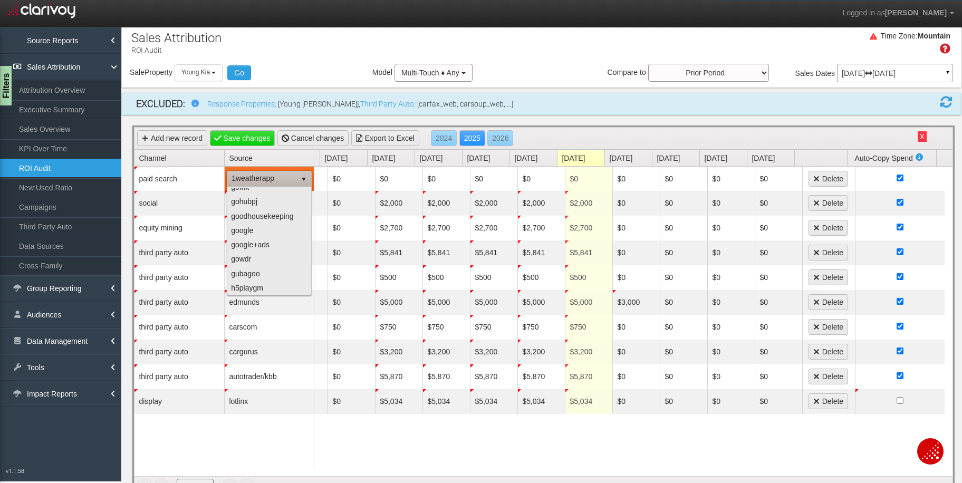
scroll to position [890, 0]
click at [241, 221] on li "google" at bounding box center [269, 224] width 82 height 14
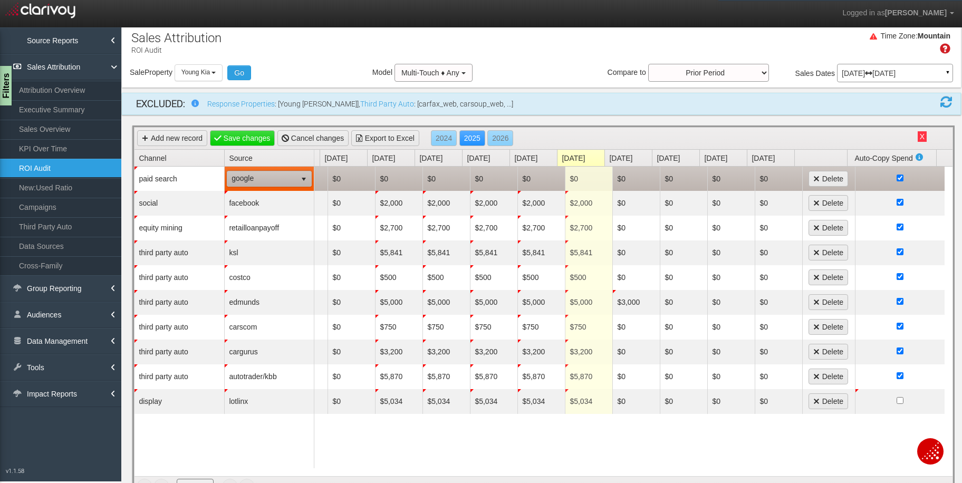
click at [397, 181] on td "$0" at bounding box center [398, 179] width 47 height 24
type input "13500"
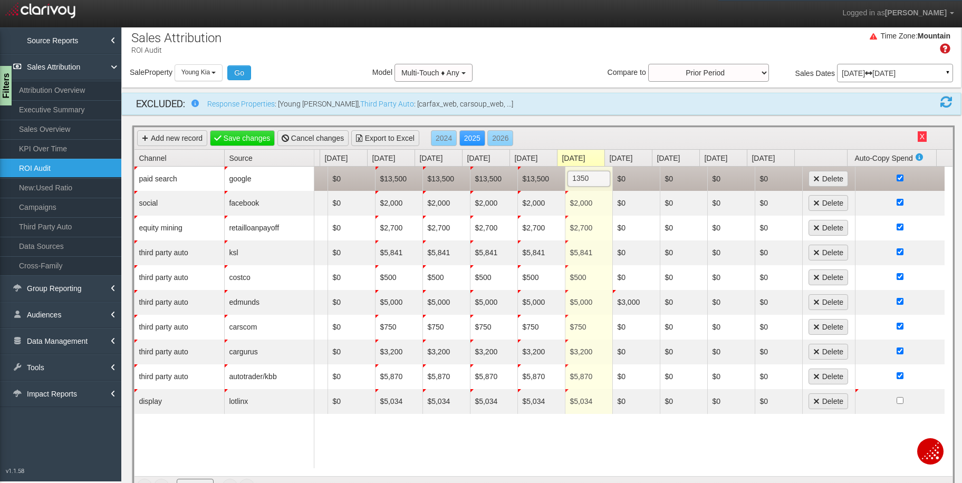
type input "13500"
click at [162, 135] on link "Add new record" at bounding box center [172, 138] width 70 height 16
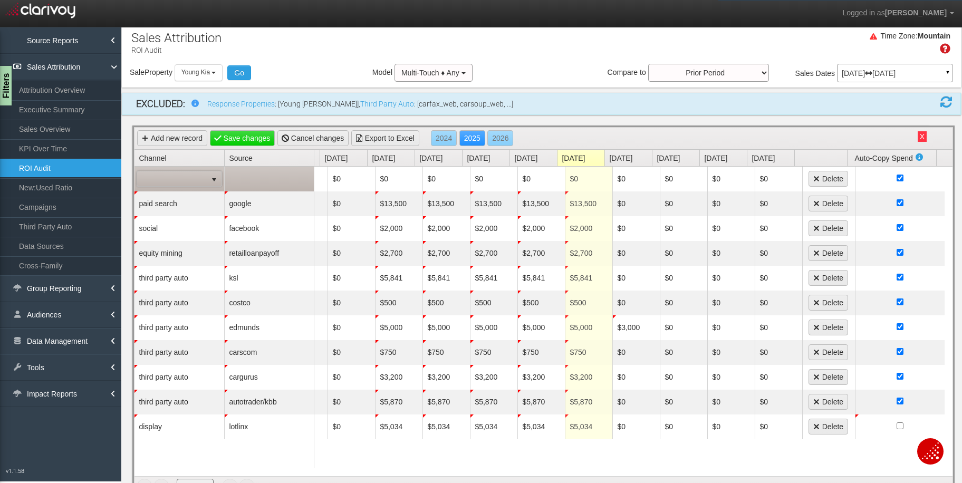
click at [199, 180] on span at bounding box center [172, 178] width 70 height 15
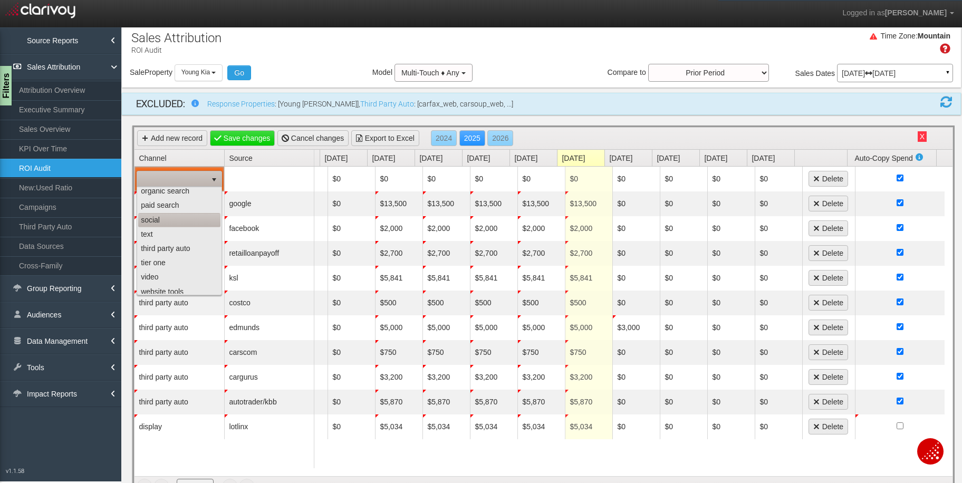
scroll to position [66, 0]
click at [189, 242] on li "third party auto" at bounding box center [179, 244] width 82 height 14
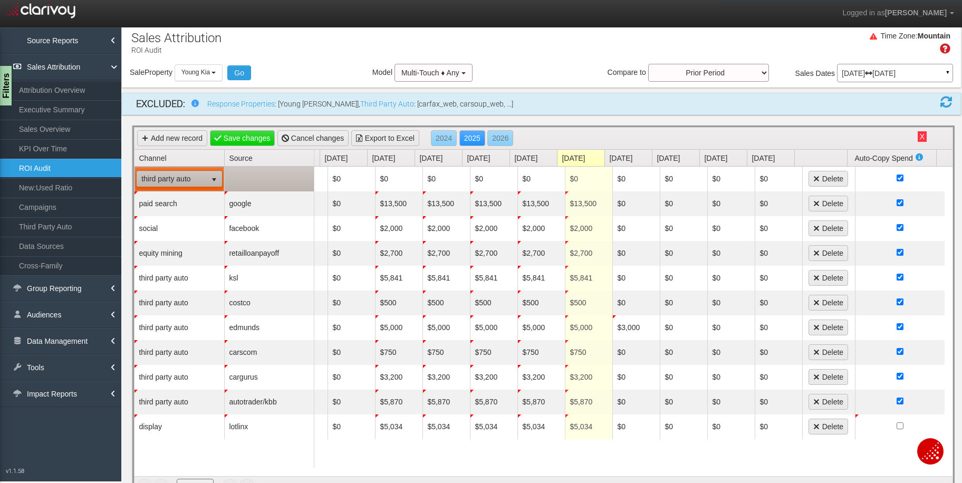
click at [303, 183] on td at bounding box center [269, 179] width 90 height 25
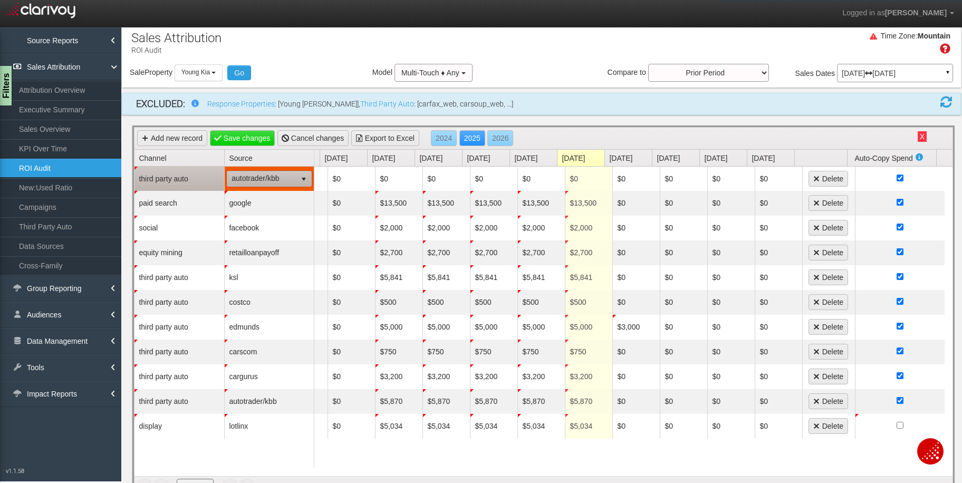
click at [298, 180] on span "select" at bounding box center [303, 178] width 15 height 15
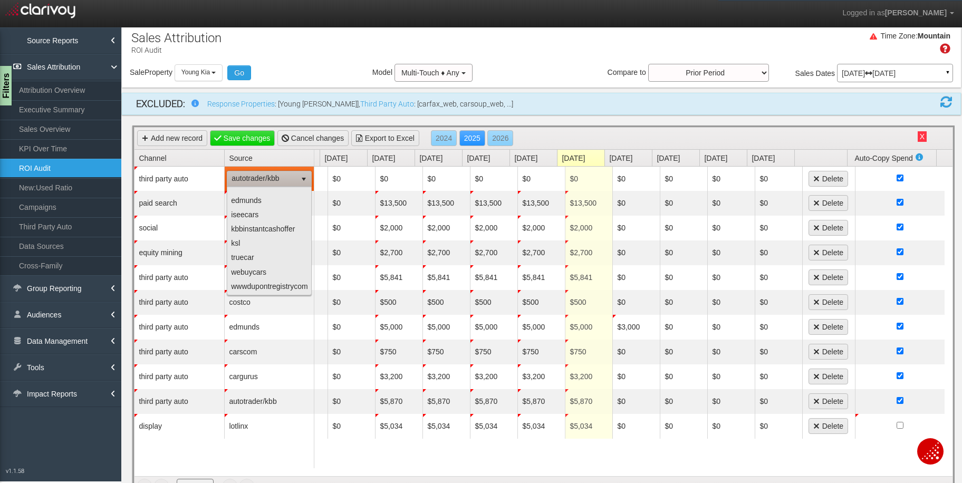
scroll to position [118, 0]
click at [173, 186] on td "third party auto" at bounding box center [180, 179] width 90 height 24
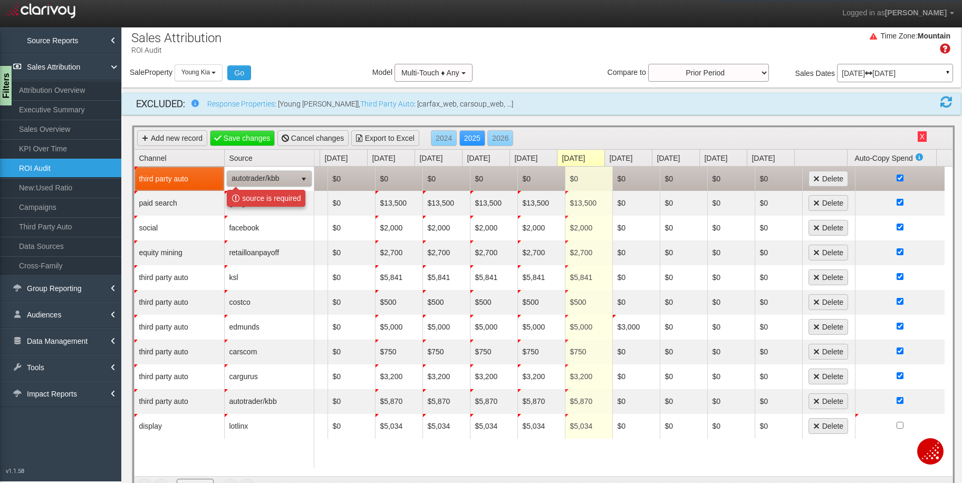
drag, startPoint x: 195, startPoint y: 178, endPoint x: 321, endPoint y: 181, distance: 126.1
click at [195, 178] on td "third party auto" at bounding box center [180, 179] width 90 height 24
click at [825, 174] on link "Delete" at bounding box center [829, 179] width 40 height 16
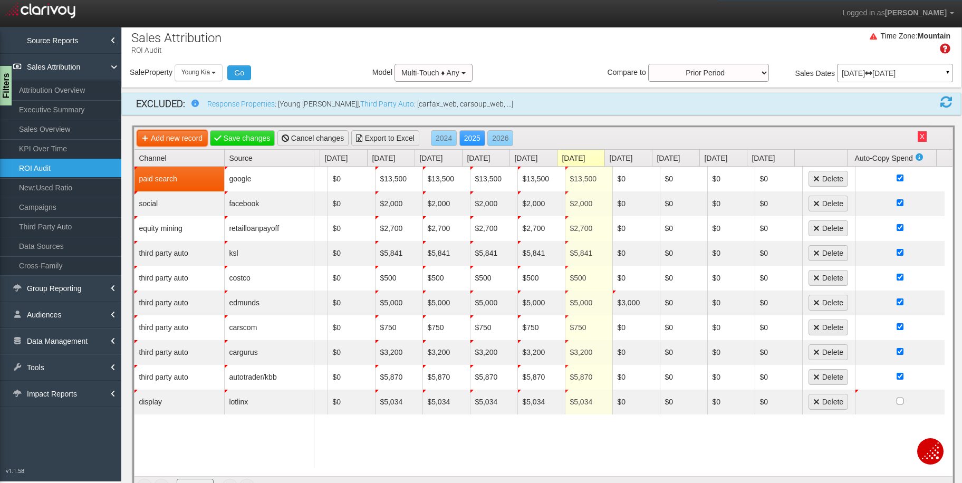
click at [172, 138] on link "Add new record" at bounding box center [172, 138] width 70 height 16
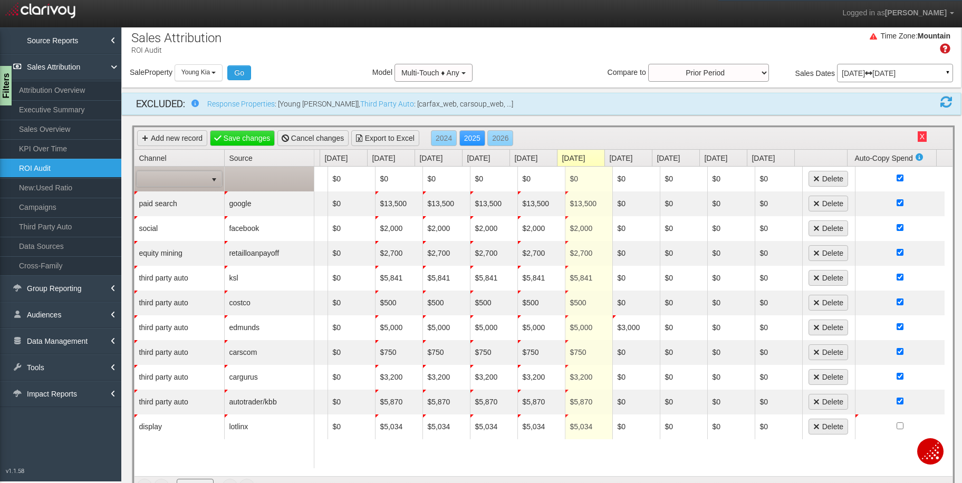
click at [210, 177] on span "select" at bounding box center [214, 180] width 8 height 8
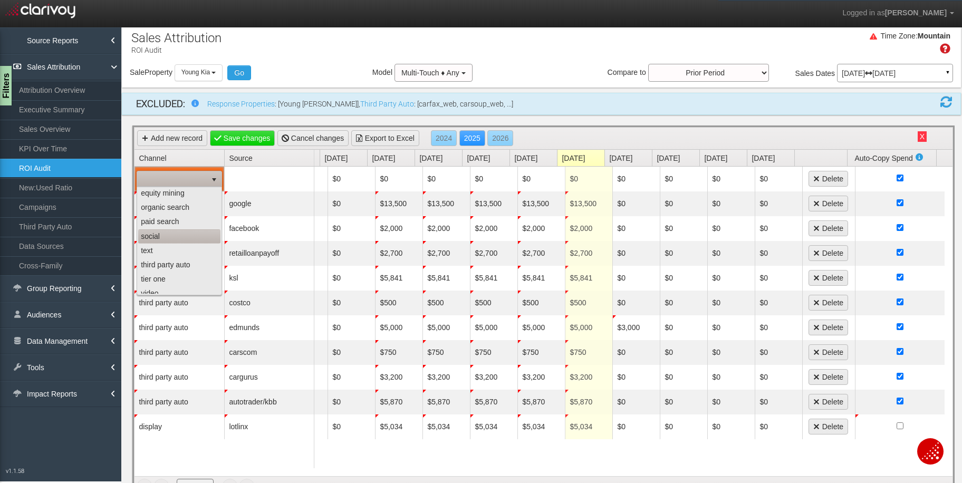
scroll to position [47, 0]
click at [170, 274] on li "tier one" at bounding box center [179, 277] width 82 height 14
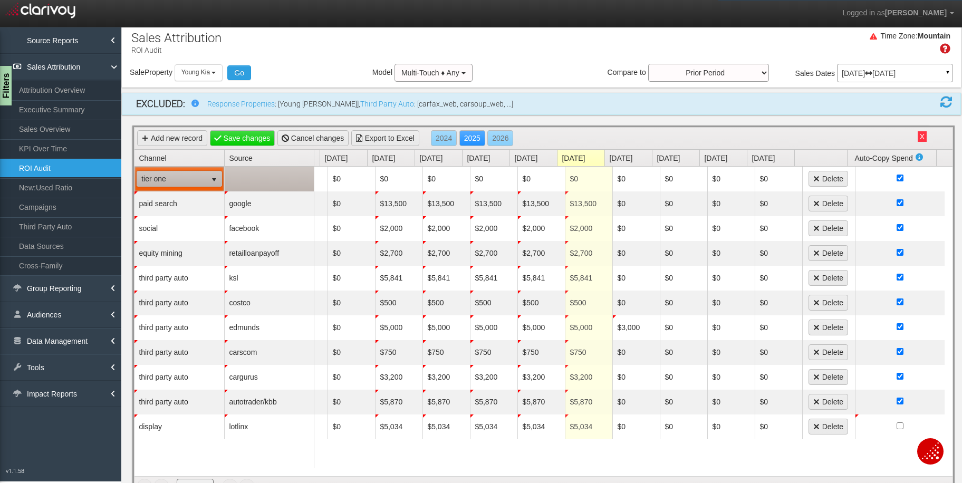
click at [275, 178] on td at bounding box center [269, 179] width 90 height 25
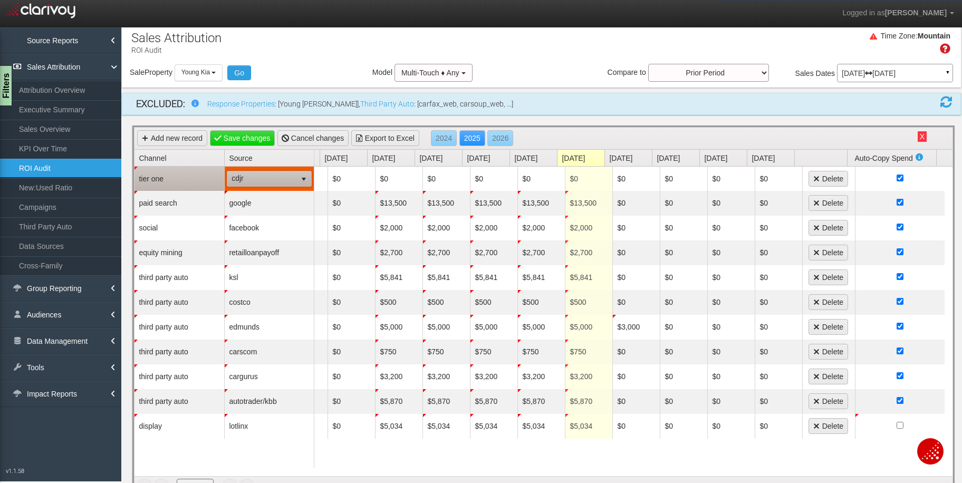
click at [280, 179] on span "cdjr" at bounding box center [261, 178] width 69 height 15
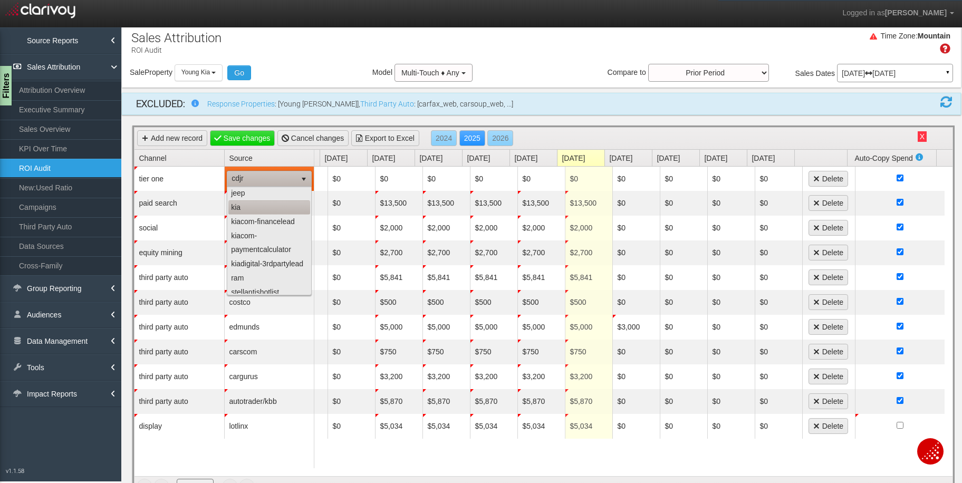
scroll to position [74, 0]
click at [257, 253] on li "kiadigital-3rdpartylead" at bounding box center [269, 249] width 82 height 14
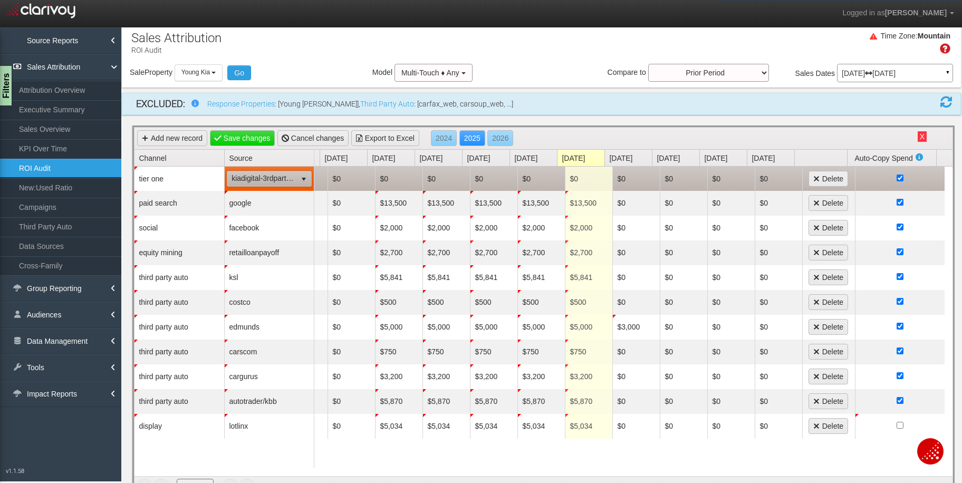
click at [397, 185] on td "$0" at bounding box center [398, 179] width 47 height 24
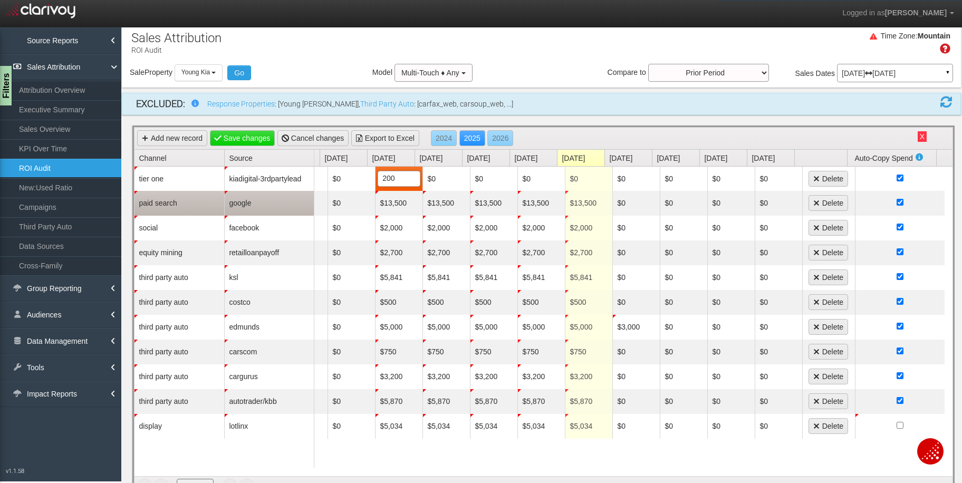
type input "2000"
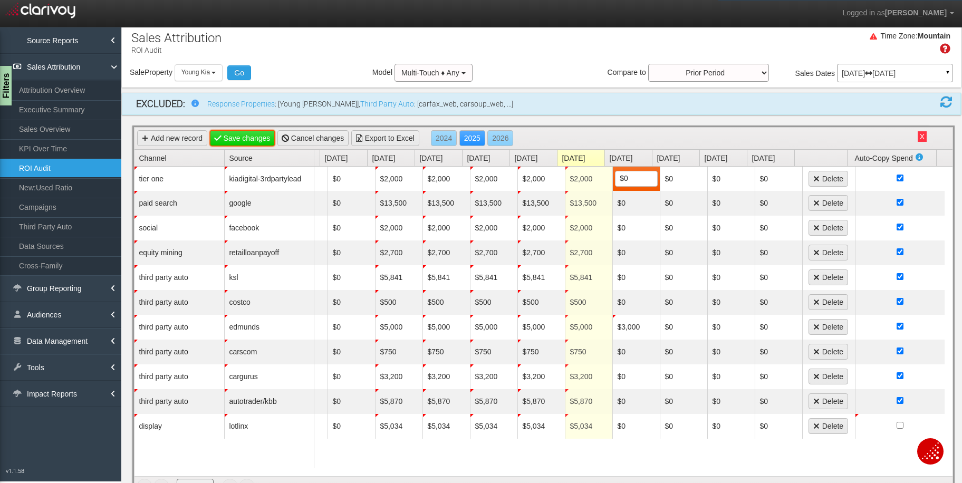
click at [242, 140] on link "Save changes" at bounding box center [242, 138] width 65 height 16
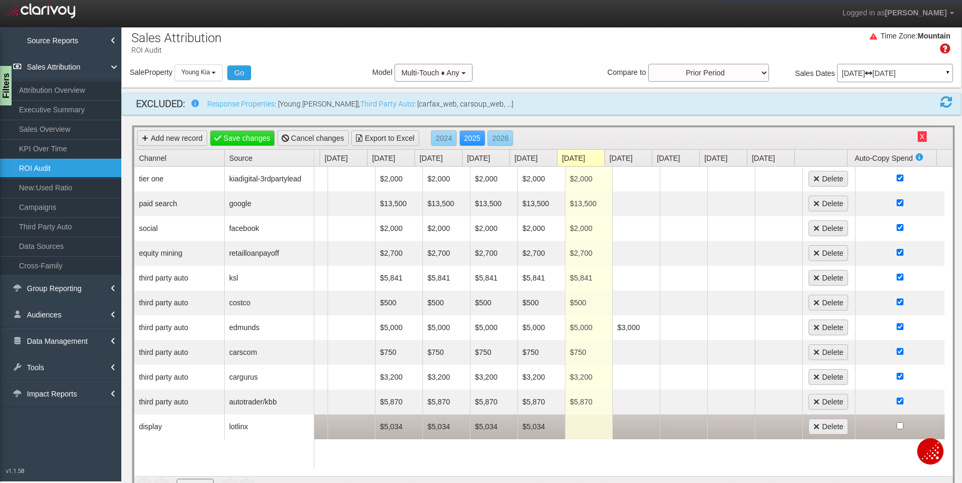
click at [583, 430] on td at bounding box center [588, 427] width 47 height 25
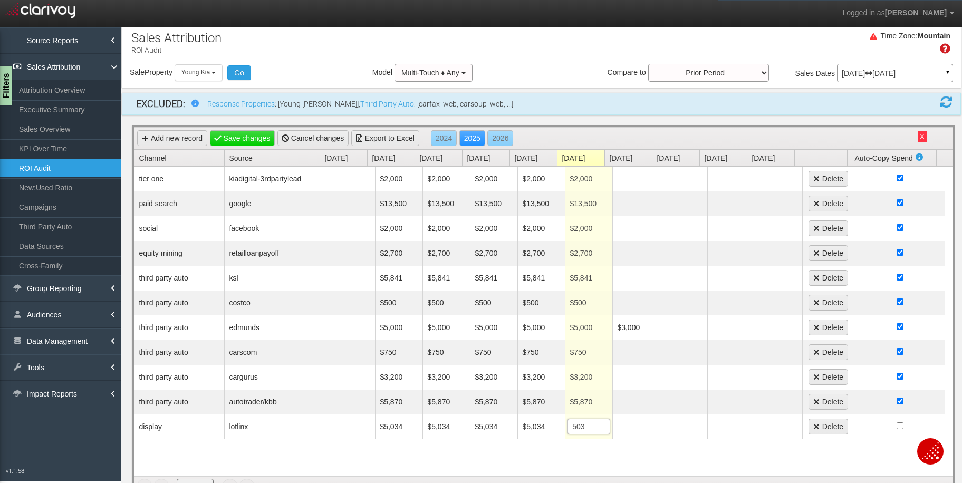
type input "5034"
click at [234, 141] on link "Save changes" at bounding box center [242, 138] width 65 height 16
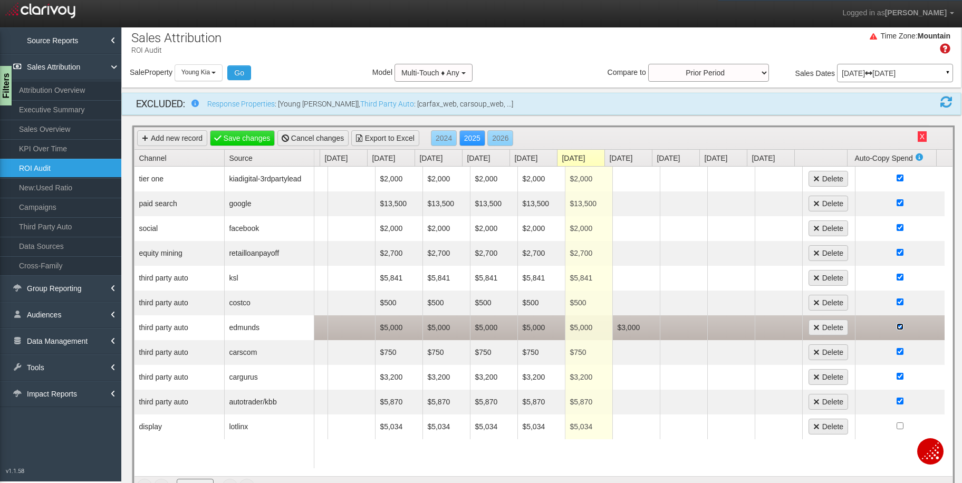
click at [897, 328] on input "checkbox" at bounding box center [900, 326] width 7 height 7
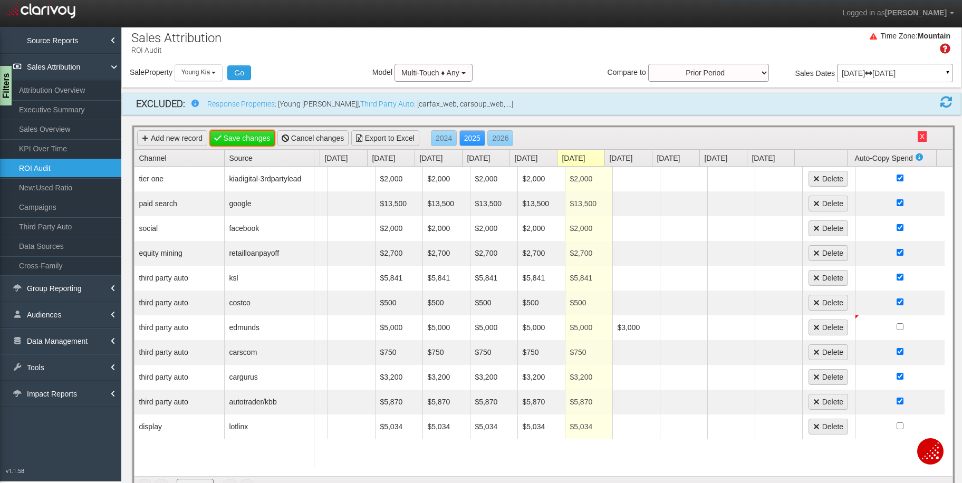
click at [246, 142] on link "Save changes" at bounding box center [242, 138] width 65 height 16
click at [918, 136] on button "X" at bounding box center [922, 136] width 9 height 11
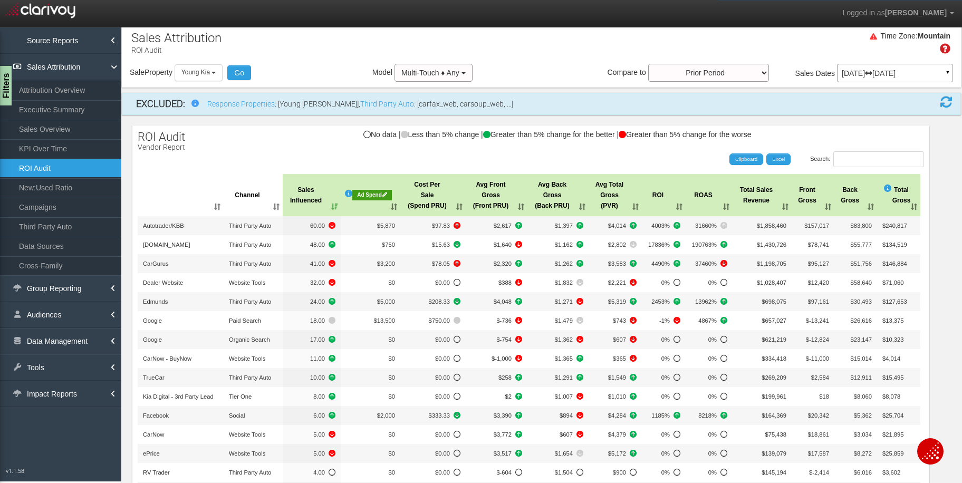
click at [870, 74] on p "Jul 01, 2025 Jul 31, 2025" at bounding box center [895, 73] width 107 height 7
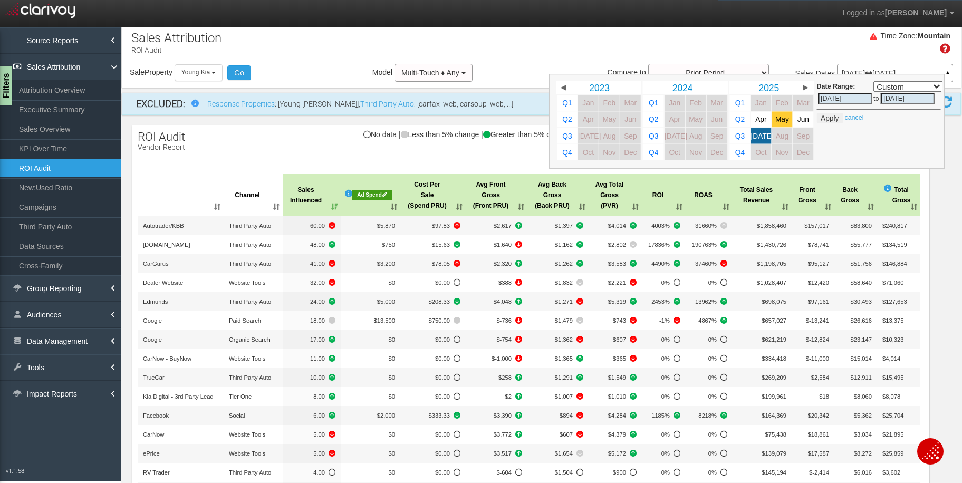
click at [775, 119] on span "May" at bounding box center [782, 120] width 14 height 8
select select ","
type input "05/01/2025"
type input "05/31/2025"
click at [754, 135] on span "[DATE]" at bounding box center [762, 136] width 23 height 8
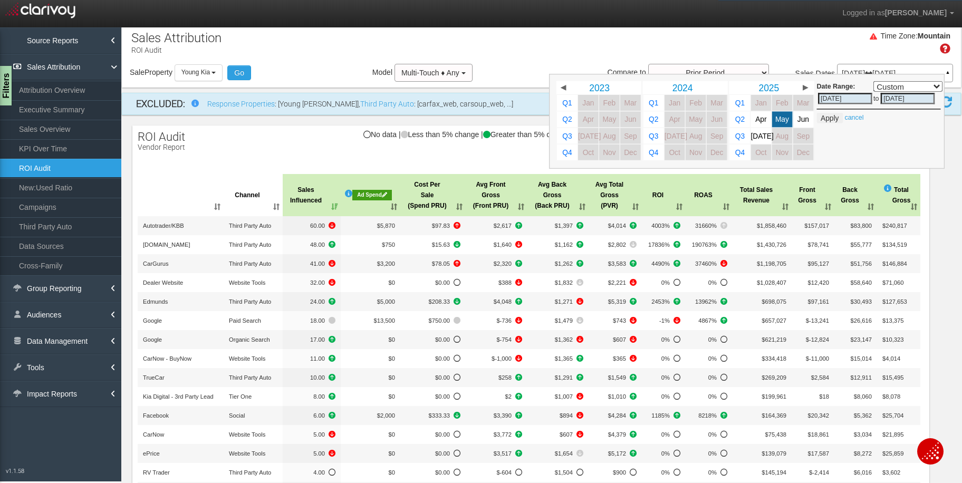
select select ","
type input "[DATE]"
click at [824, 120] on button "Apply" at bounding box center [830, 118] width 26 height 11
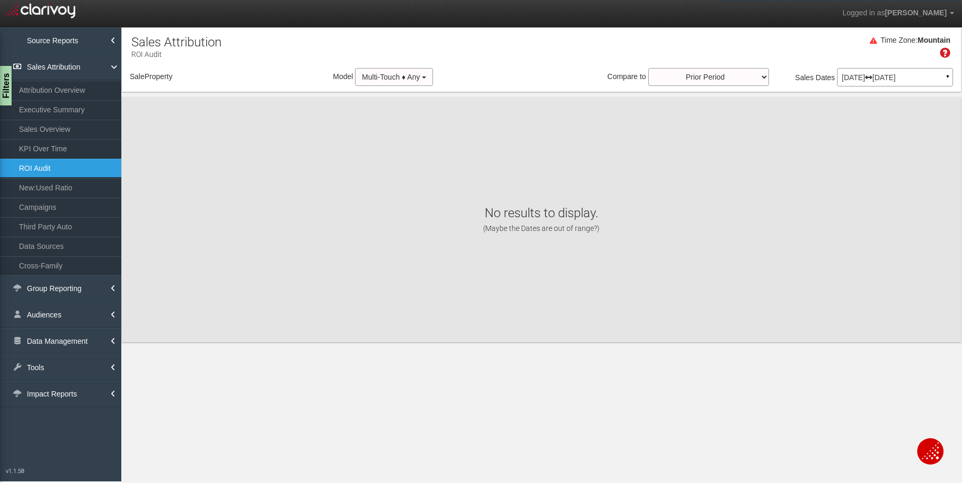
scroll to position [0, 0]
select select "object:30526"
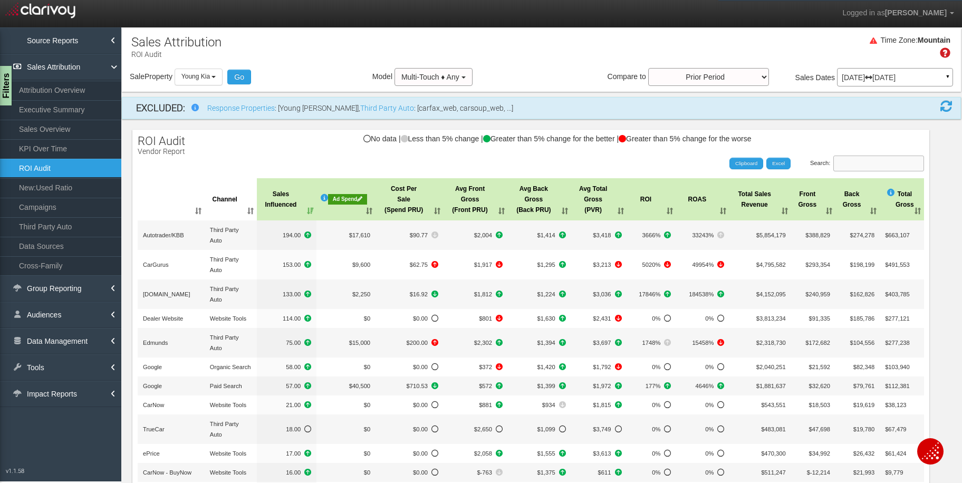
click at [866, 166] on input "Search:" at bounding box center [879, 164] width 91 height 16
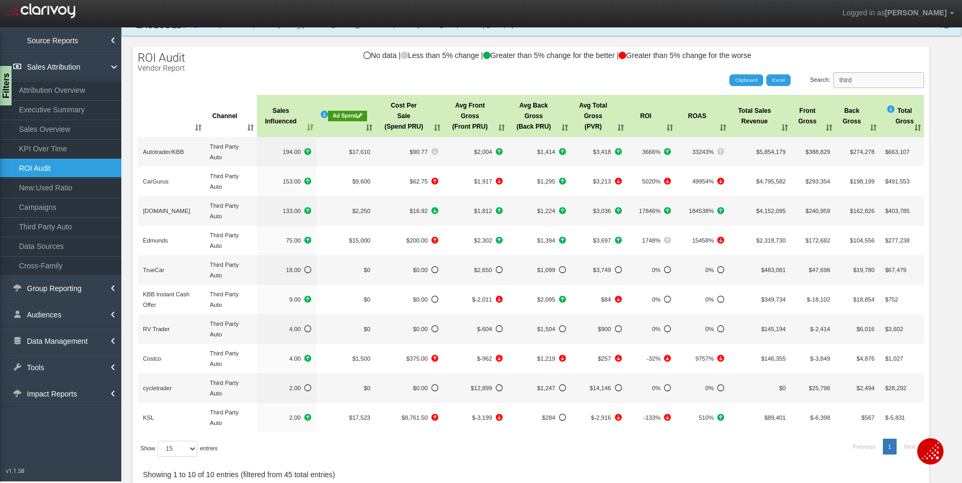
scroll to position [83, 0]
click at [399, 108] on th "Cost Per Sale (Spend PRU)" at bounding box center [410, 116] width 68 height 42
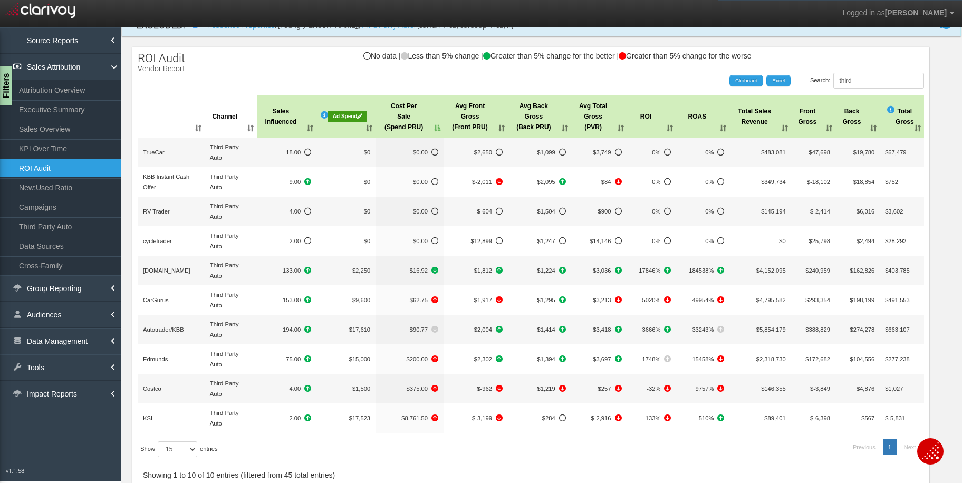
click at [399, 108] on th "Cost Per Sale (Spend PRU)" at bounding box center [410, 116] width 68 height 42
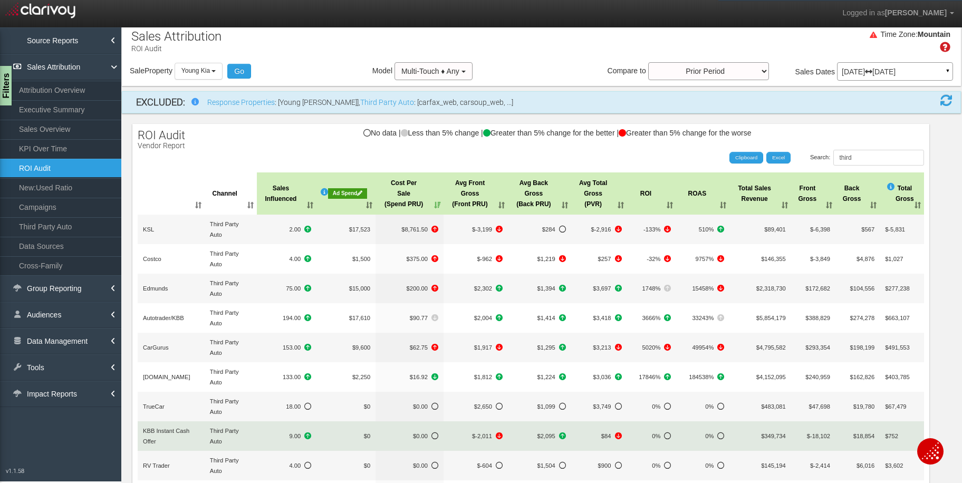
scroll to position [0, 0]
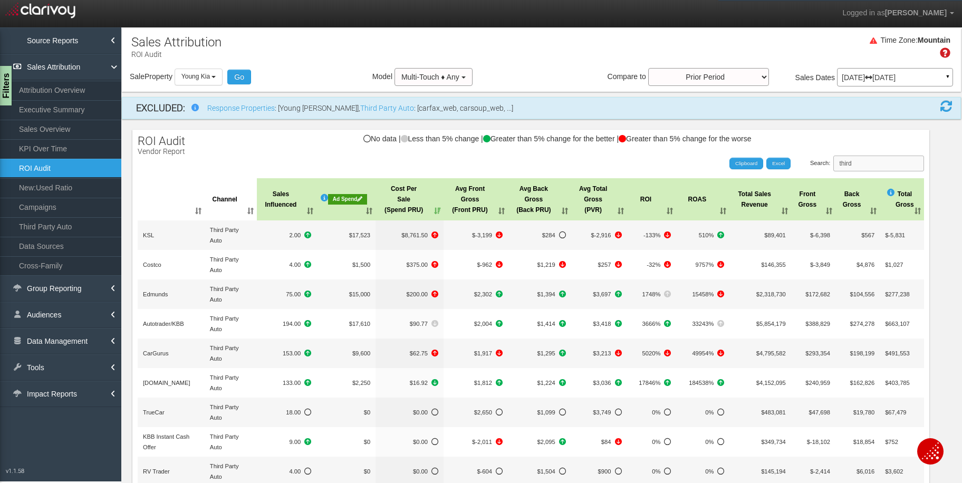
drag, startPoint x: 874, startPoint y: 167, endPoint x: 868, endPoint y: 165, distance: 6.0
click at [868, 165] on input "third" at bounding box center [879, 164] width 91 height 16
drag, startPoint x: 867, startPoint y: 161, endPoint x: 840, endPoint y: 161, distance: 26.4
click at [840, 161] on input "third" at bounding box center [879, 164] width 91 height 16
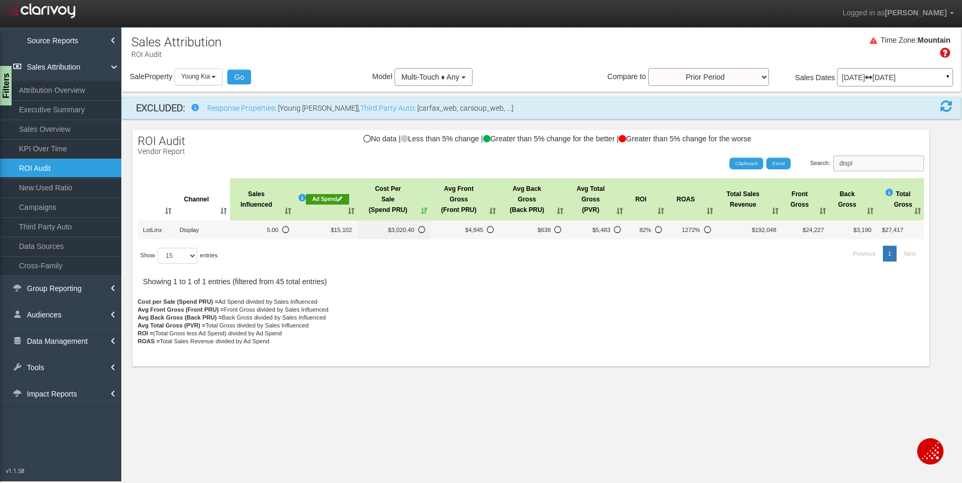
drag, startPoint x: 879, startPoint y: 164, endPoint x: 842, endPoint y: 166, distance: 36.5
click at [842, 166] on label "Search: displ" at bounding box center [867, 164] width 114 height 16
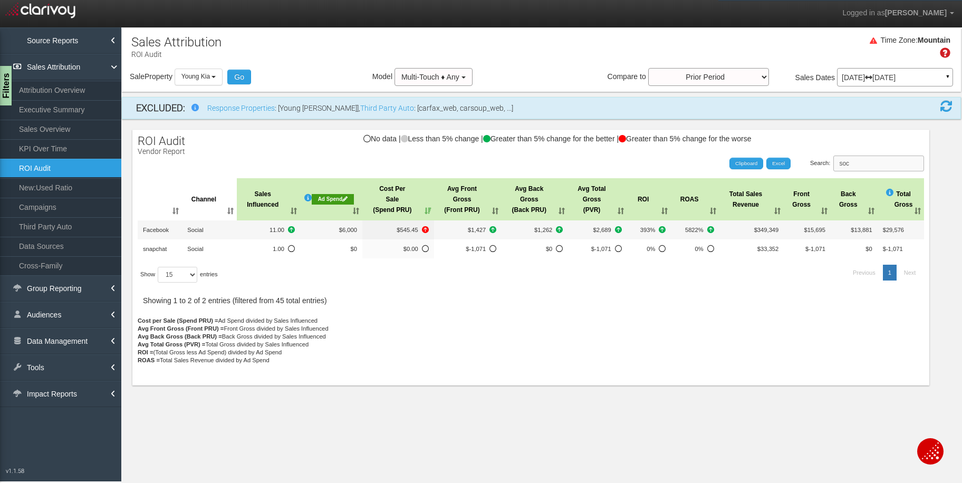
drag, startPoint x: 878, startPoint y: 162, endPoint x: 828, endPoint y: 165, distance: 49.7
click at [828, 165] on label "Search: soc" at bounding box center [867, 164] width 114 height 16
type input "paid"
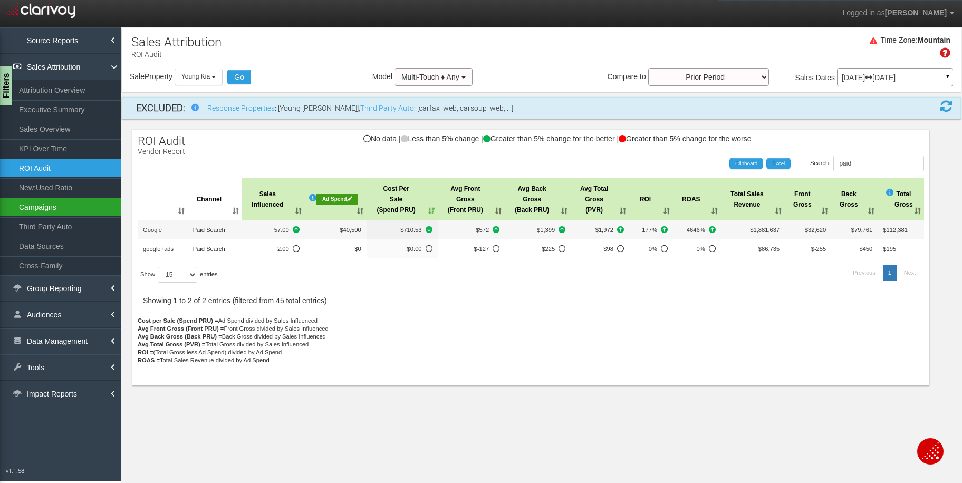
click at [15, 212] on link "Campaigns" at bounding box center [60, 207] width 121 height 19
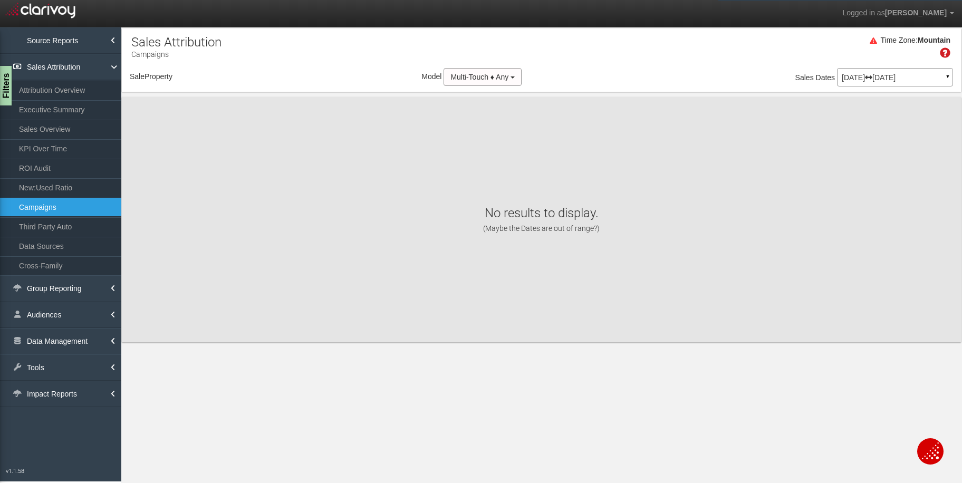
select select "object:33114"
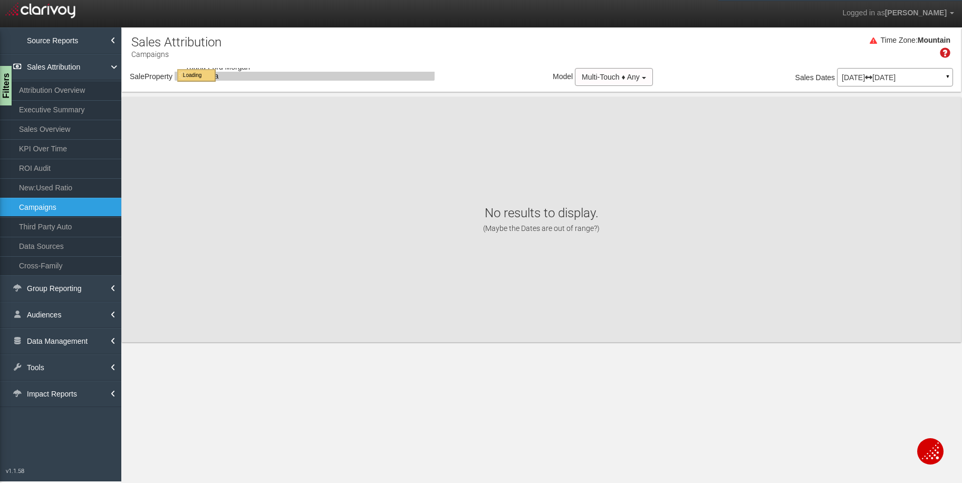
select select "object:33114"
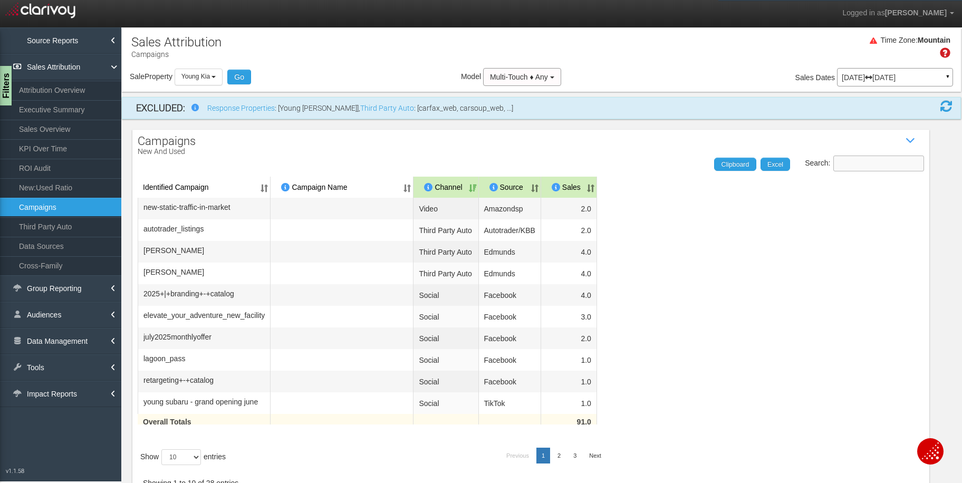
click at [875, 166] on input "Search:" at bounding box center [879, 164] width 91 height 16
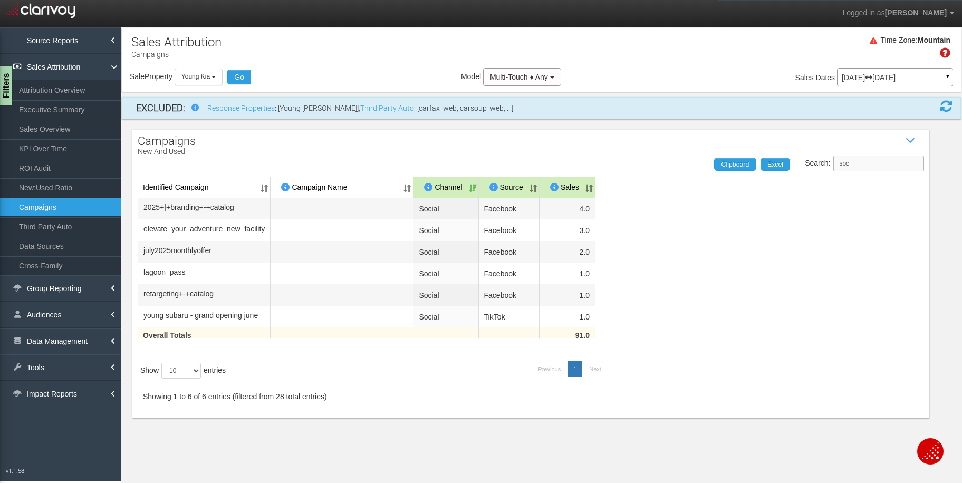
type input "soc"
click at [5, 89] on div "Filters" at bounding box center [6, 86] width 13 height 42
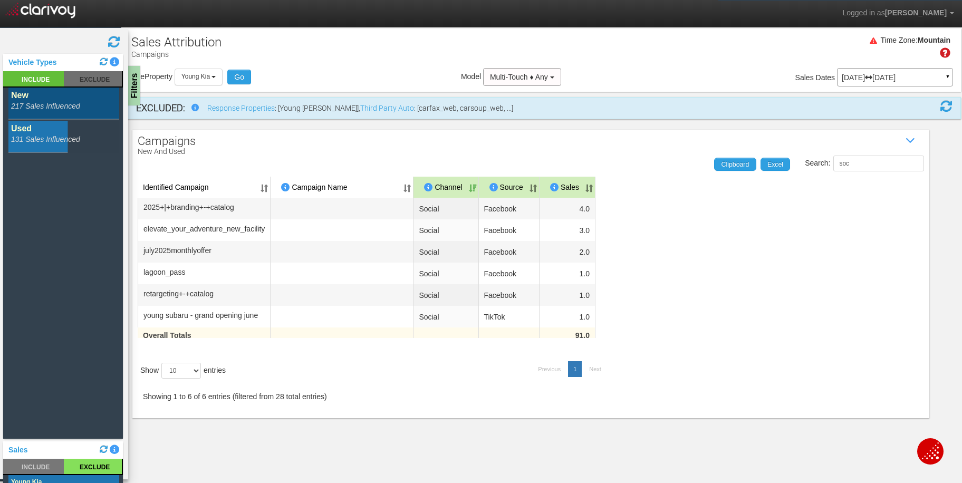
drag, startPoint x: 35, startPoint y: 110, endPoint x: 32, endPoint y: 129, distance: 18.7
click at [35, 110] on rect at bounding box center [63, 104] width 111 height 32
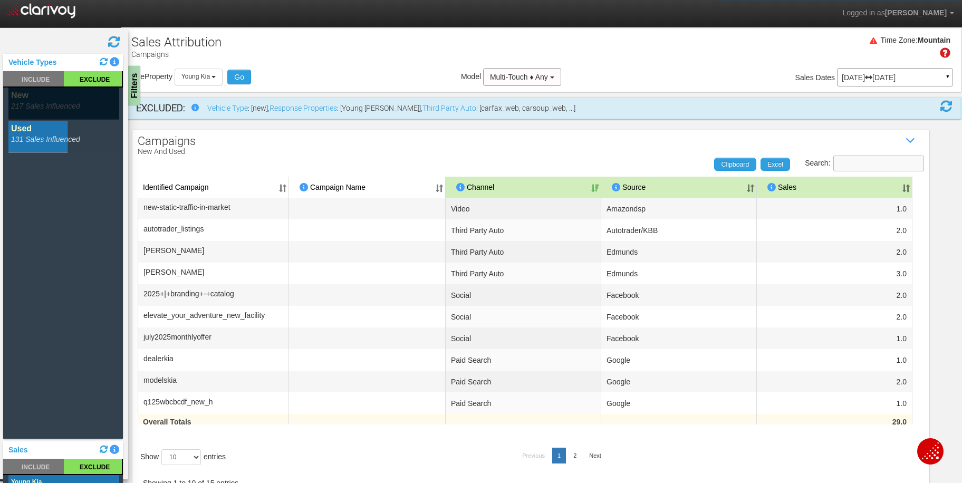
click at [889, 165] on input "Search:" at bounding box center [879, 164] width 91 height 16
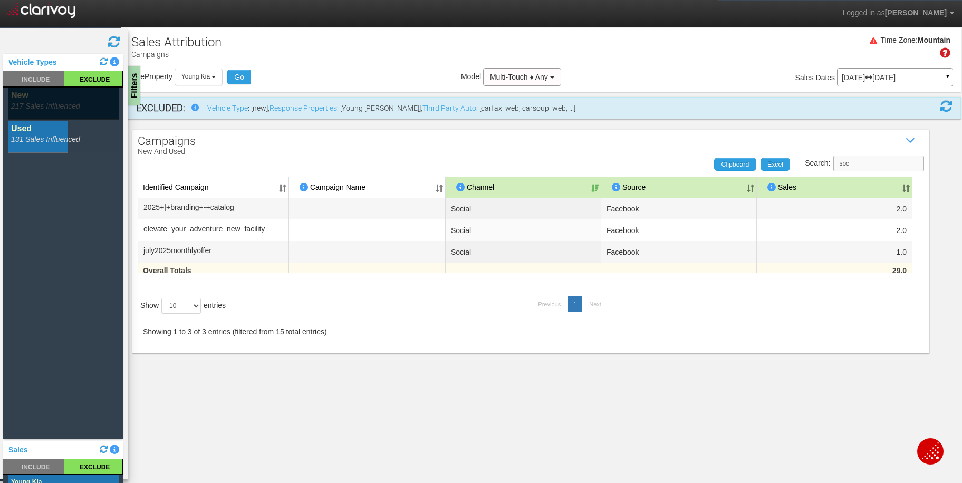
type input "soc"
click at [43, 106] on rect at bounding box center [63, 104] width 111 height 32
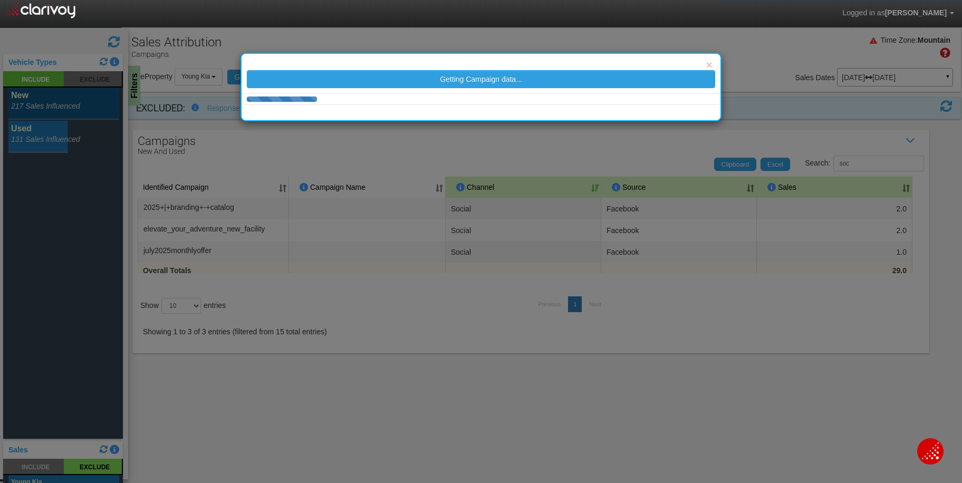
click at [42, 130] on div "× Getting Campaign data..." at bounding box center [481, 241] width 962 height 483
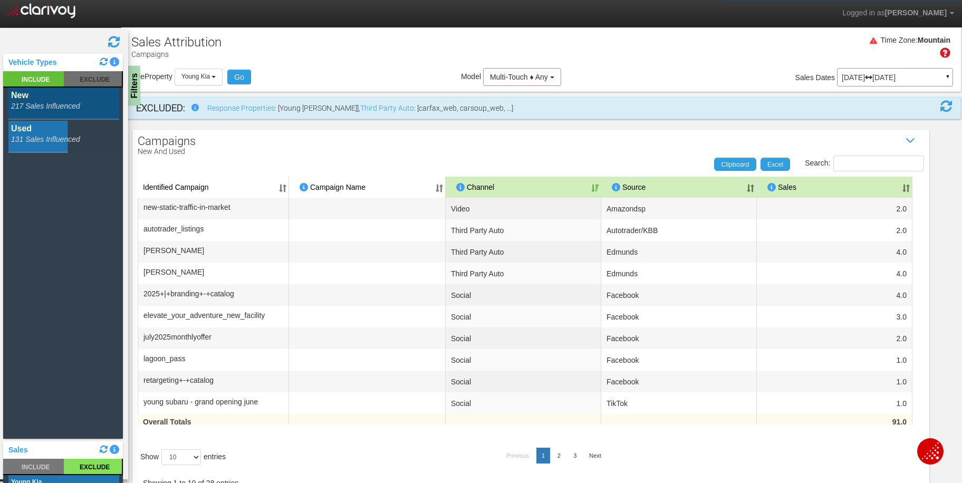
click at [25, 126] on rect at bounding box center [63, 137] width 111 height 32
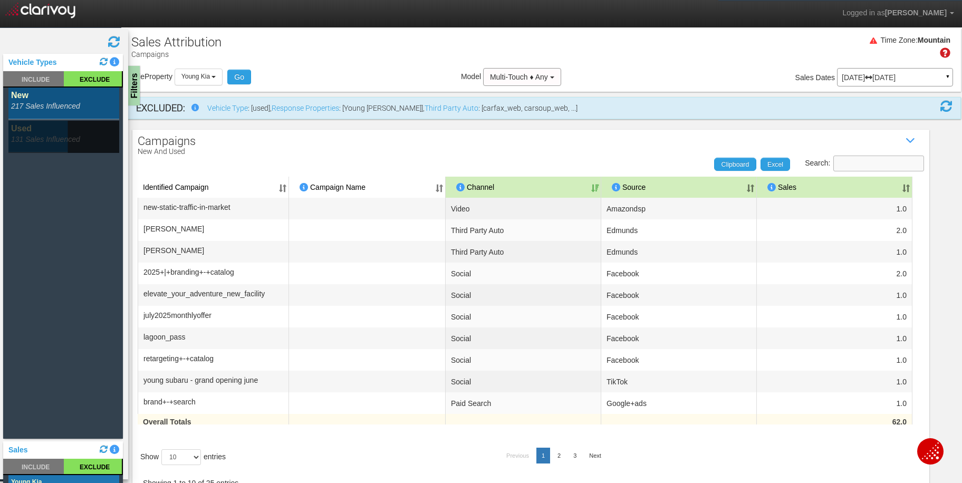
click at [877, 163] on input "Search:" at bounding box center [879, 164] width 91 height 16
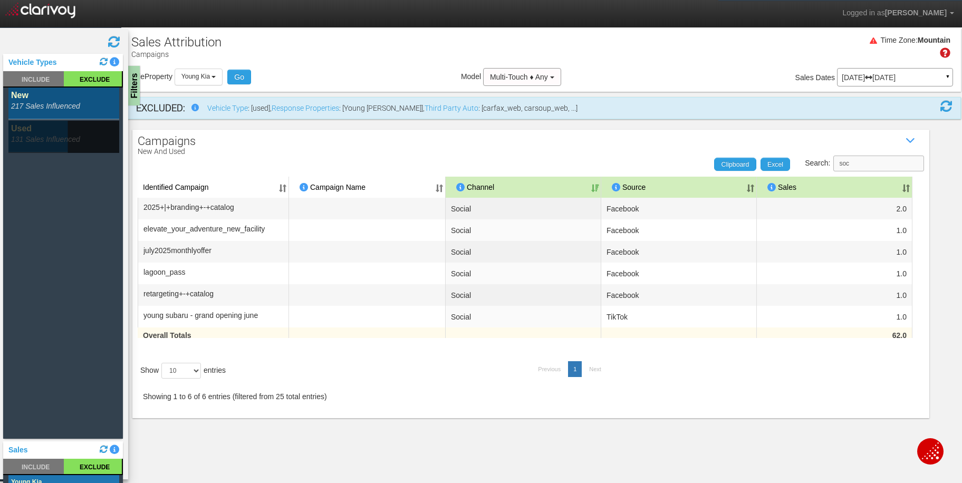
type input "soc"
click at [879, 184] on th "Sales" at bounding box center [835, 187] width 156 height 21
click at [23, 127] on rect at bounding box center [63, 137] width 111 height 32
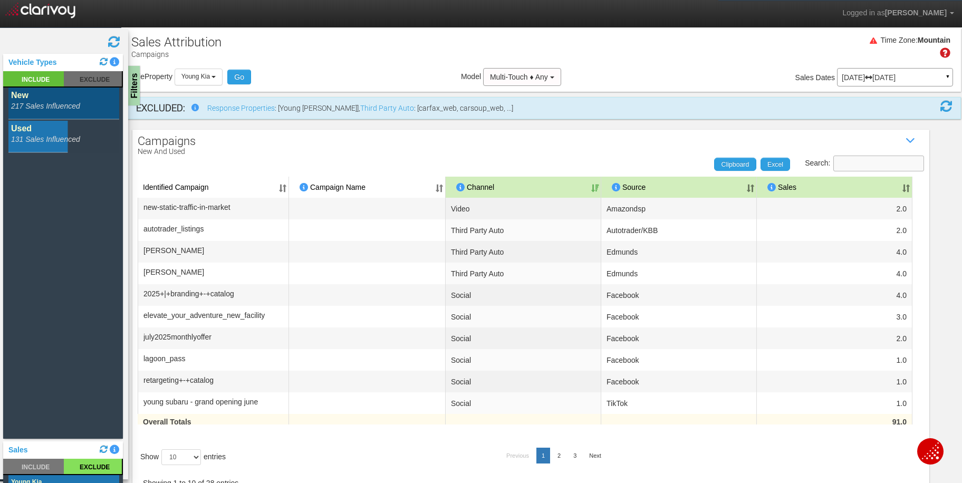
click at [892, 163] on input "Search:" at bounding box center [879, 164] width 91 height 16
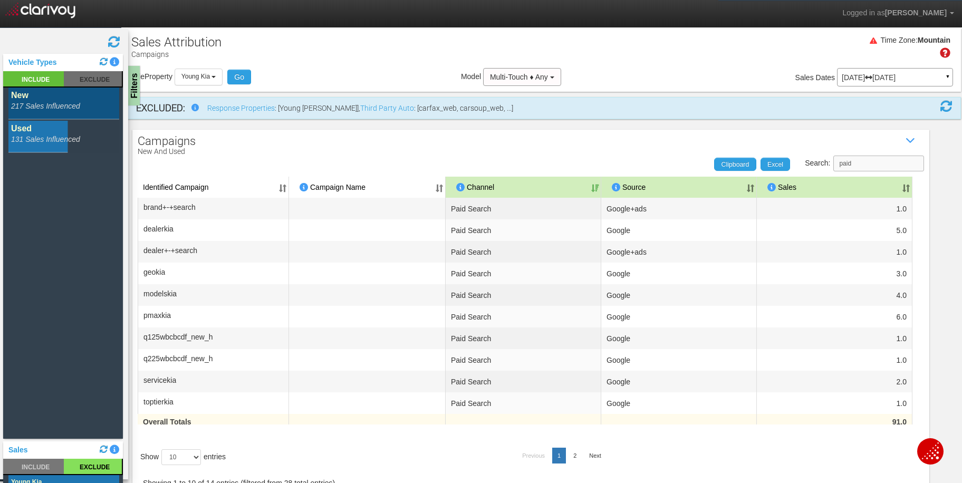
type input "paid"
click at [39, 126] on rect at bounding box center [63, 137] width 111 height 32
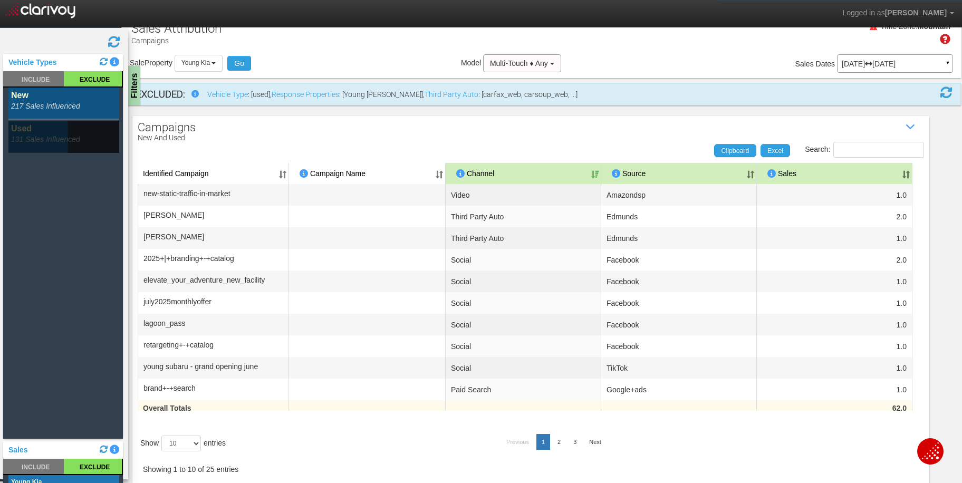
scroll to position [15, 0]
click at [880, 141] on input "Search:" at bounding box center [879, 148] width 91 height 16
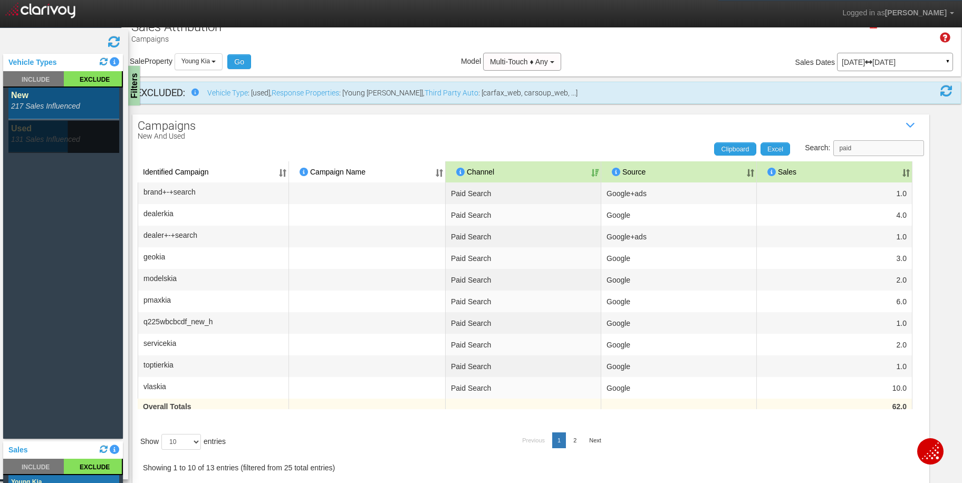
type input "paid"
click at [183, 442] on select "10 25 50 100" at bounding box center [181, 442] width 40 height 16
select select "25"
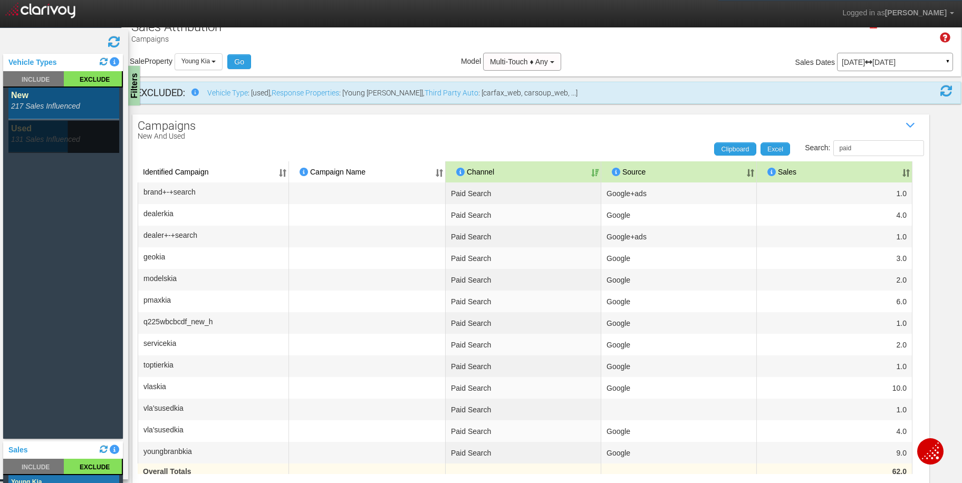
click at [884, 164] on th "Sales" at bounding box center [835, 171] width 156 height 21
drag, startPoint x: 41, startPoint y: 95, endPoint x: 40, endPoint y: 116, distance: 20.1
click at [41, 96] on rect at bounding box center [63, 104] width 111 height 32
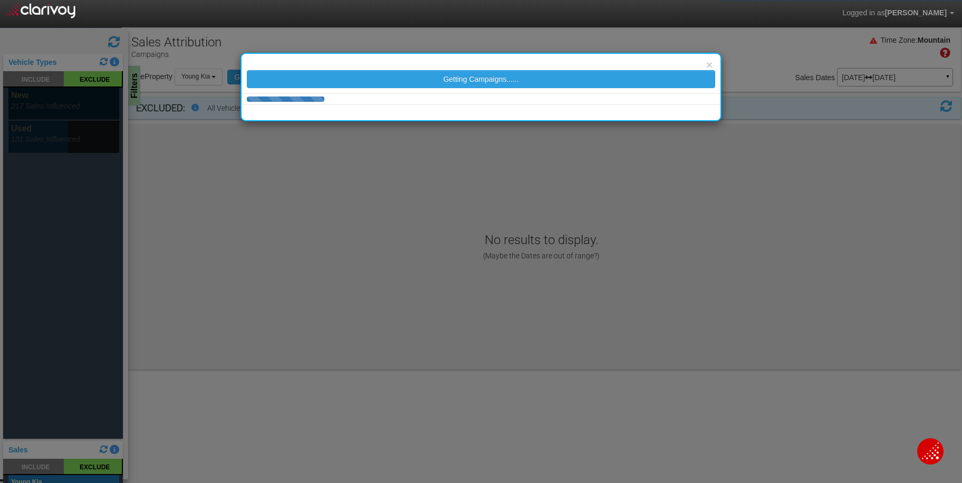
scroll to position [0, 0]
click at [40, 135] on div "× Getting Campaigns......" at bounding box center [481, 241] width 962 height 483
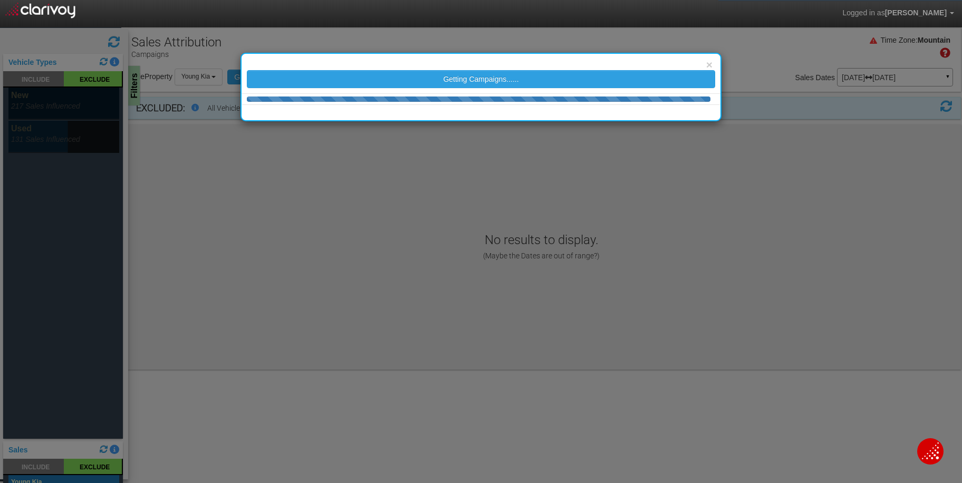
click at [46, 135] on div "× Getting Campaigns......" at bounding box center [481, 241] width 962 height 483
click at [37, 132] on div "× Getting Campaigns......" at bounding box center [481, 241] width 962 height 483
click at [47, 136] on div "× Getting Campaigns......" at bounding box center [481, 241] width 962 height 483
click at [711, 66] on button "×" at bounding box center [709, 64] width 6 height 11
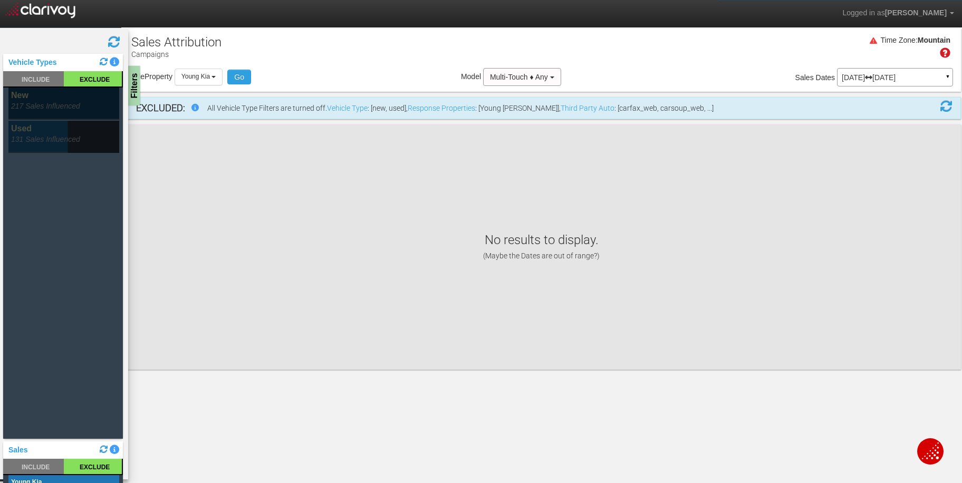
click at [32, 136] on rect at bounding box center [63, 137] width 111 height 32
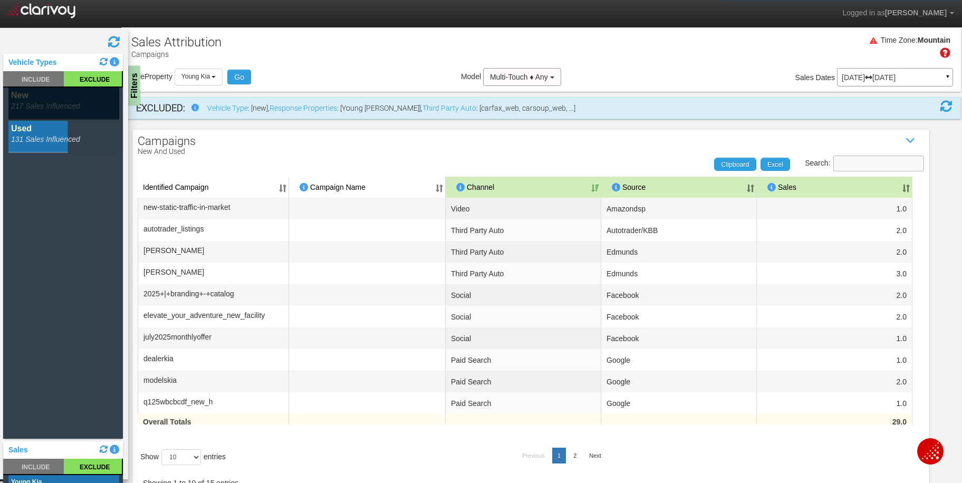
click at [850, 160] on input "Search:" at bounding box center [879, 164] width 91 height 16
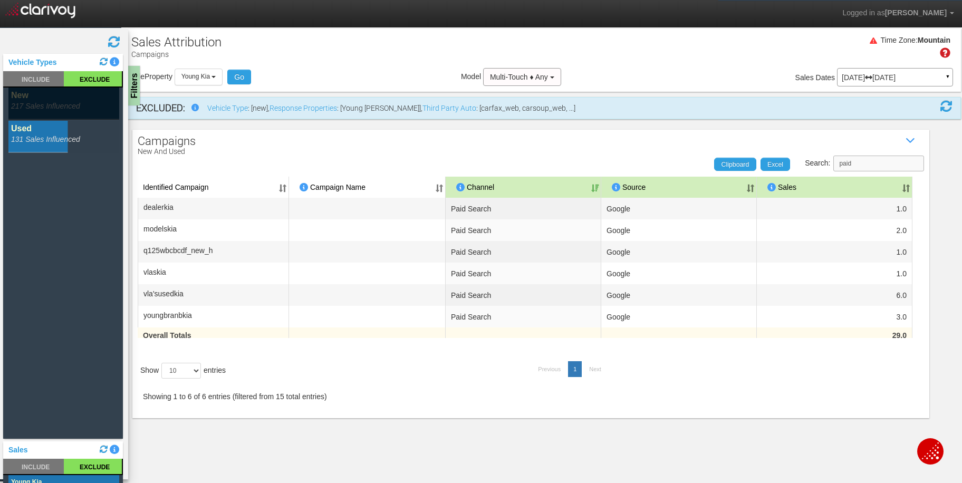
type input "paid"
click at [875, 187] on th "Sales" at bounding box center [835, 187] width 156 height 21
